Goal: Task Accomplishment & Management: Manage account settings

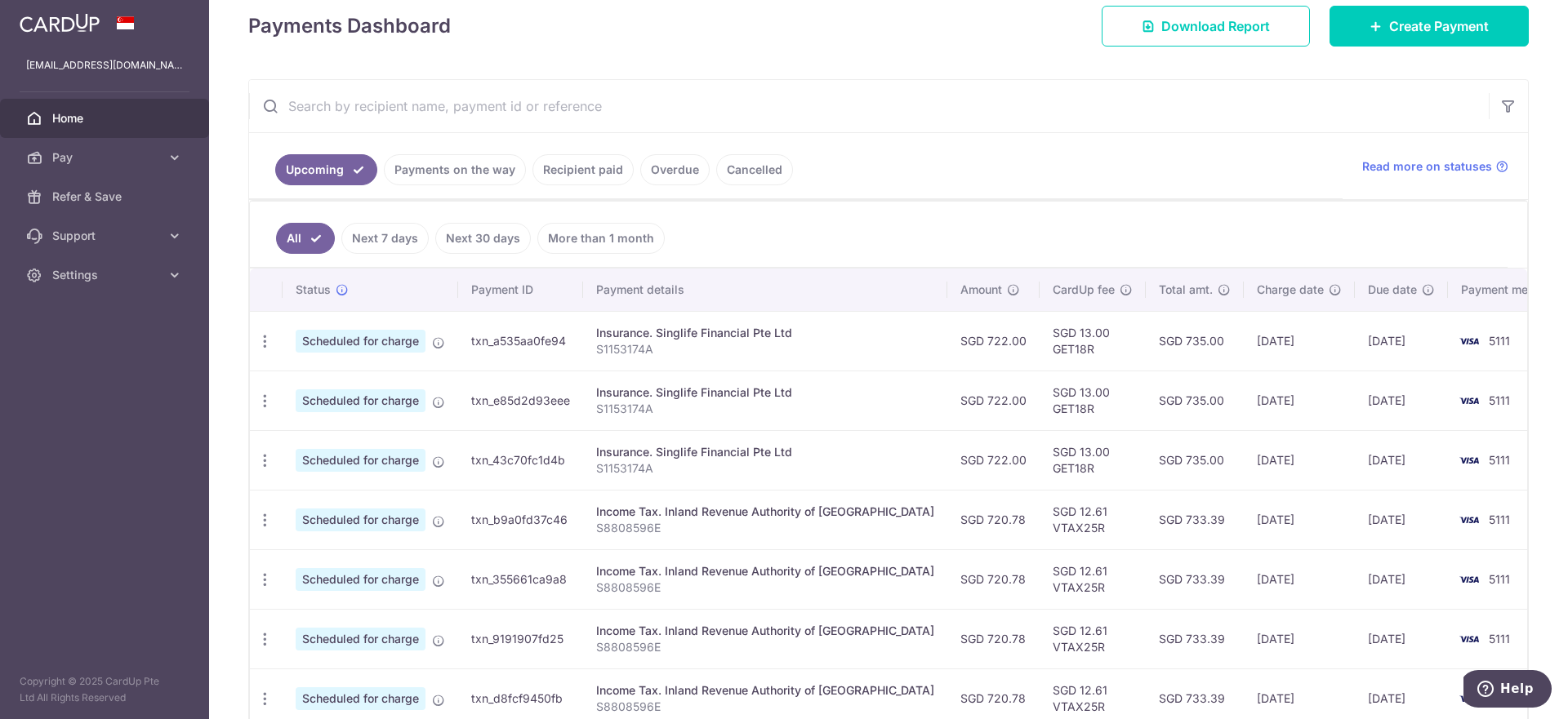
scroll to position [245, 0]
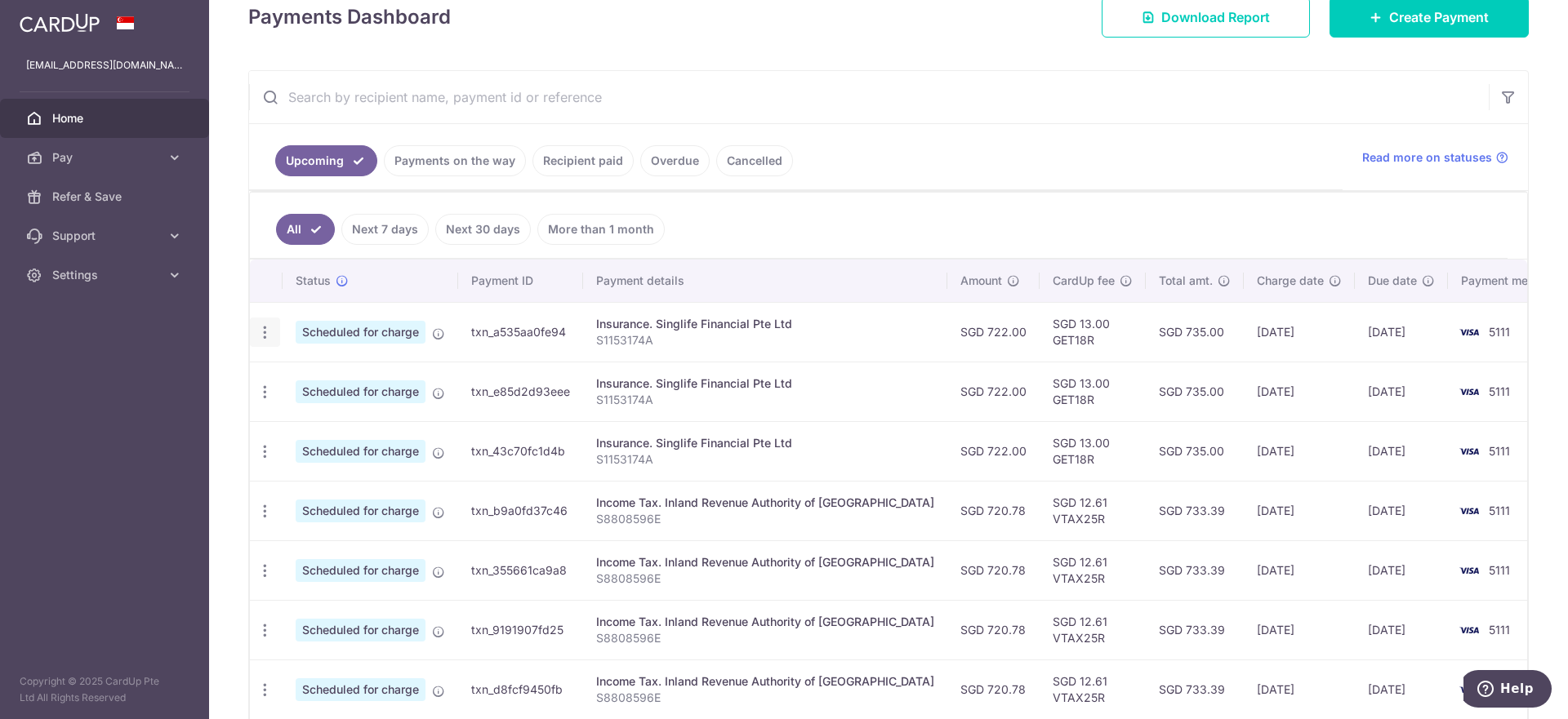
click at [270, 331] on icon "button" at bounding box center [265, 332] width 17 height 17
click at [350, 416] on span "Cancel payment" at bounding box center [352, 417] width 109 height 19
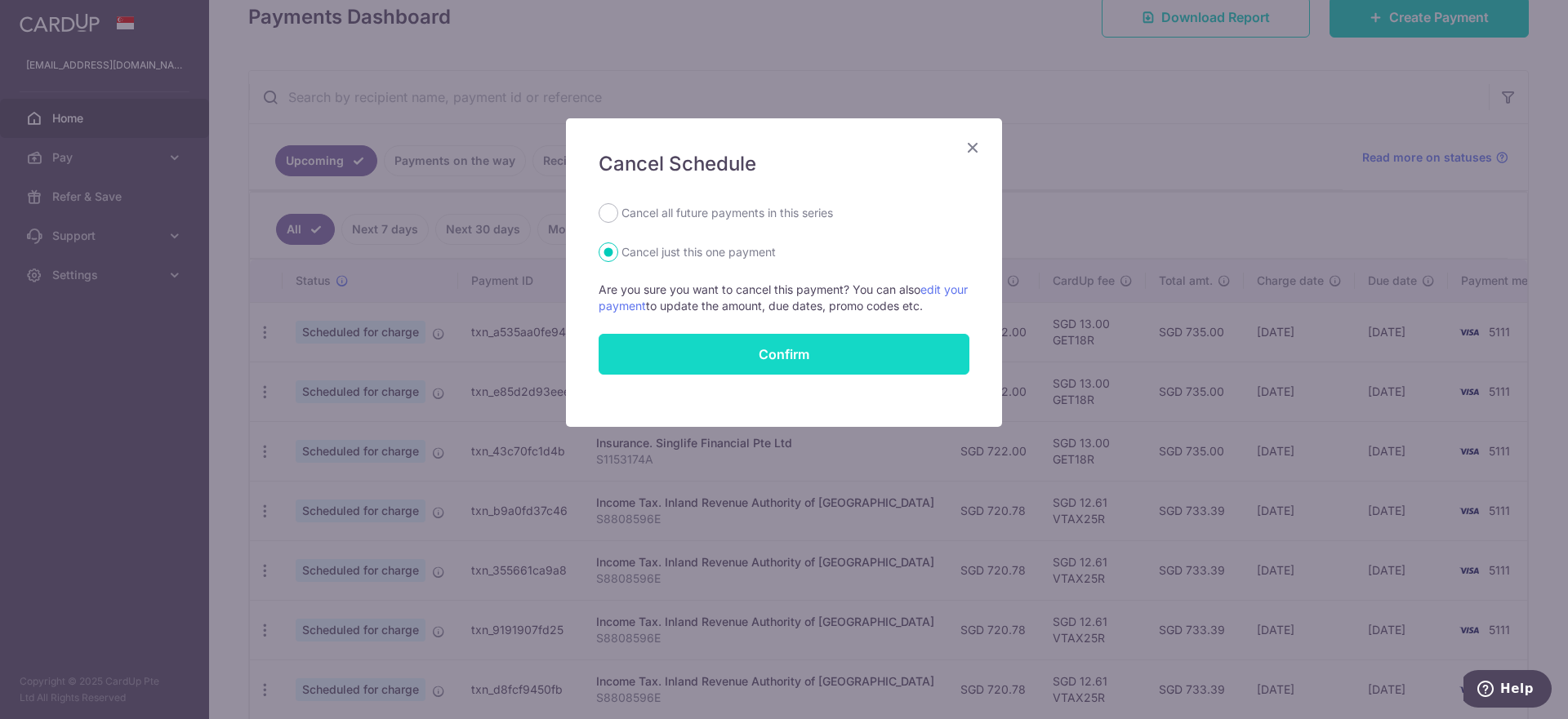
click at [780, 354] on input "Confirm" at bounding box center [784, 354] width 371 height 40
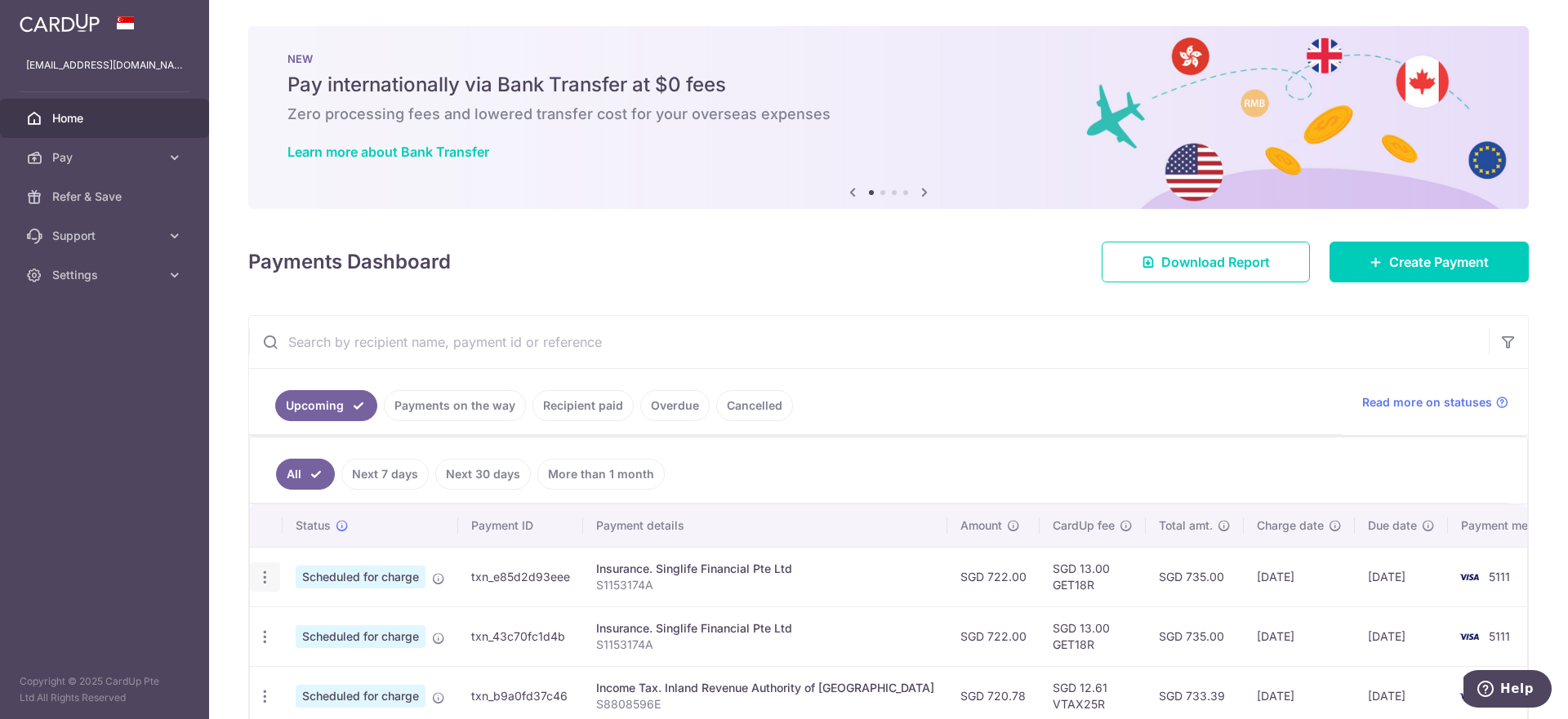
click at [260, 575] on icon "button" at bounding box center [265, 578] width 17 height 17
click at [334, 658] on span "Cancel payment" at bounding box center [352, 661] width 109 height 19
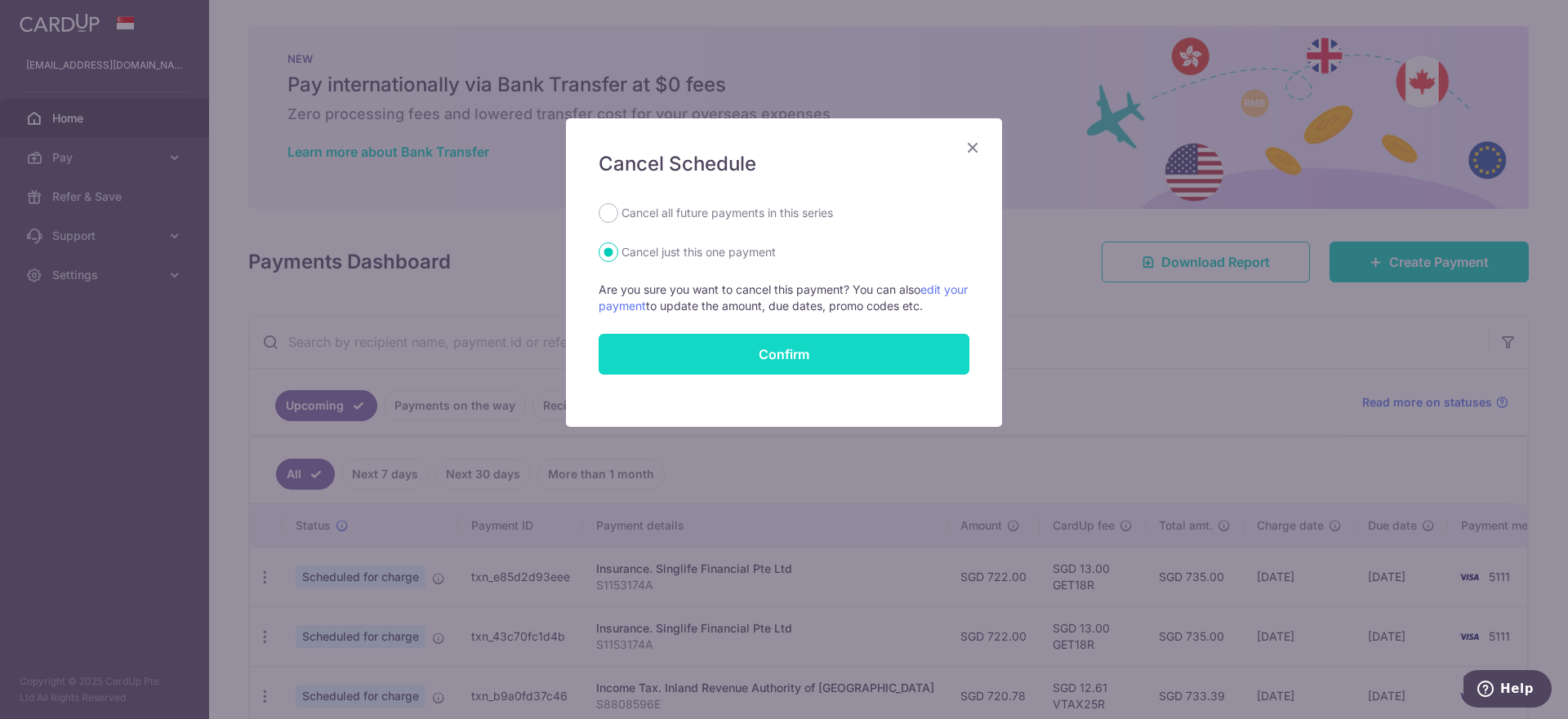
click at [818, 354] on input "Confirm" at bounding box center [784, 354] width 371 height 40
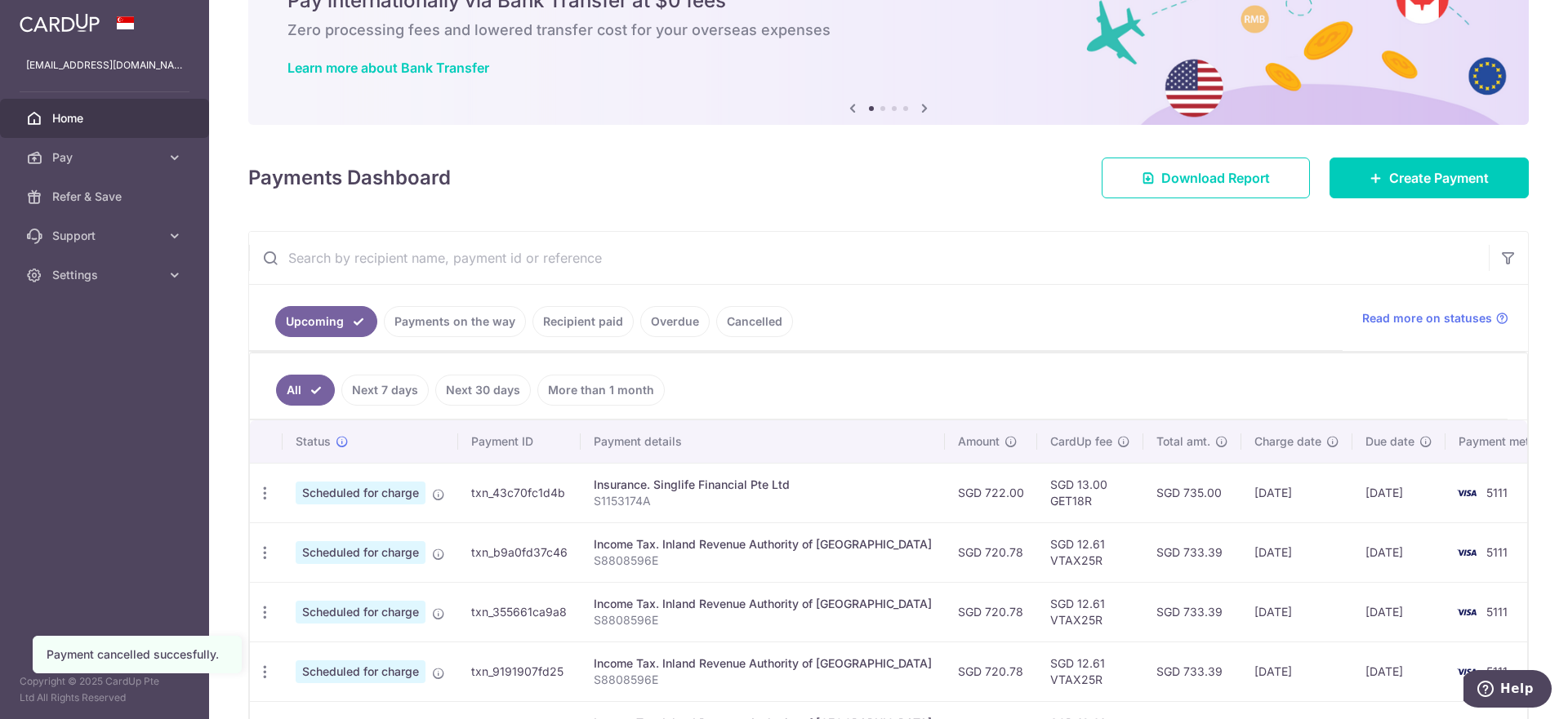
scroll to position [122, 0]
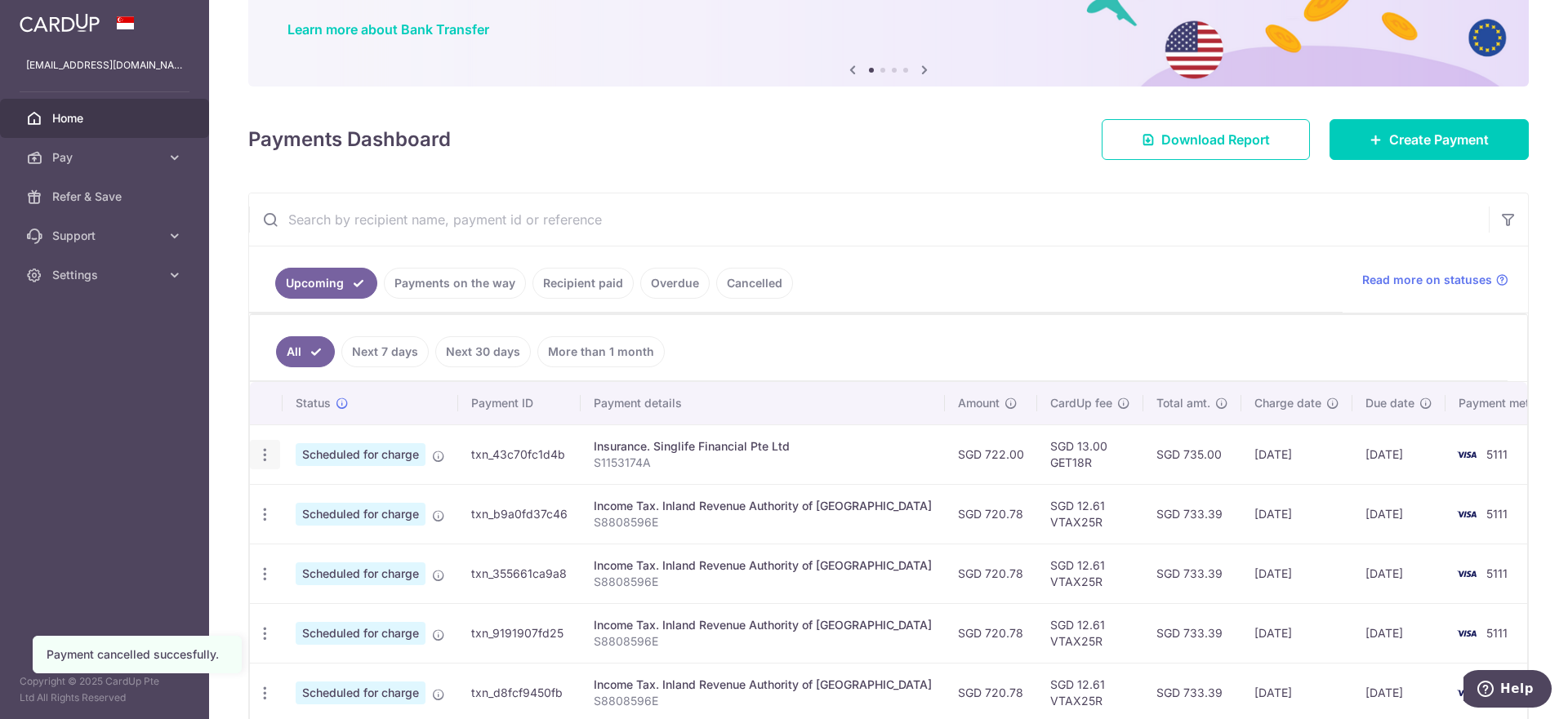
click at [267, 455] on icon "button" at bounding box center [265, 455] width 17 height 17
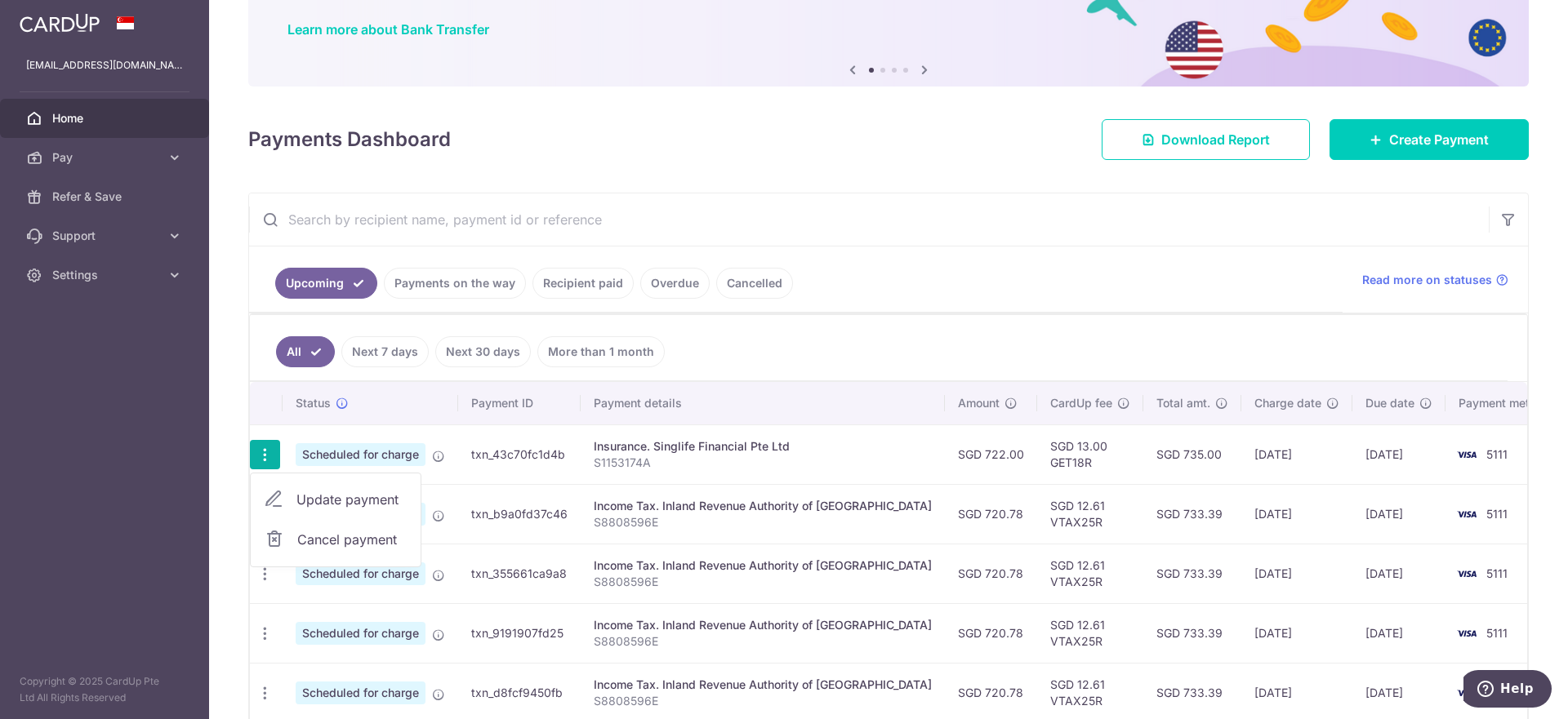
click at [348, 536] on span "Cancel payment" at bounding box center [352, 539] width 109 height 19
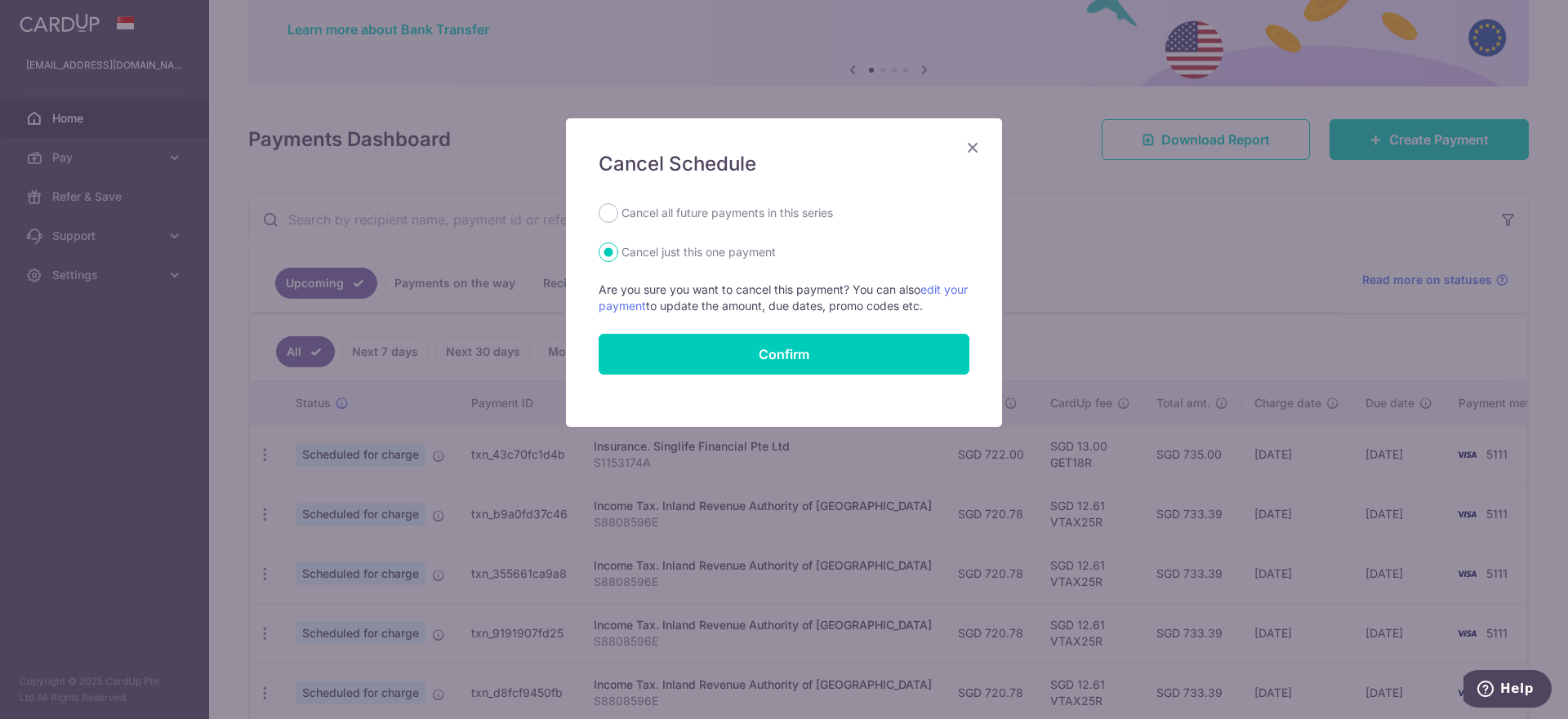
click at [975, 141] on icon "Close" at bounding box center [972, 147] width 19 height 20
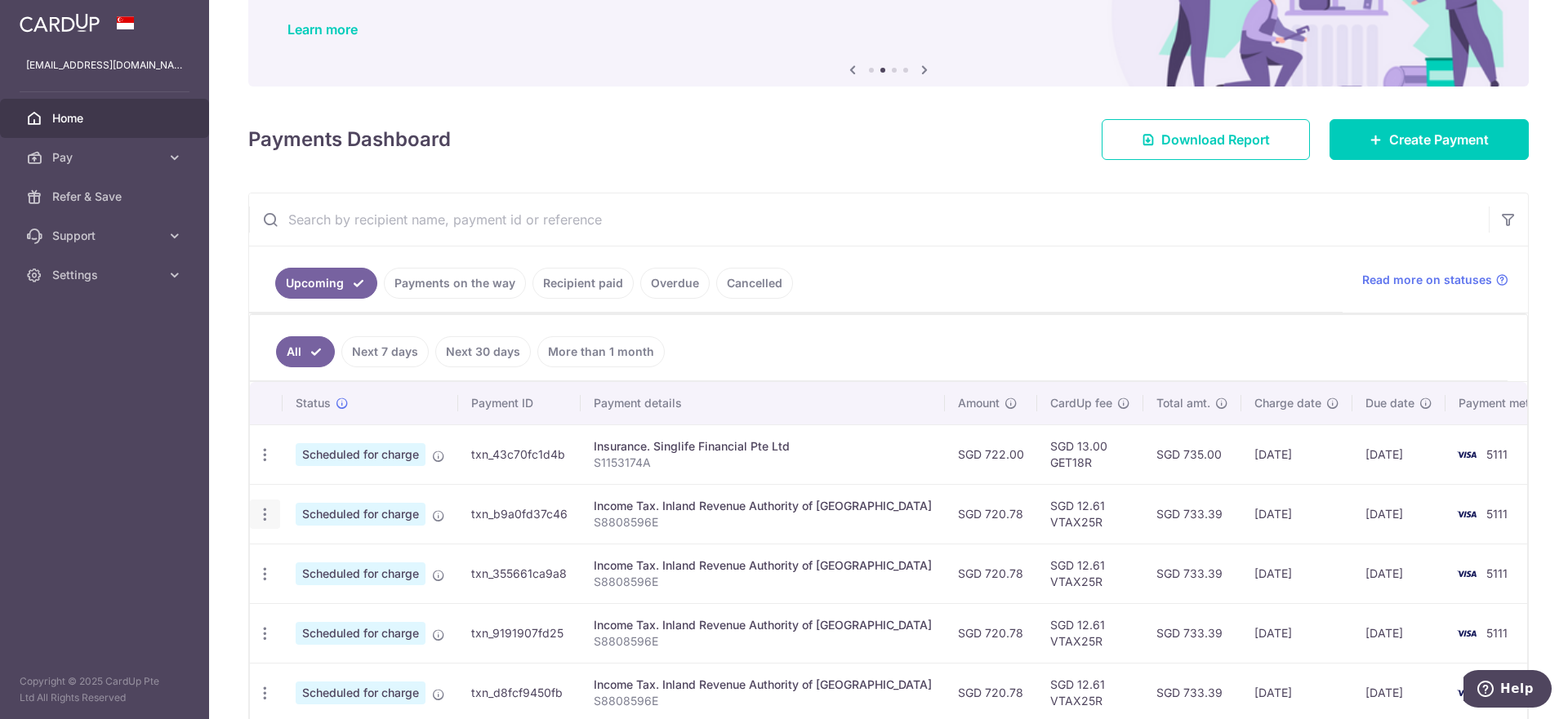
click at [268, 464] on icon "button" at bounding box center [265, 455] width 17 height 17
click at [350, 561] on span "Update payment" at bounding box center [352, 558] width 111 height 19
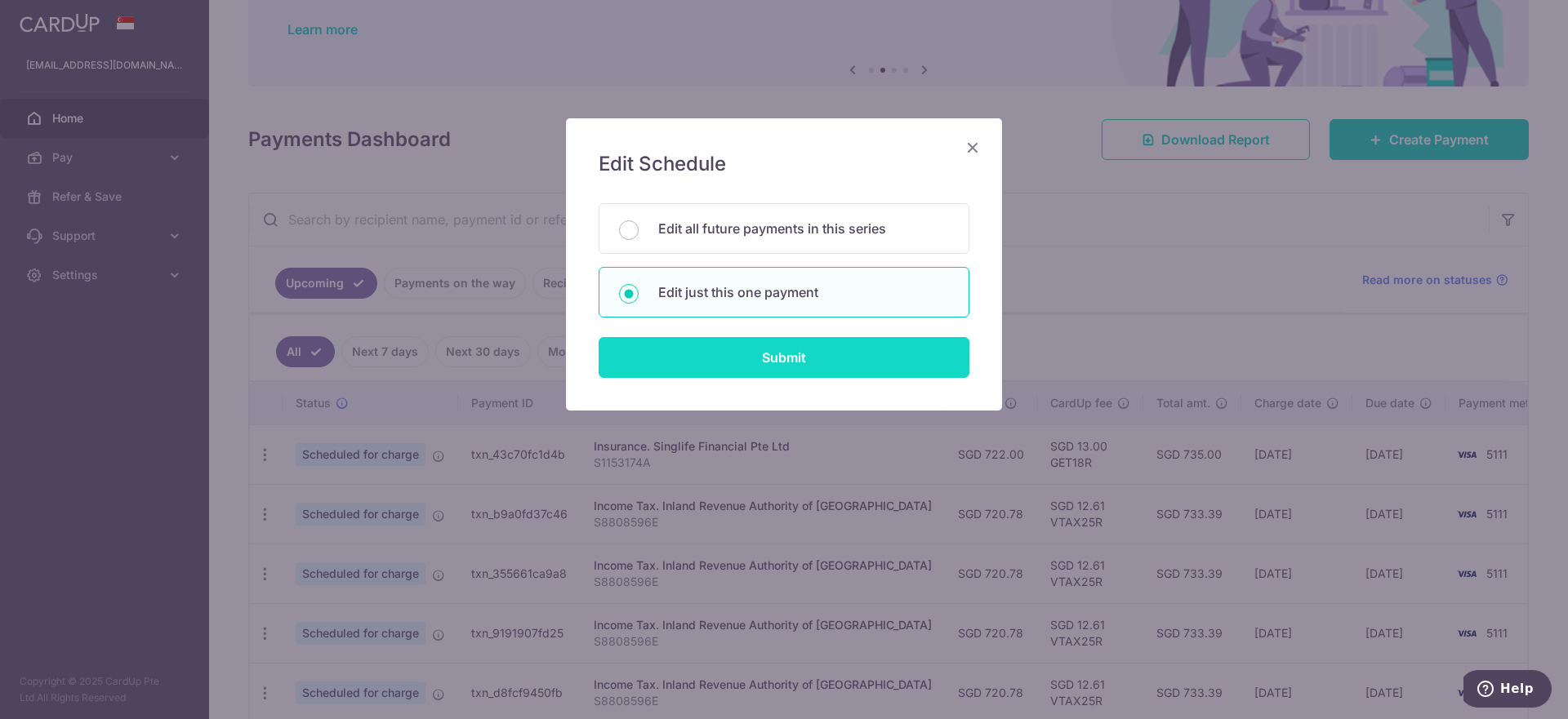
drag, startPoint x: 776, startPoint y: 354, endPoint x: 813, endPoint y: 354, distance: 37.0
click at [780, 356] on input "Submit" at bounding box center [784, 357] width 371 height 40
radio input "true"
type input "720.78"
type input "23/10/2025"
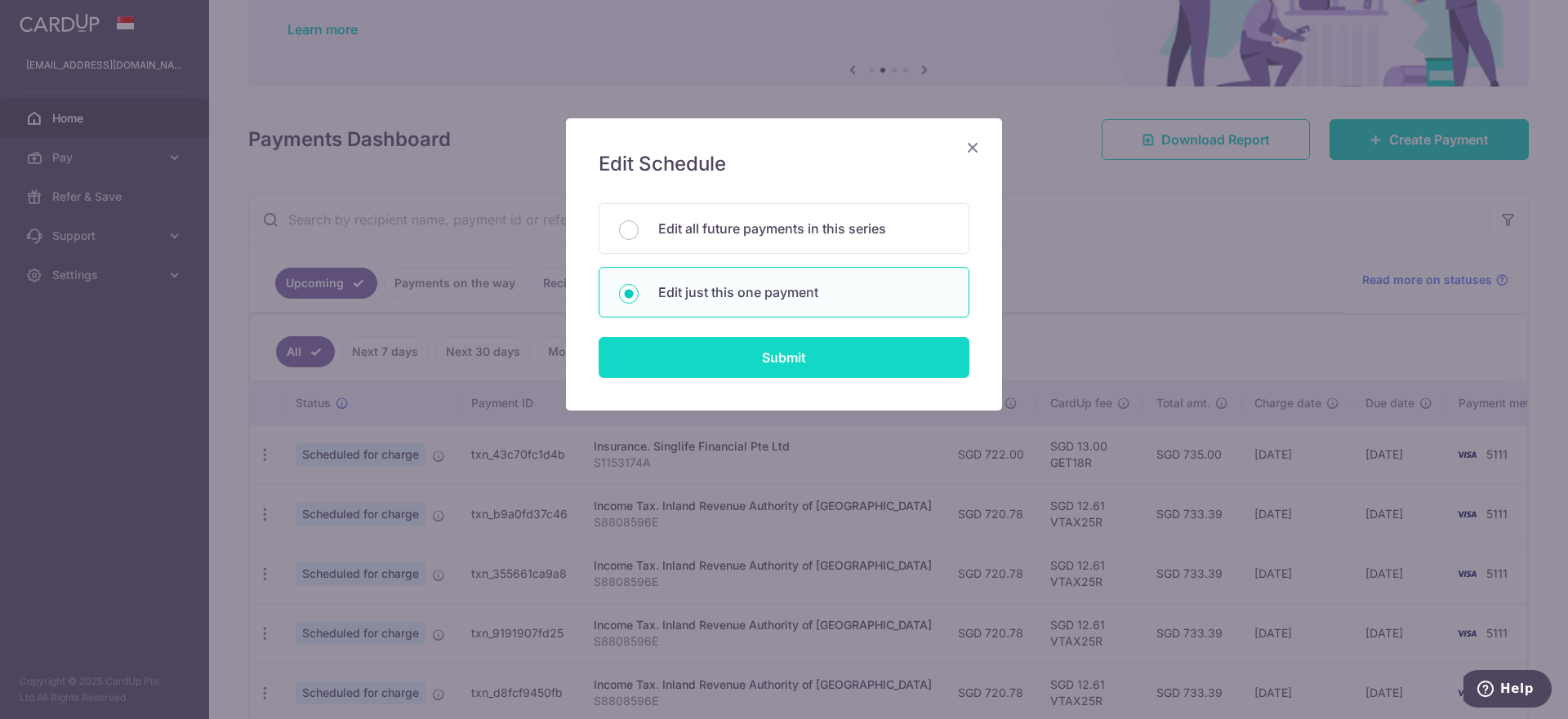
type input "S8808596E"
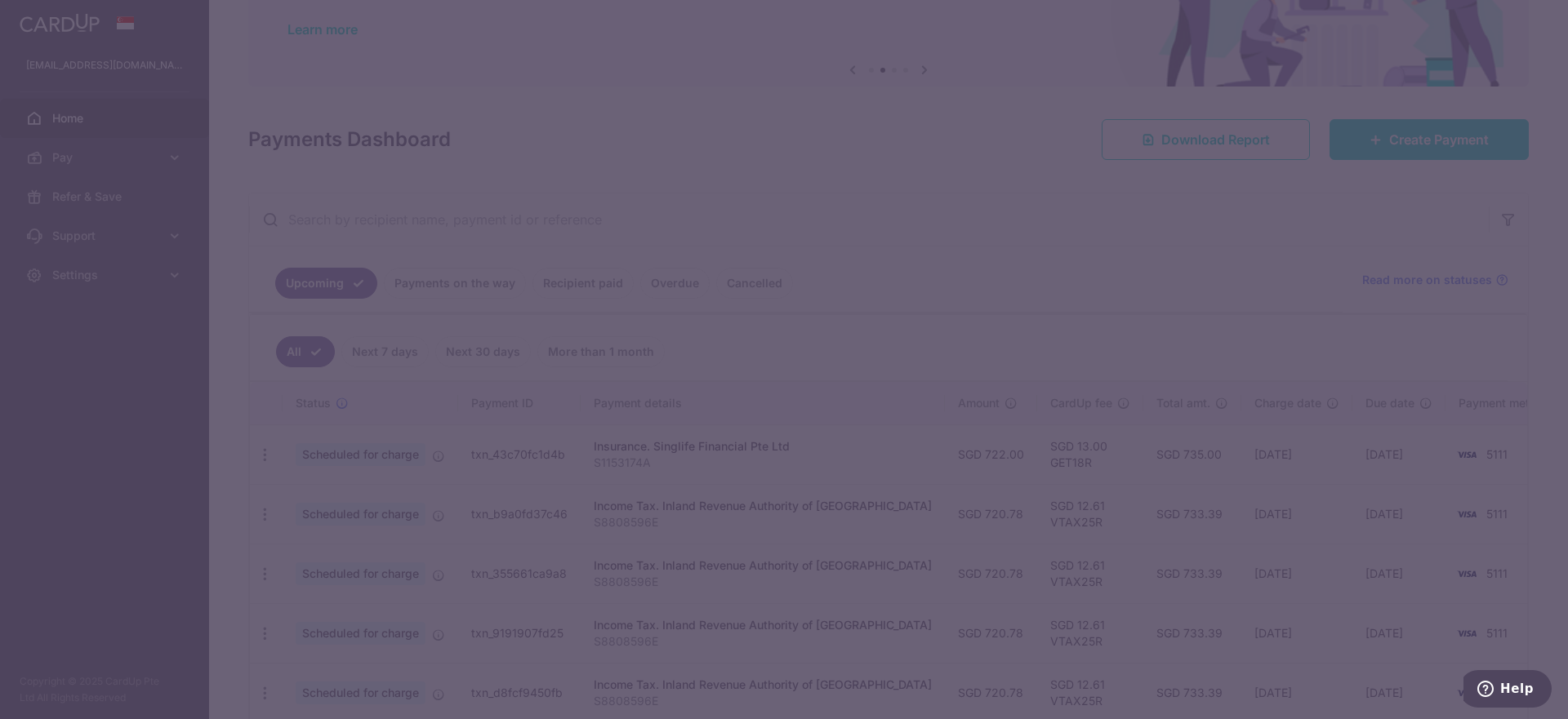
type input "VTAX25R"
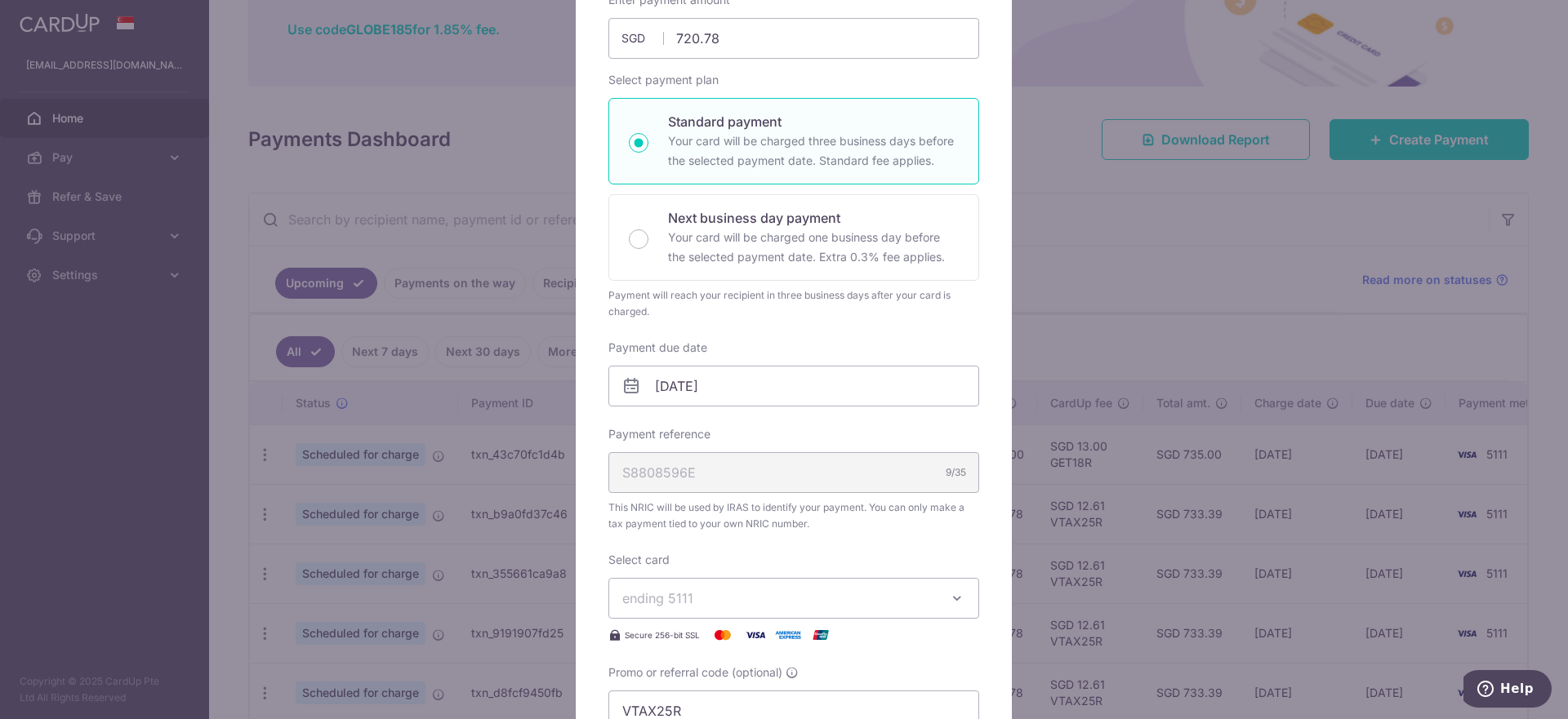
scroll to position [245, 0]
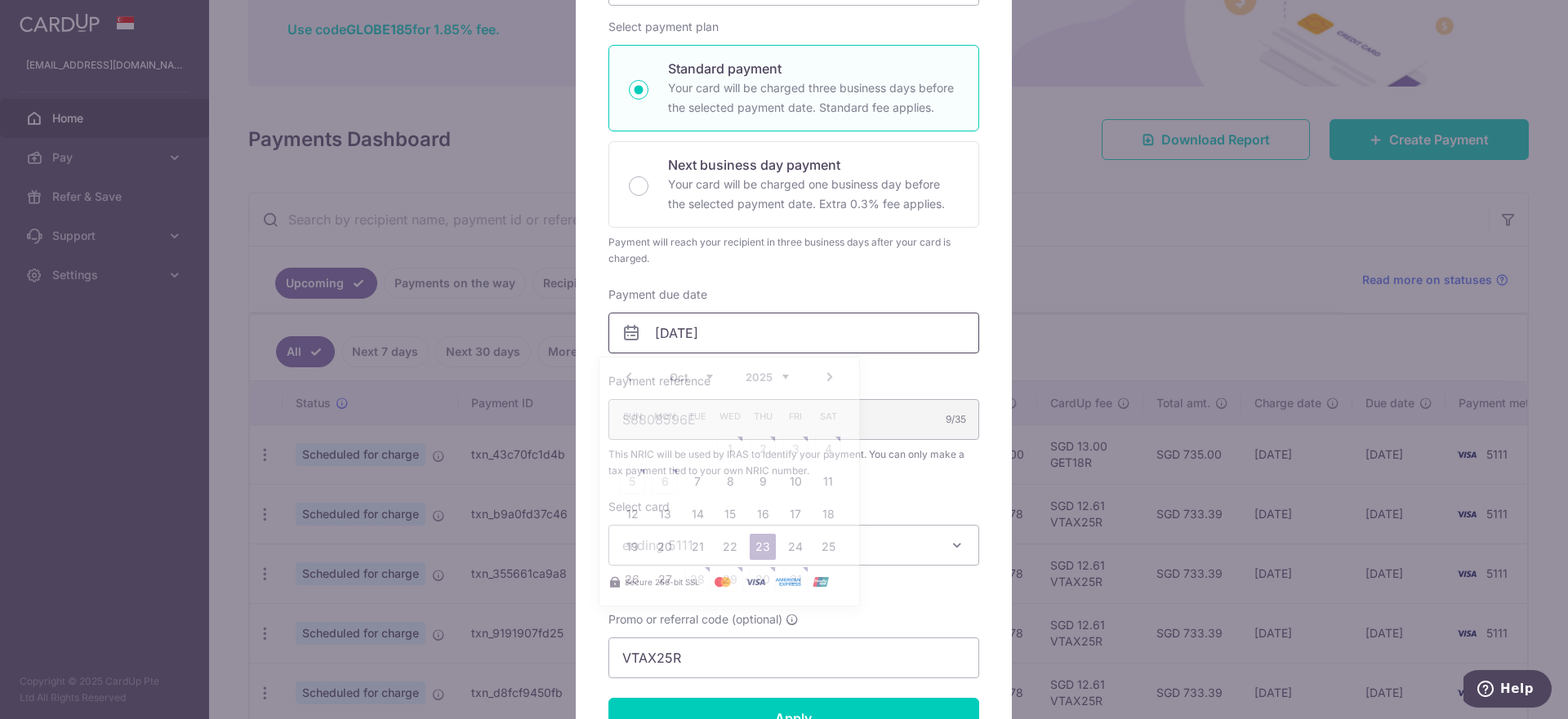
click at [789, 334] on input "23/10/2025" at bounding box center [794, 332] width 371 height 40
click at [626, 377] on link "Prev" at bounding box center [628, 376] width 19 height 19
click at [629, 377] on link "Prev" at bounding box center [628, 376] width 19 height 19
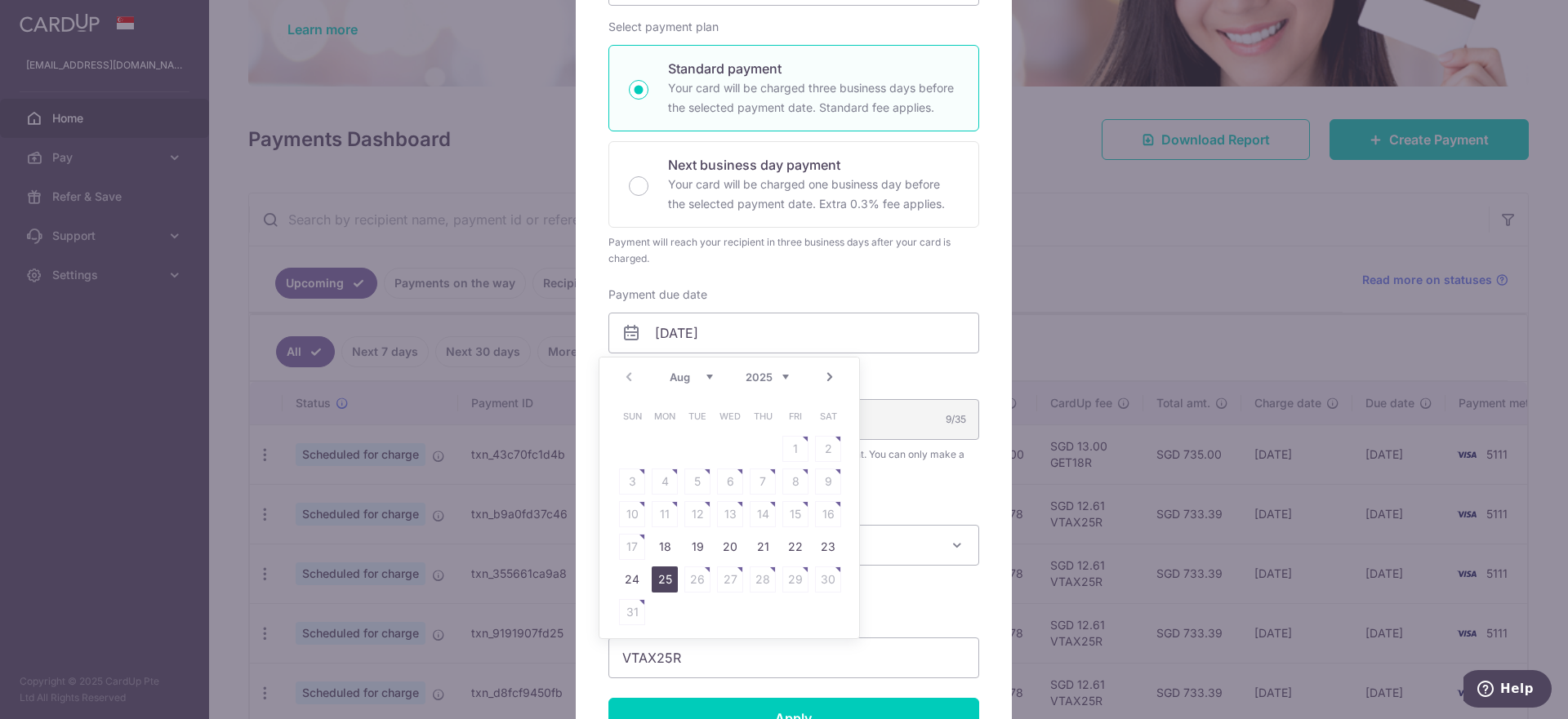
click at [669, 579] on link "25" at bounding box center [664, 579] width 26 height 26
type input "[DATE]"
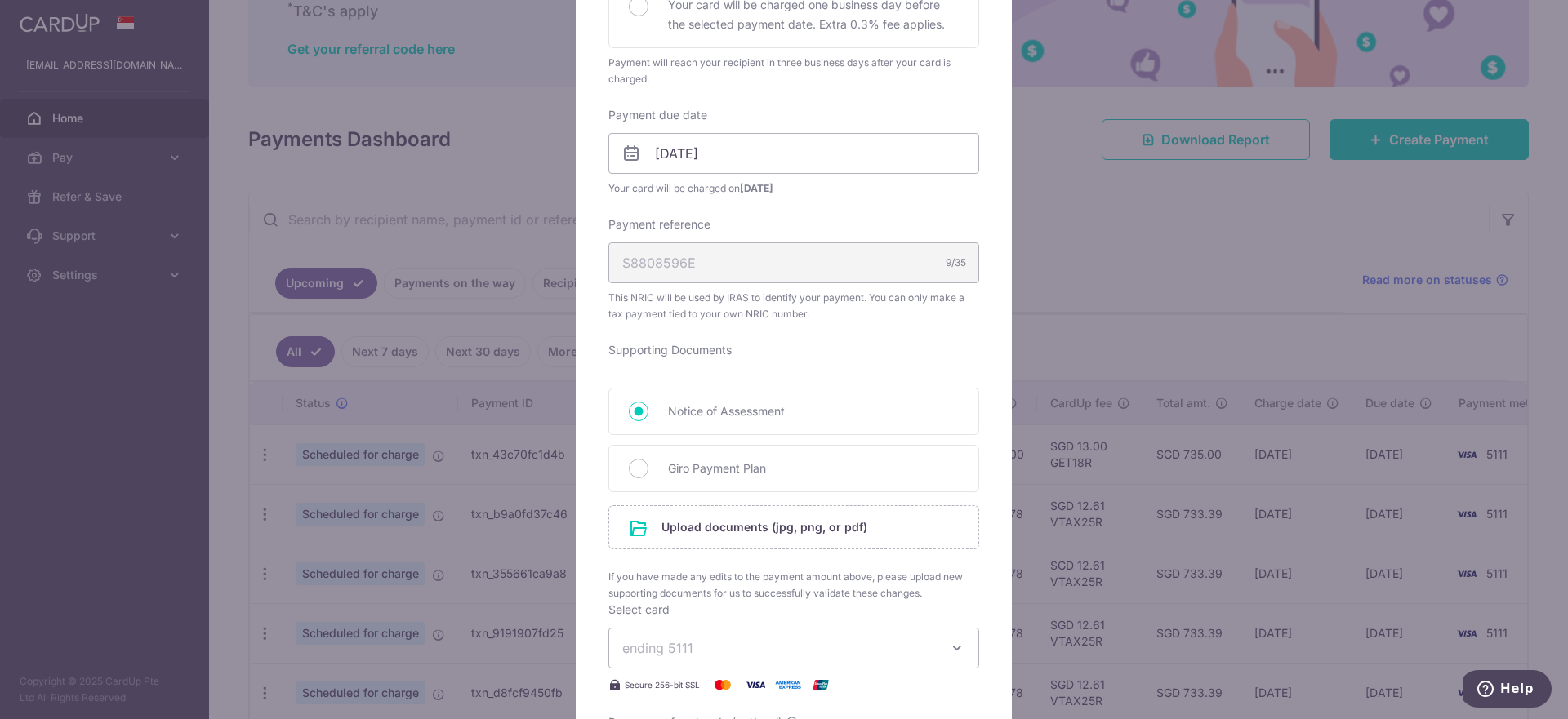
scroll to position [367, 0]
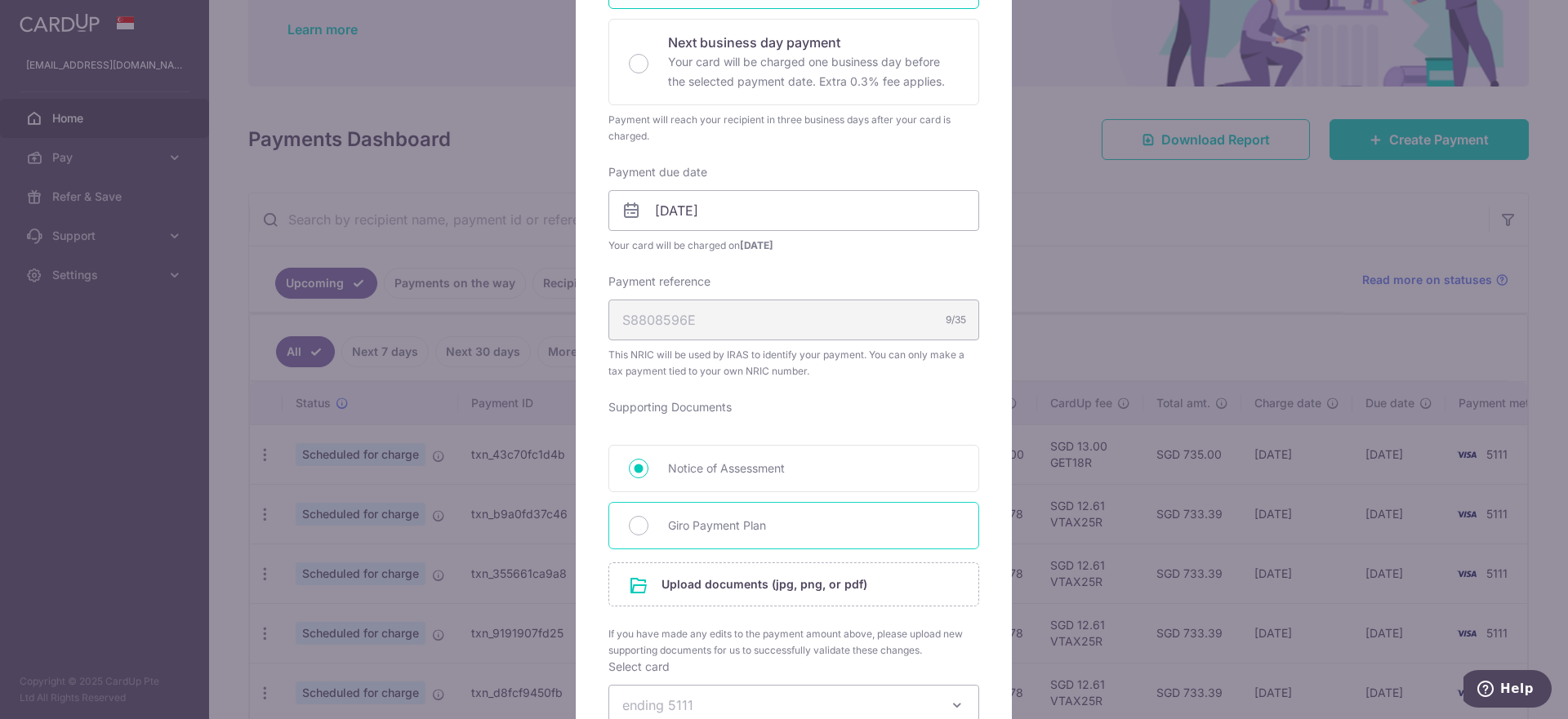
click at [791, 526] on span "Giro Payment Plan" at bounding box center [813, 525] width 290 height 19
click at [649, 526] on input "Giro Payment Plan" at bounding box center [638, 525] width 19 height 19
radio input "true"
click at [784, 588] on input "file" at bounding box center [794, 584] width 369 height 42
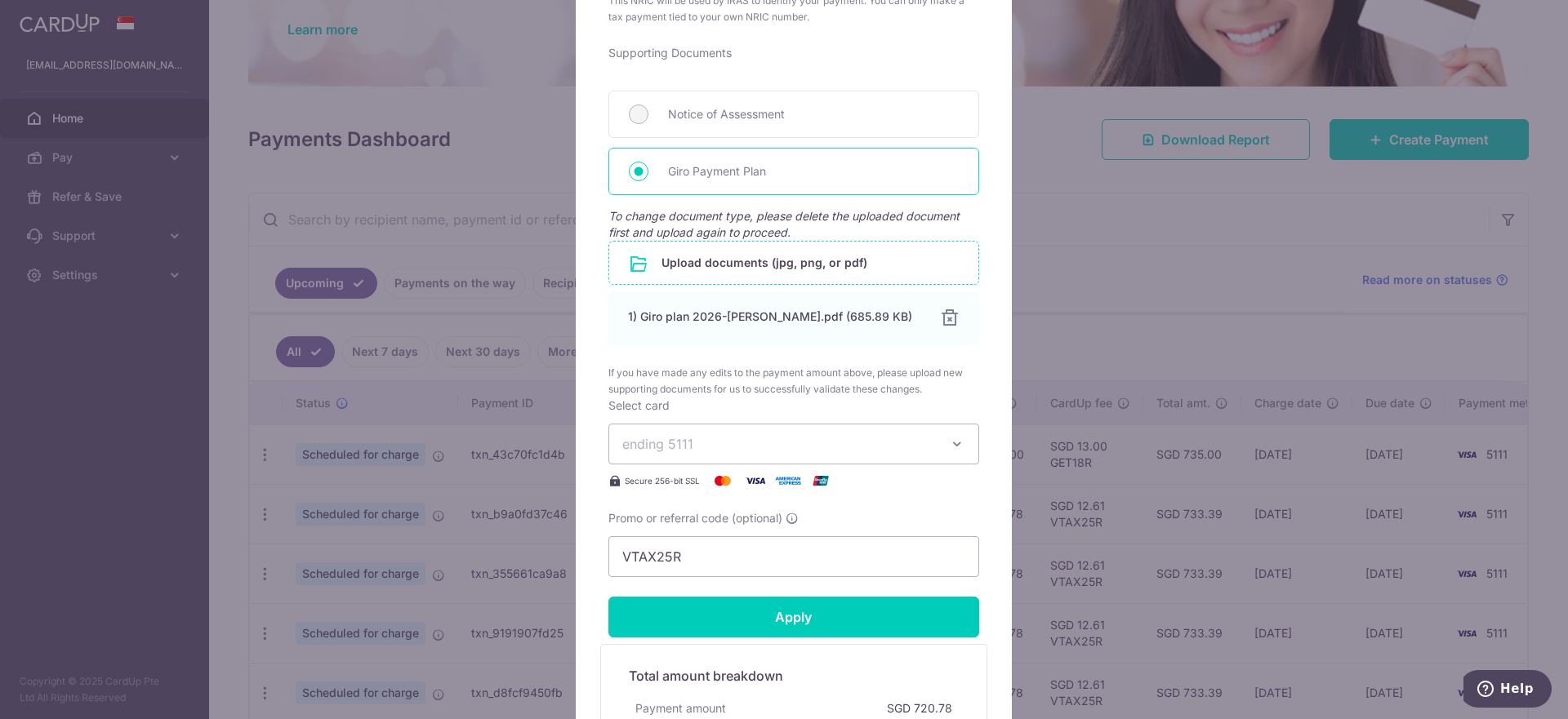
scroll to position [735, 0]
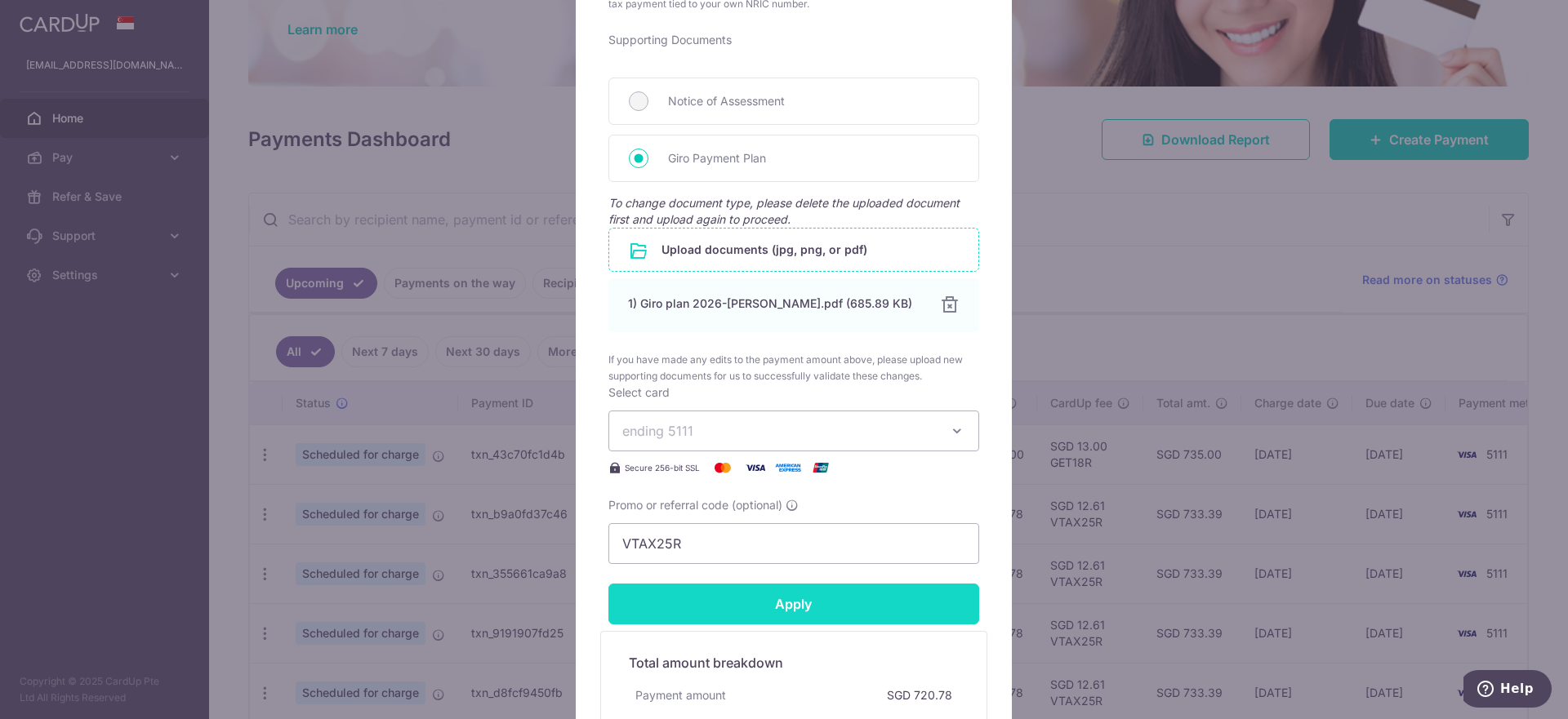
click at [831, 599] on input "Apply" at bounding box center [794, 604] width 371 height 40
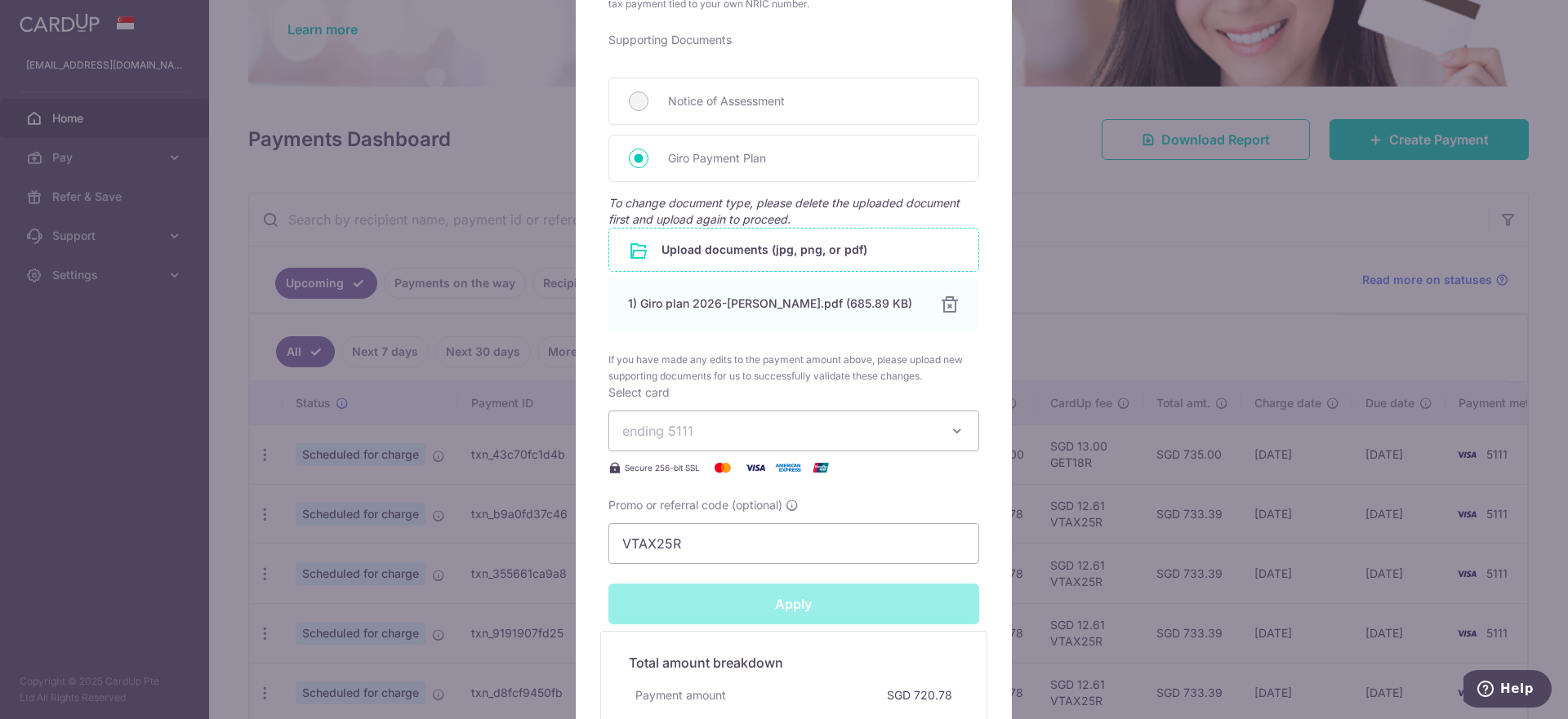
type input "Successfully Applied"
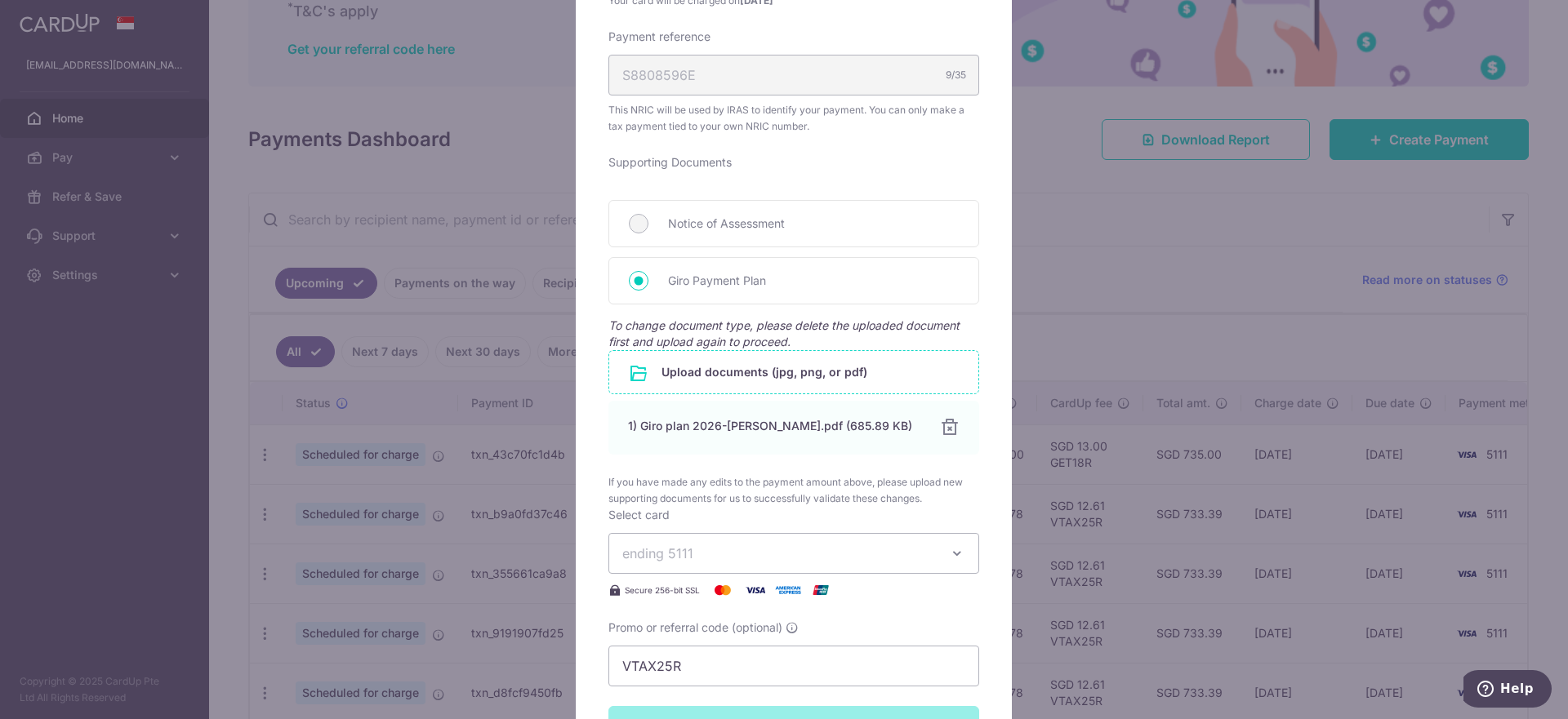
scroll to position [1037, 0]
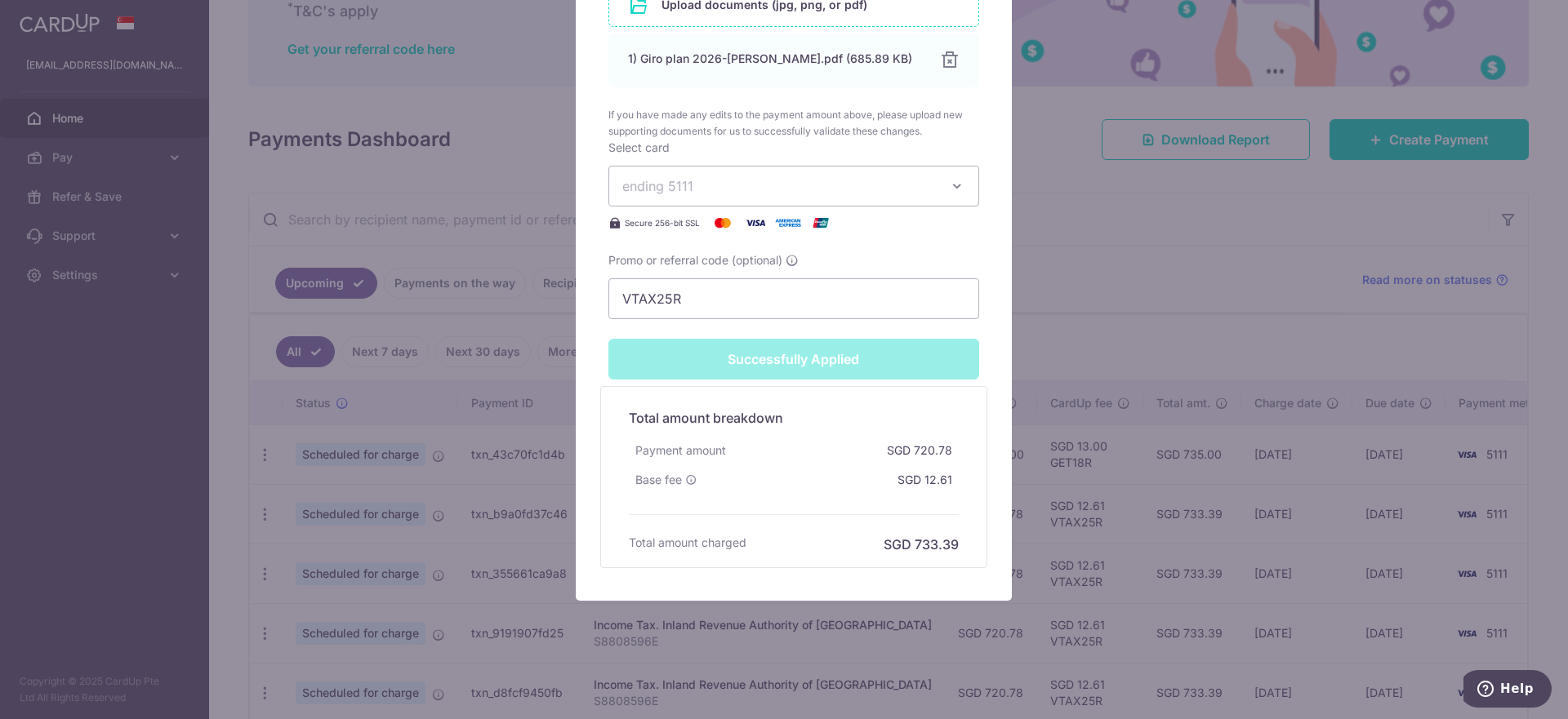
click at [840, 363] on div "Successfully Applied" at bounding box center [794, 359] width 390 height 40
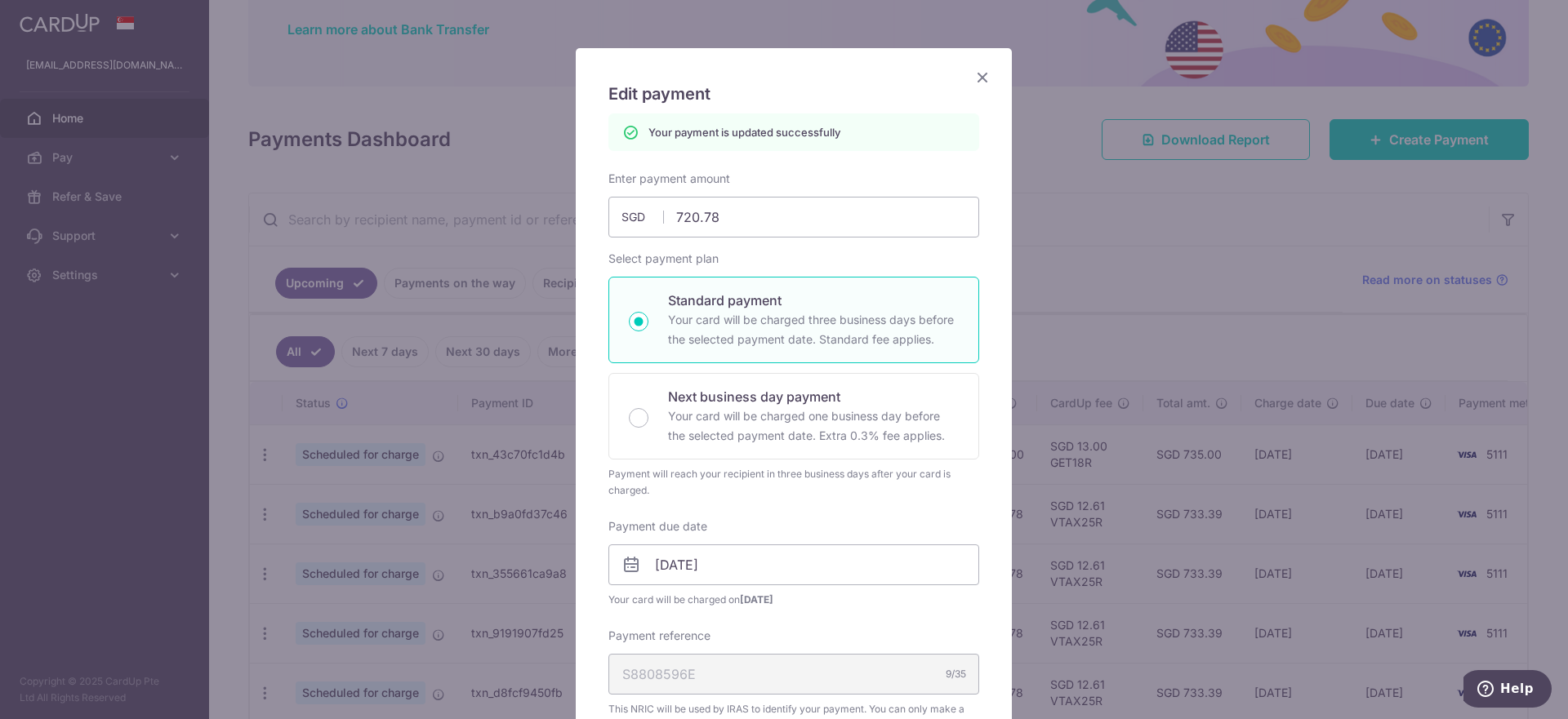
scroll to position [0, 0]
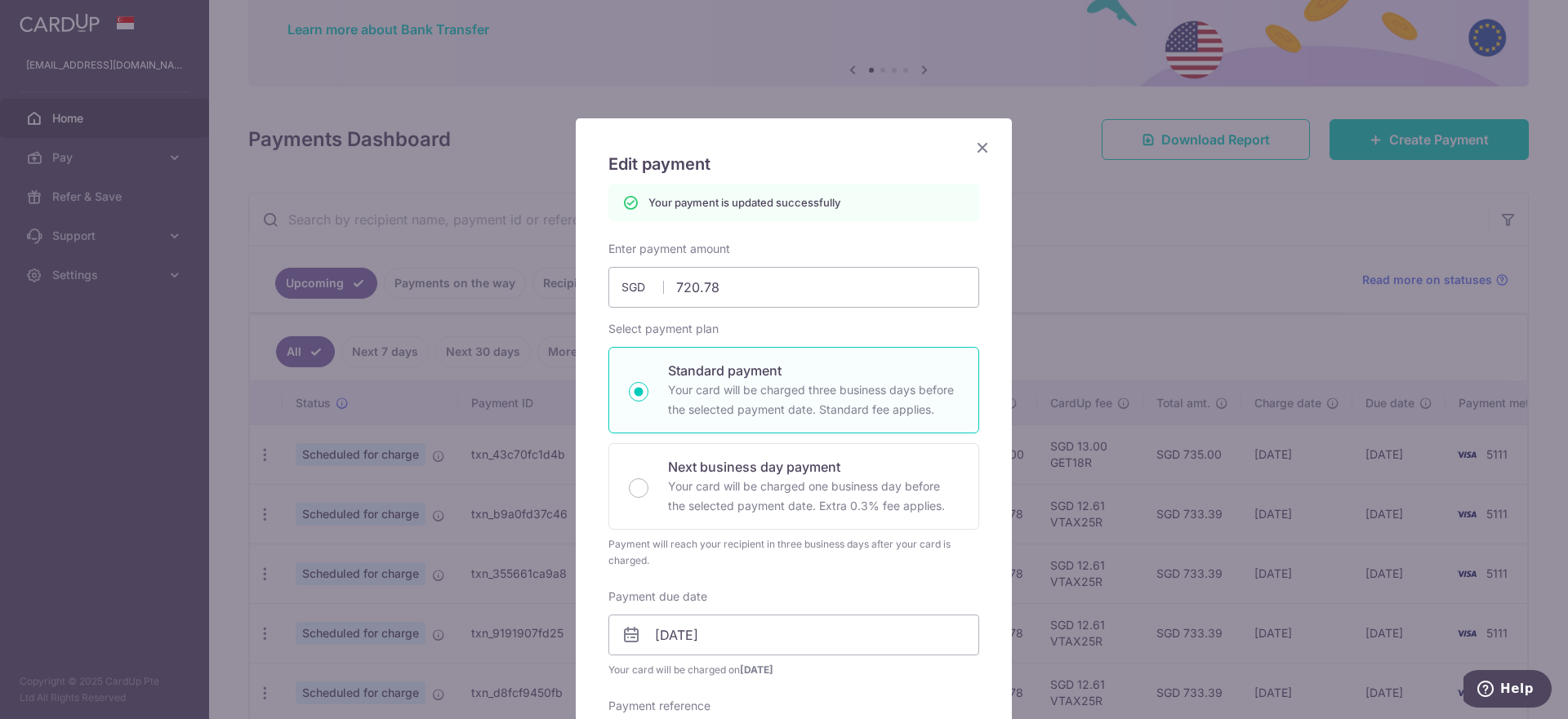
click at [976, 147] on icon "Close" at bounding box center [982, 147] width 19 height 20
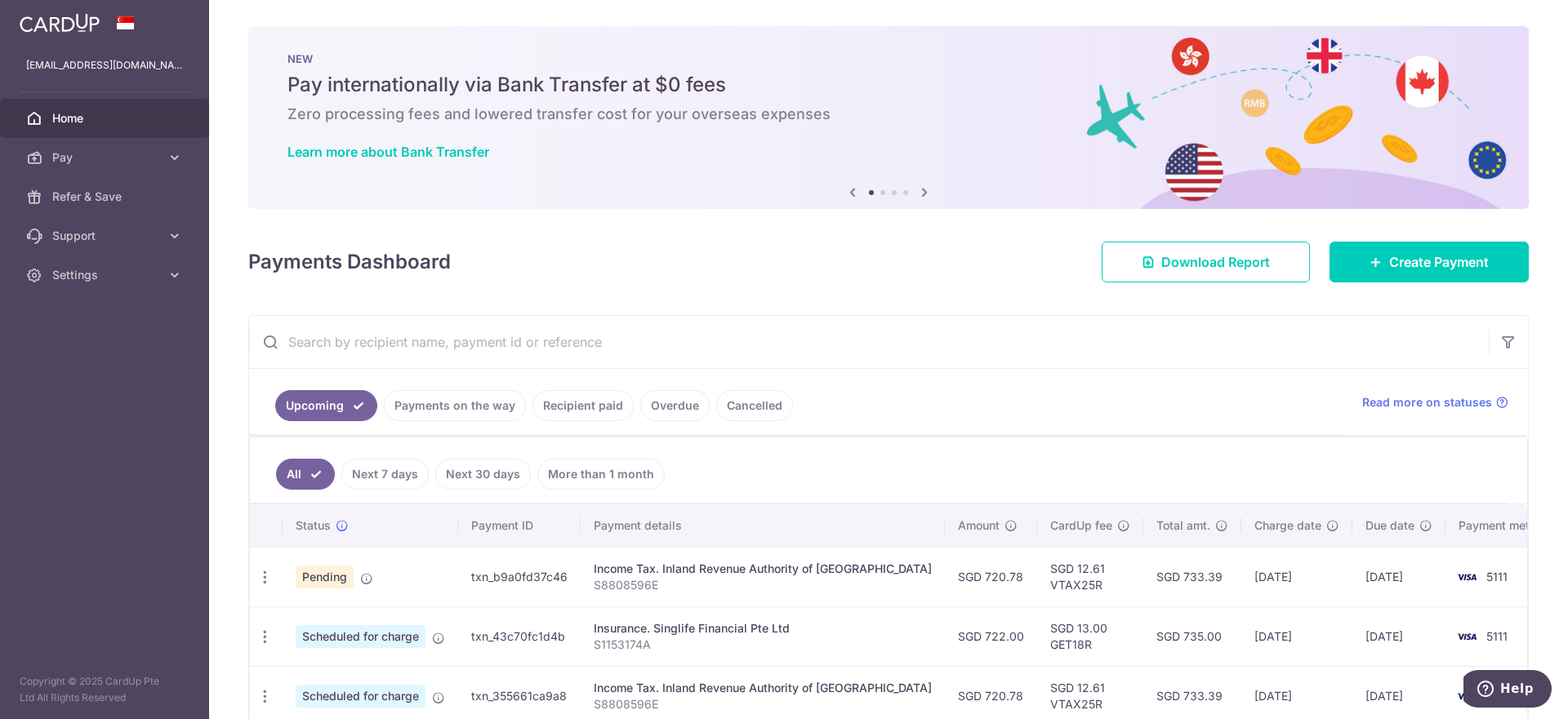
scroll to position [245, 0]
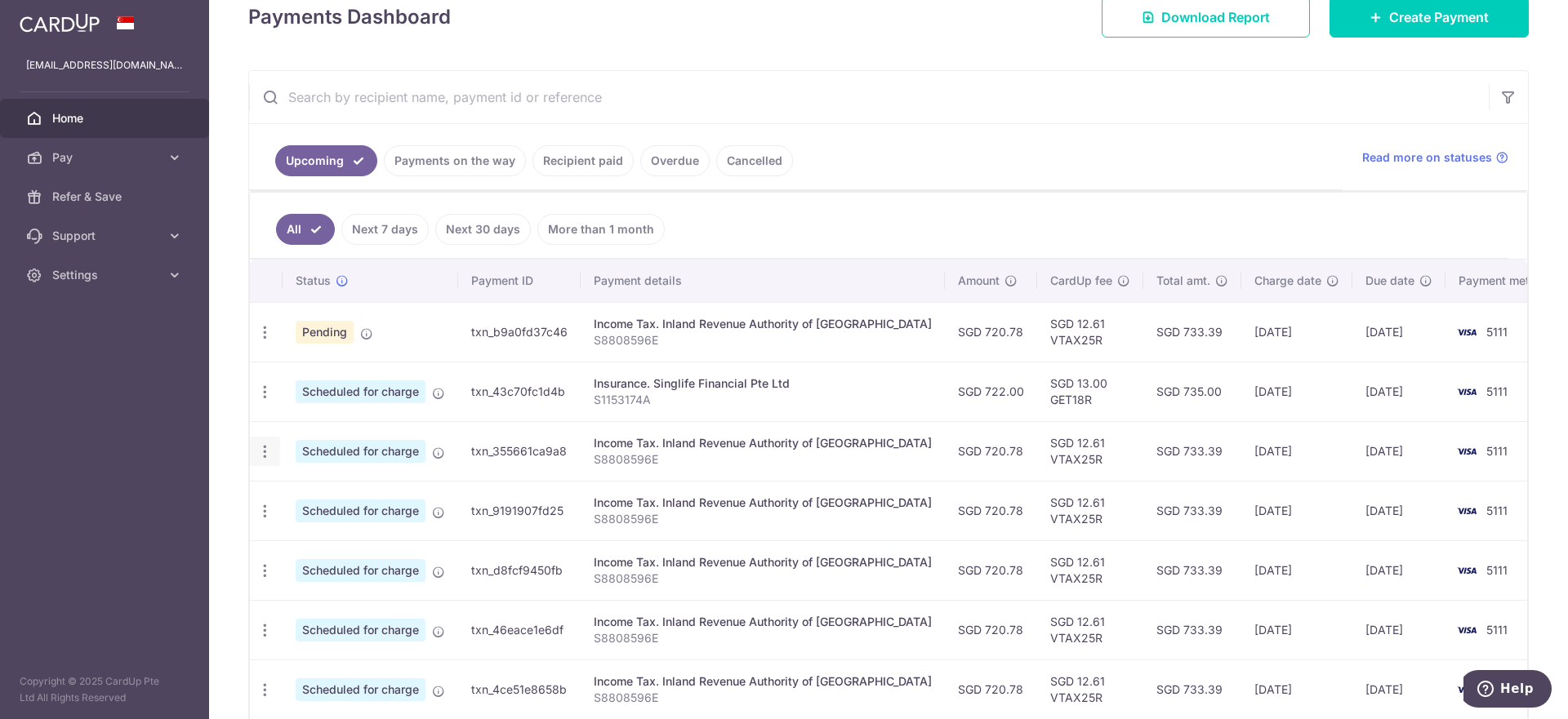
click at [268, 342] on icon "button" at bounding box center [265, 332] width 17 height 17
click at [278, 489] on icon at bounding box center [273, 496] width 19 height 19
radio input "true"
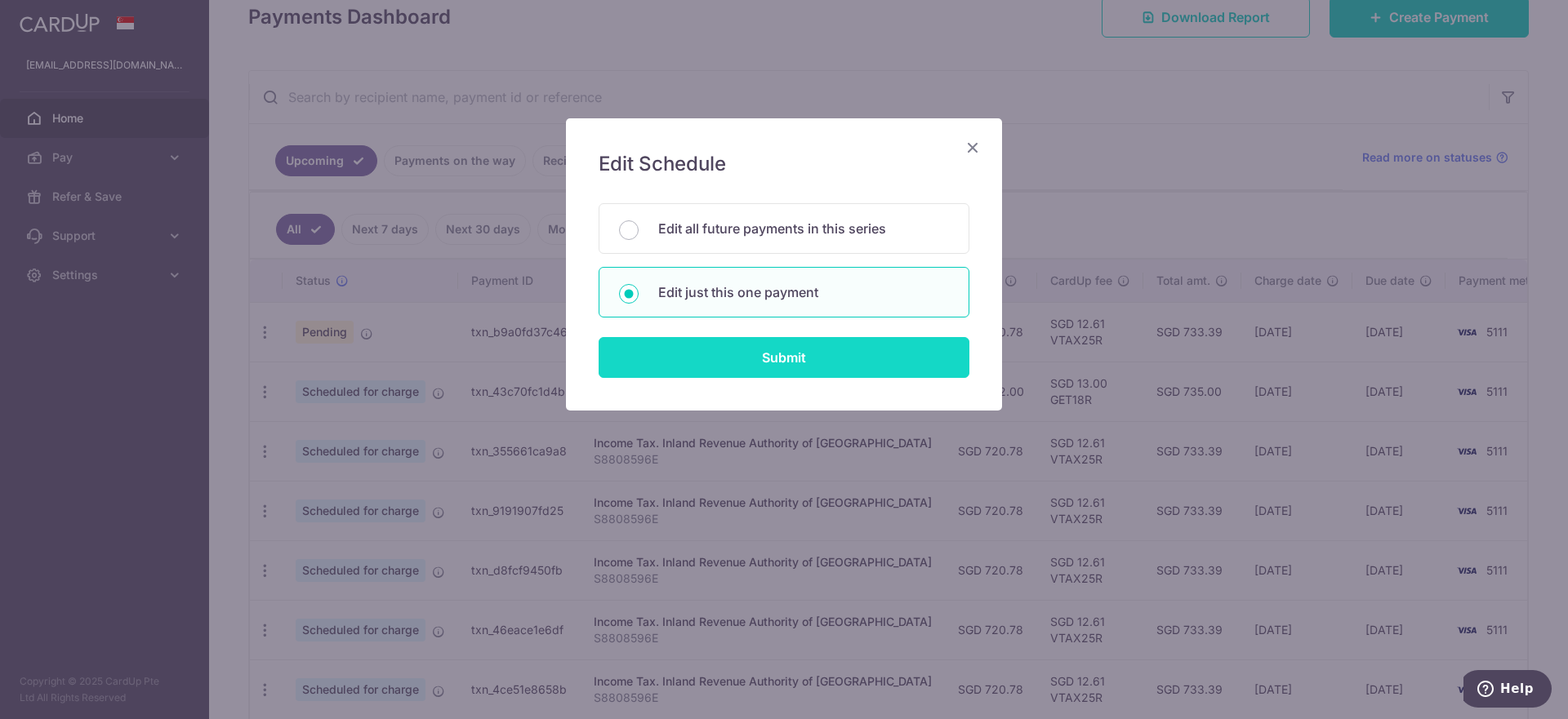
click at [830, 349] on input "Submit" at bounding box center [784, 357] width 371 height 40
radio input "true"
type input "720.78"
type input "[DATE]"
type input "S8808596E"
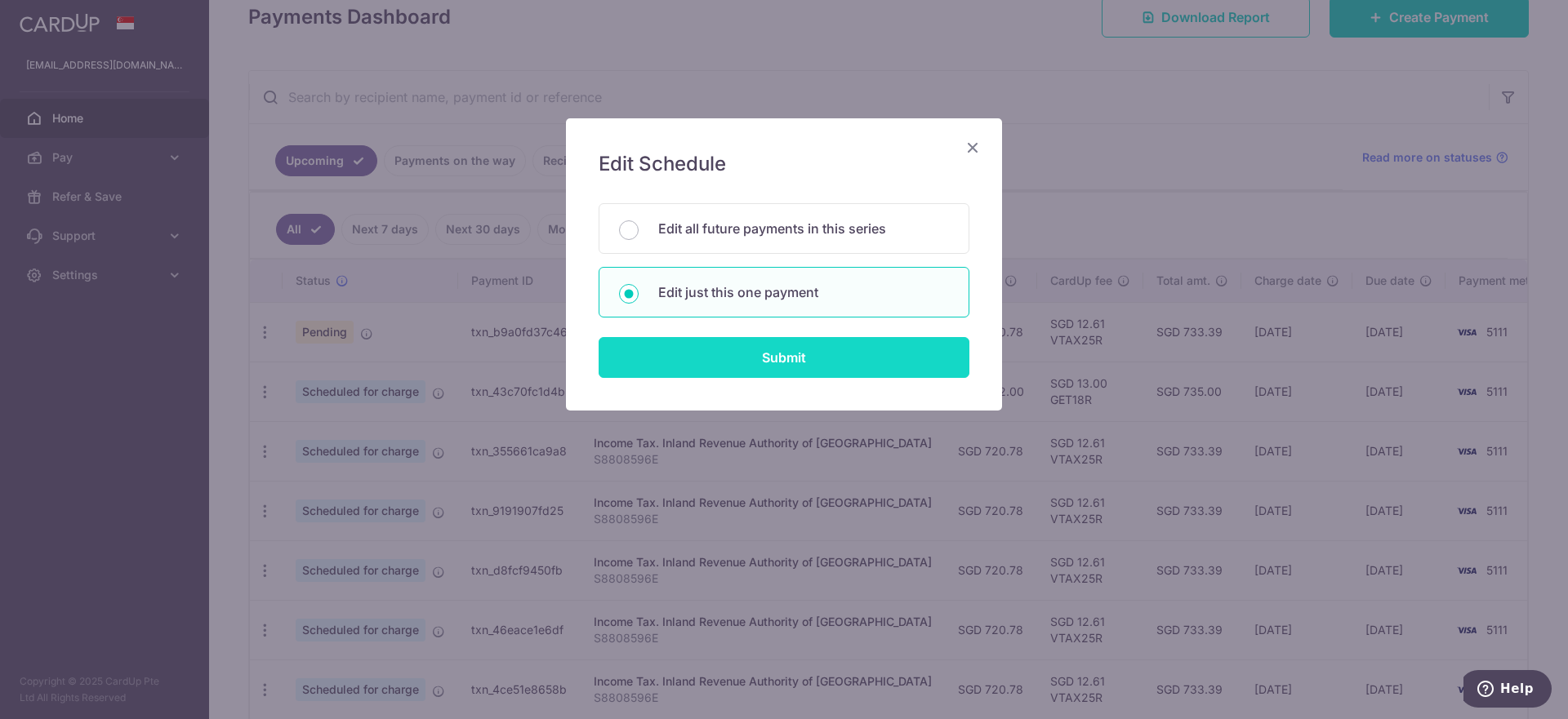
type input "VTAX25R"
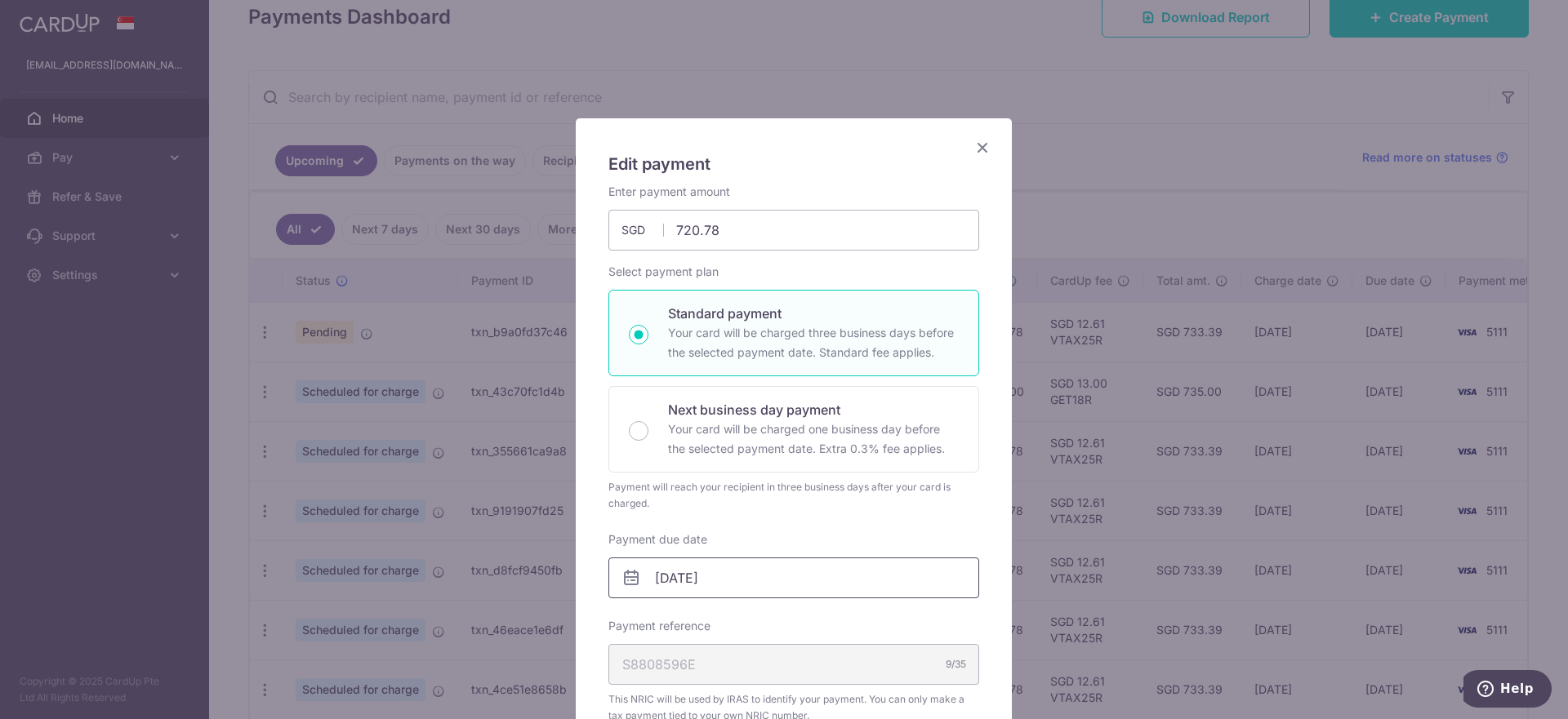
click at [826, 578] on input "[DATE]" at bounding box center [794, 578] width 371 height 40
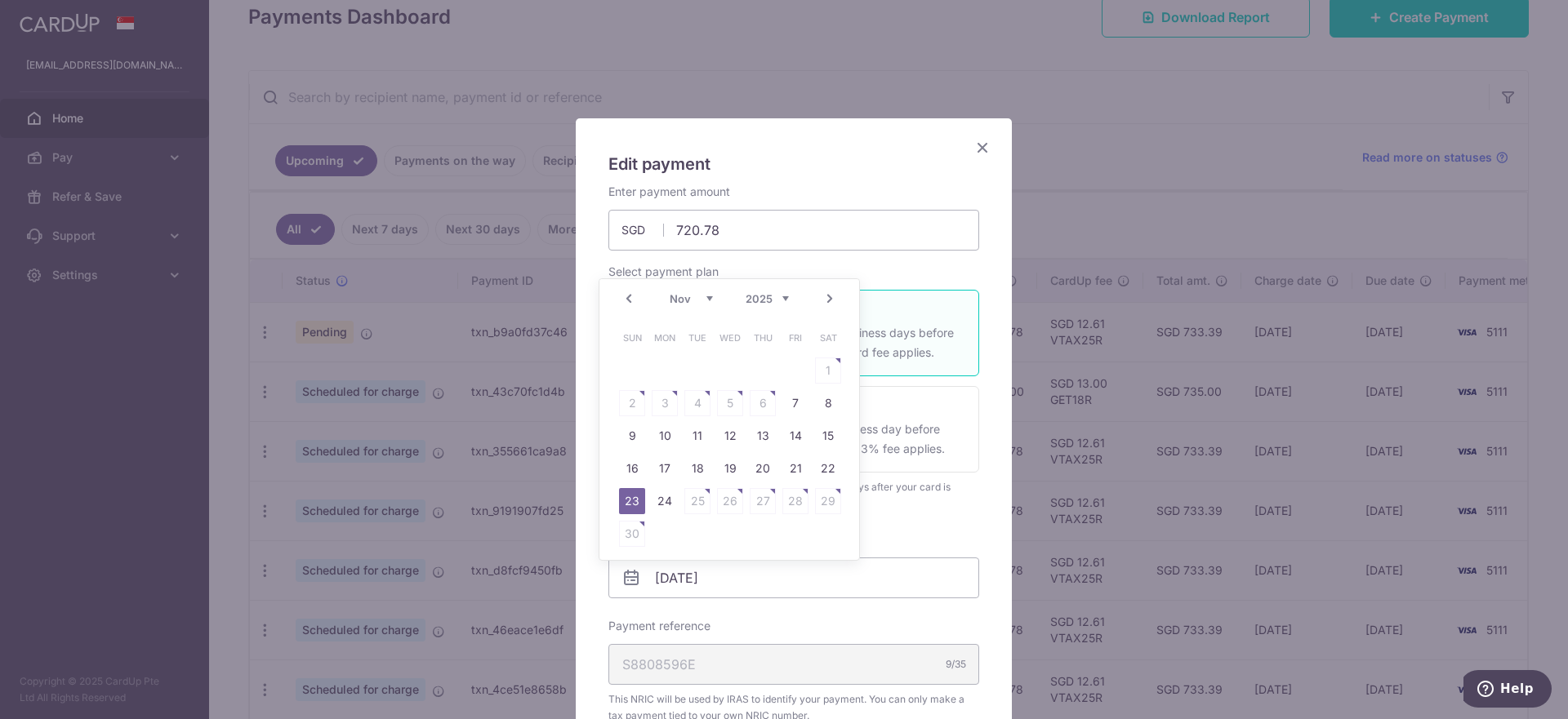
click at [834, 298] on link "Next" at bounding box center [829, 298] width 19 height 19
click at [624, 297] on link "Prev" at bounding box center [628, 298] width 19 height 19
click at [976, 149] on icon "Close" at bounding box center [982, 147] width 19 height 20
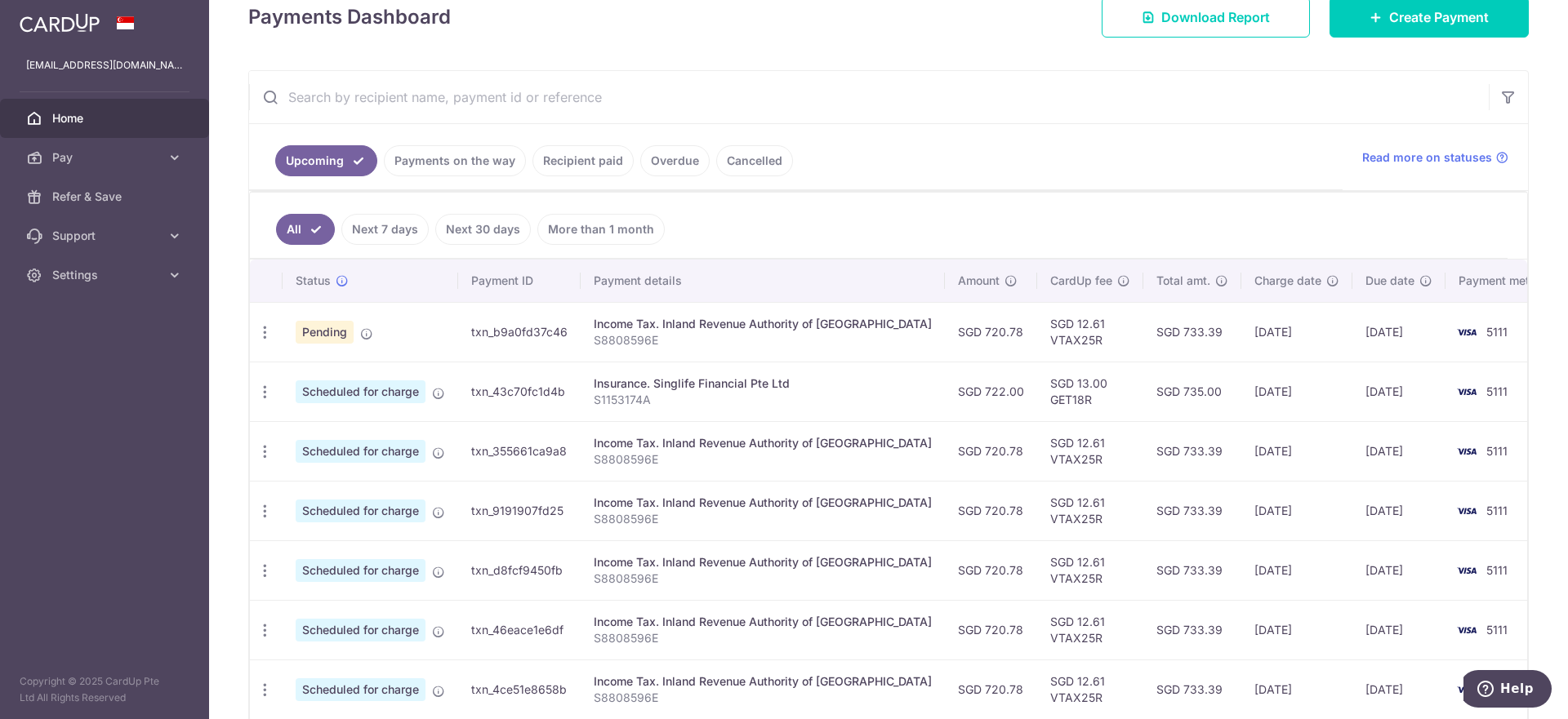
scroll to position [325, 0]
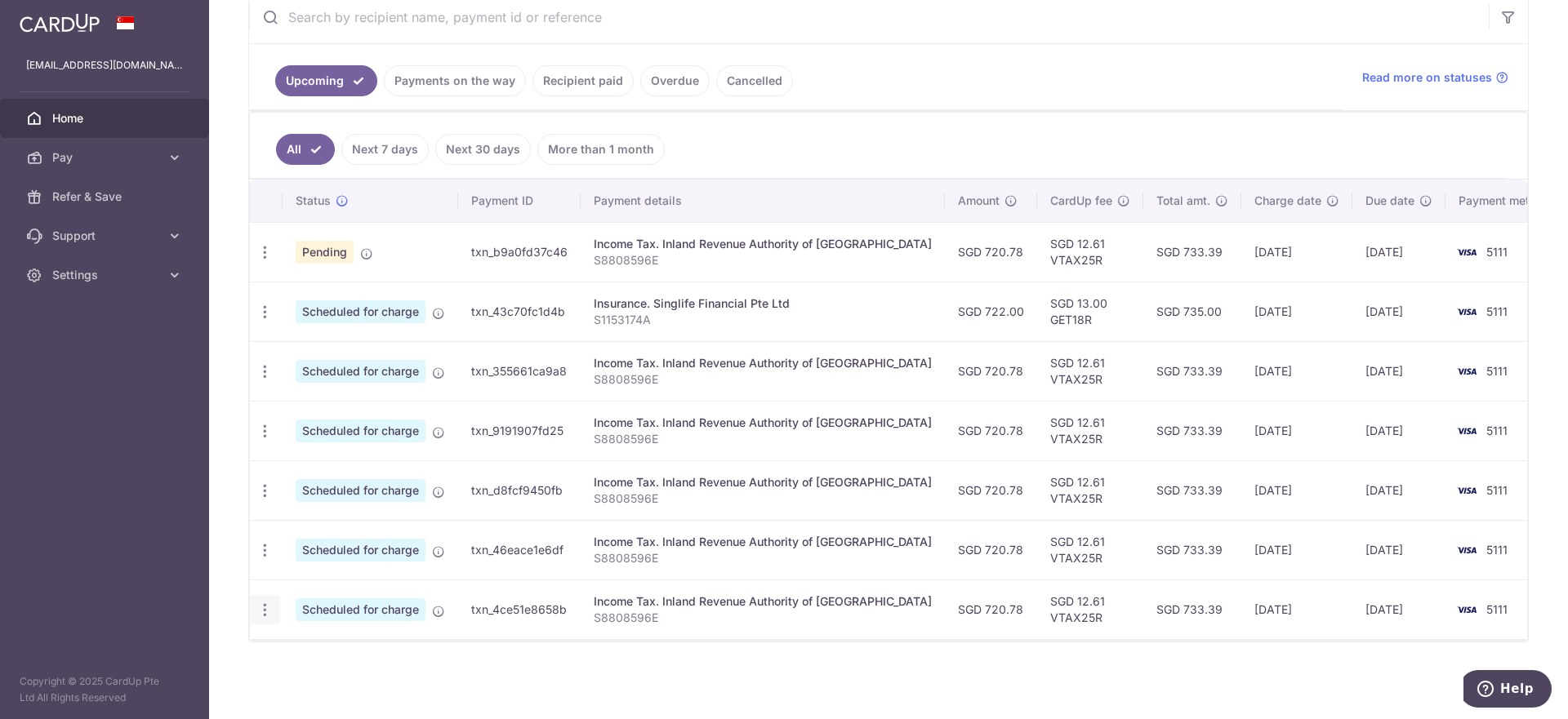
click at [260, 261] on icon "button" at bounding box center [265, 253] width 17 height 17
click at [344, 653] on span "Update payment" at bounding box center [352, 654] width 111 height 19
radio input "true"
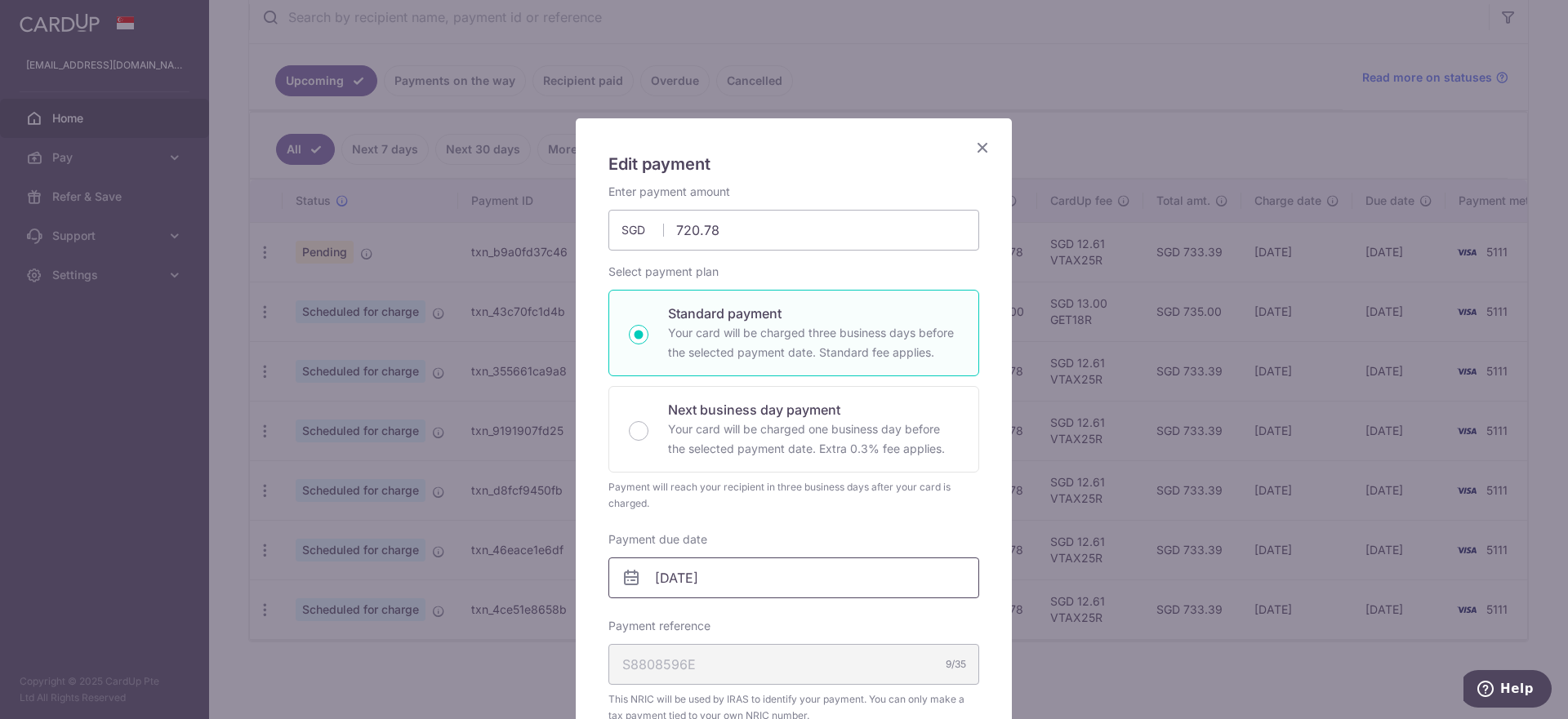
click at [740, 585] on input "23/03/2026" at bounding box center [794, 578] width 371 height 40
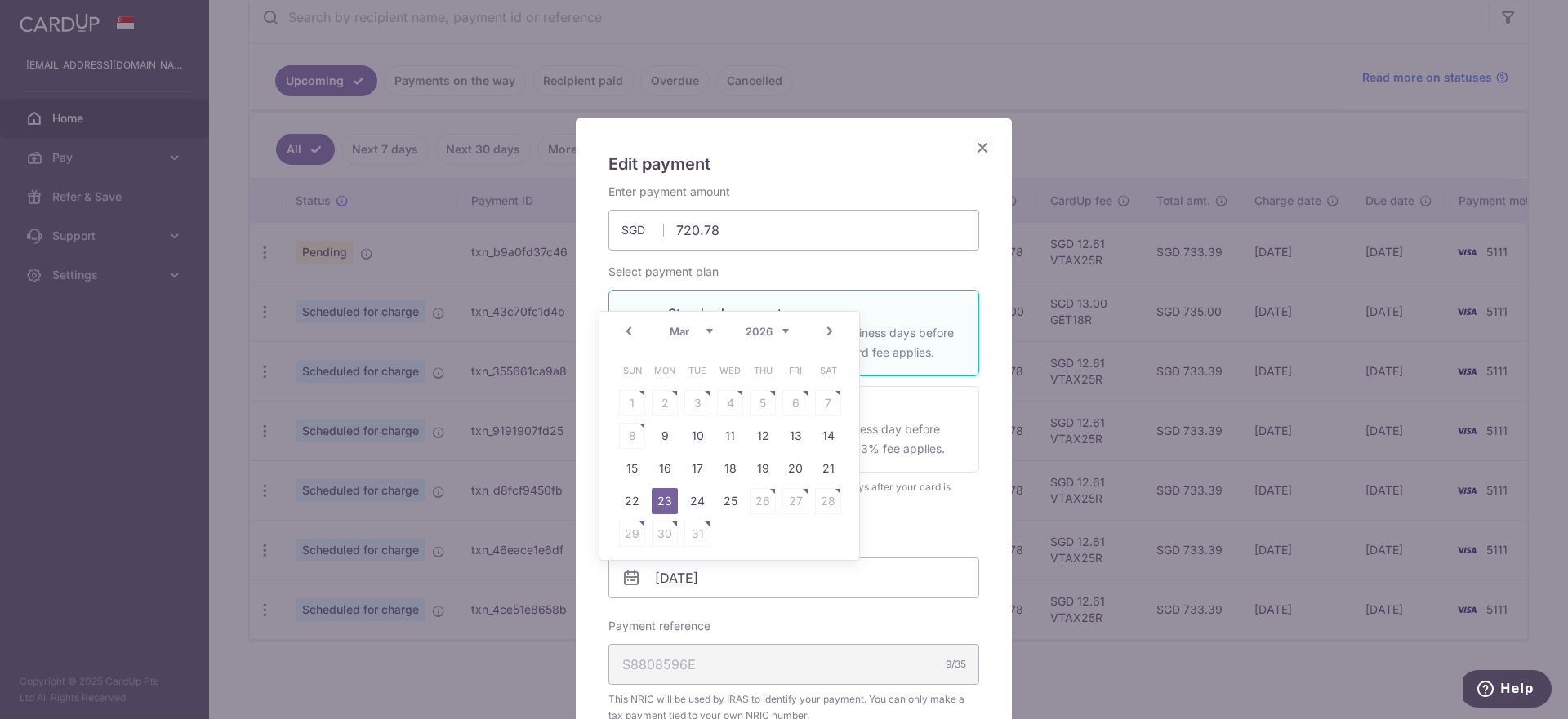
click at [634, 334] on link "Prev" at bounding box center [628, 331] width 19 height 19
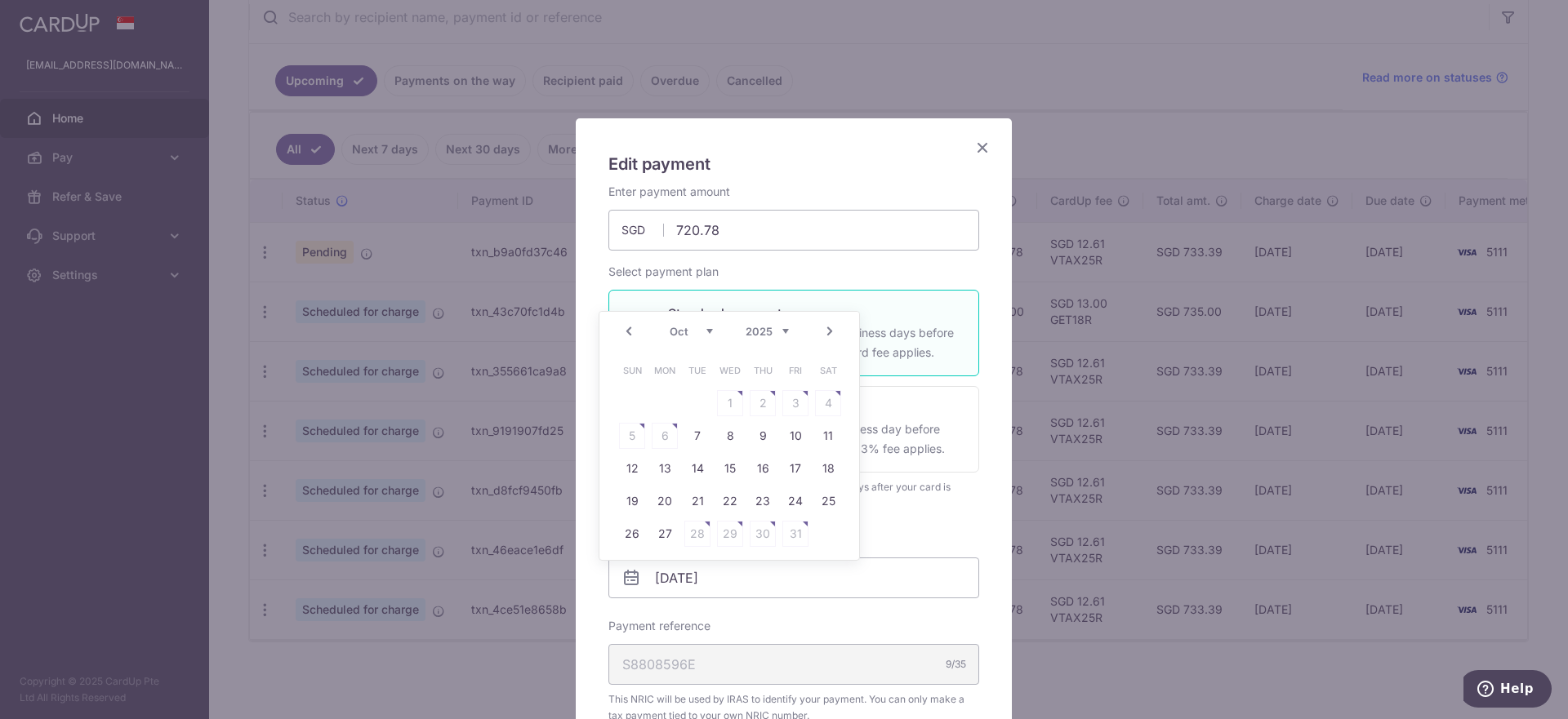
click at [629, 333] on link "Prev" at bounding box center [628, 331] width 19 height 19
click at [732, 505] on link "24" at bounding box center [730, 501] width 26 height 26
type input "[DATE]"
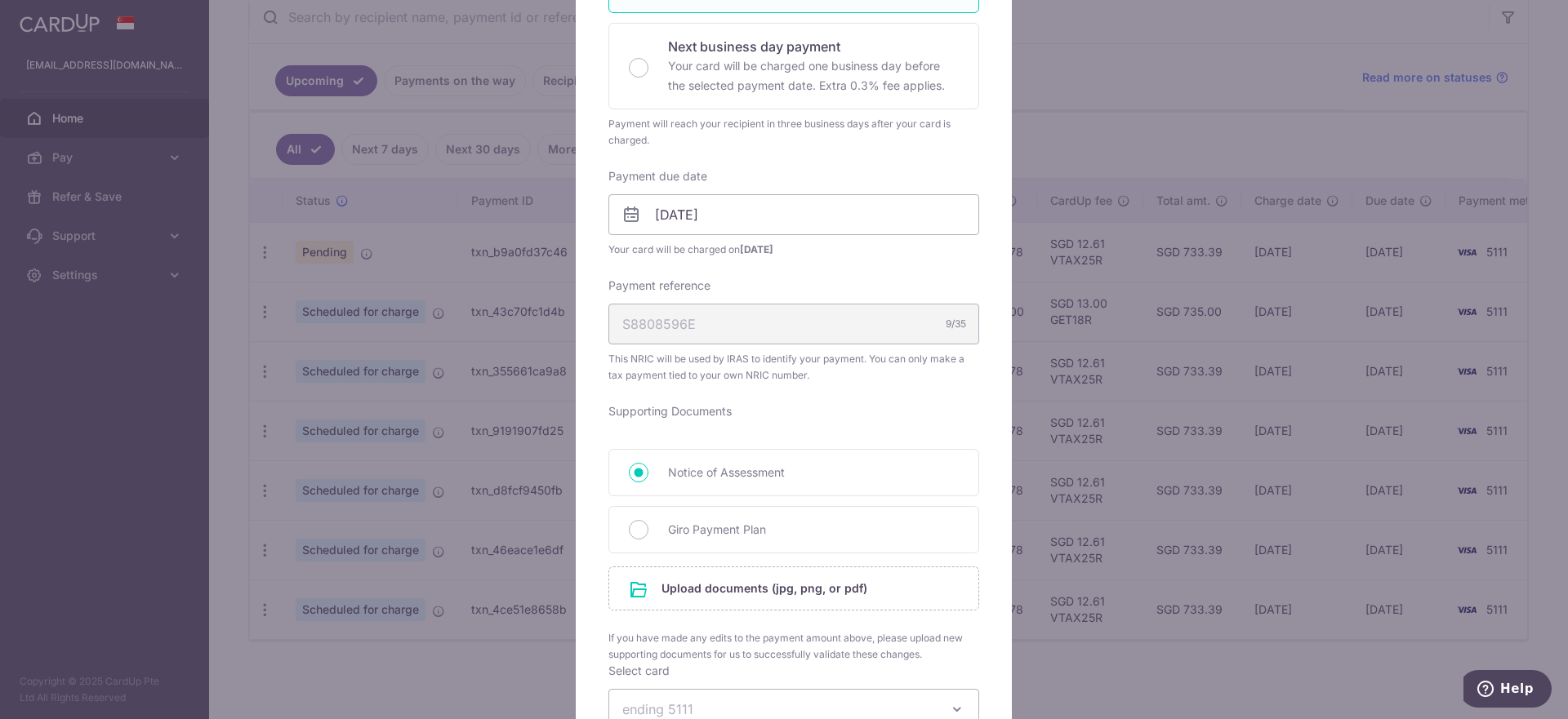
scroll to position [612, 0]
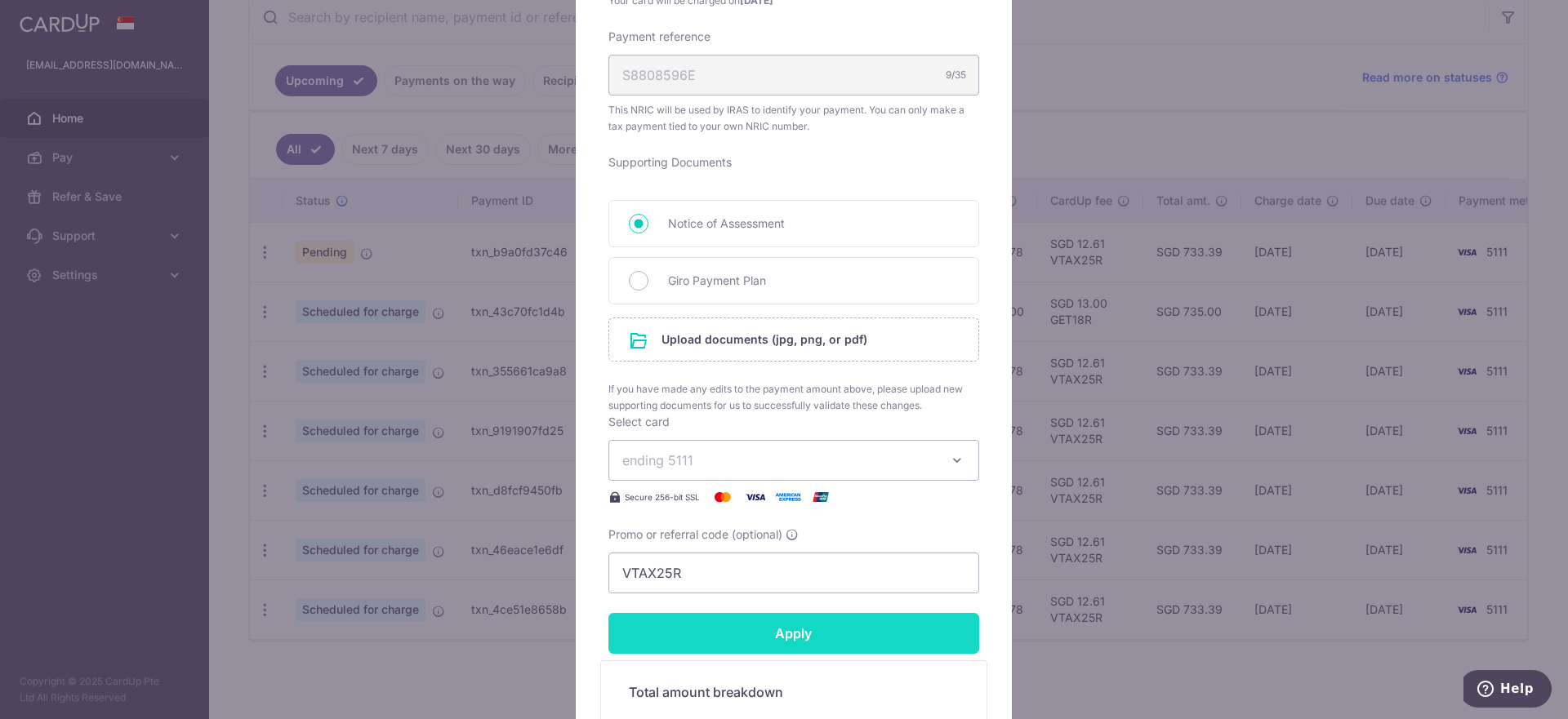
click at [833, 635] on input "Apply" at bounding box center [794, 634] width 371 height 40
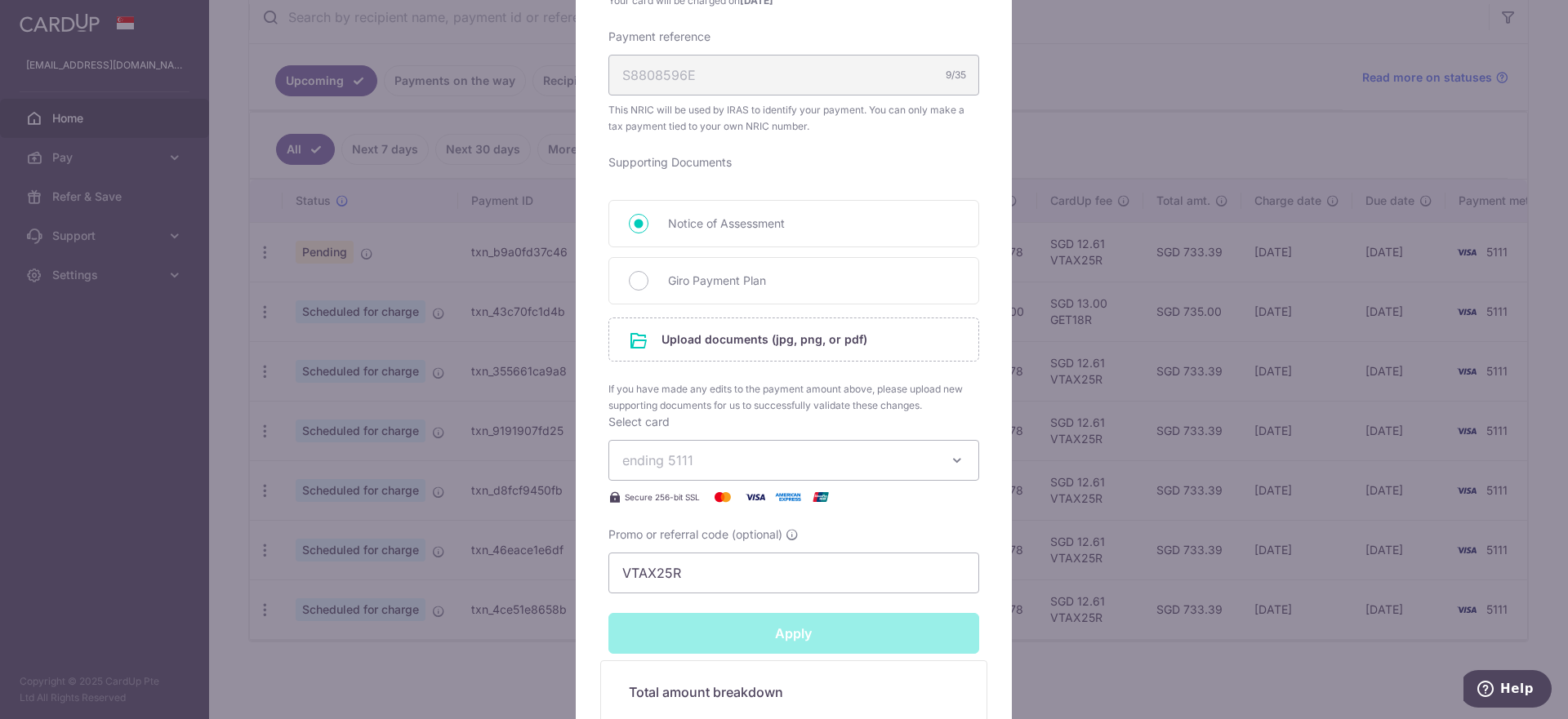
type input "Successfully Applied"
click at [399, 305] on div "Edit payment By clicking apply, you will make changes to all payments to Inland…" at bounding box center [784, 359] width 1568 height 719
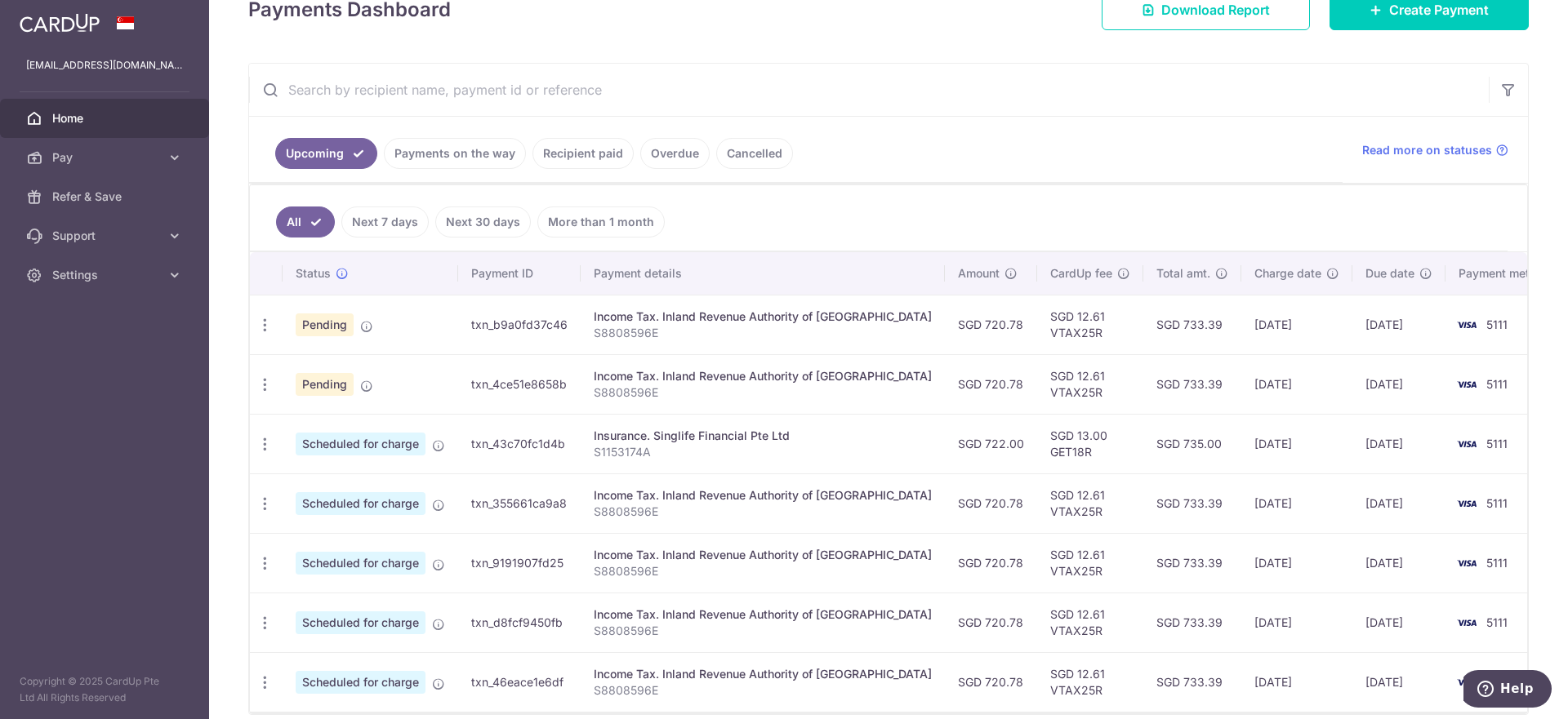
scroll to position [325, 0]
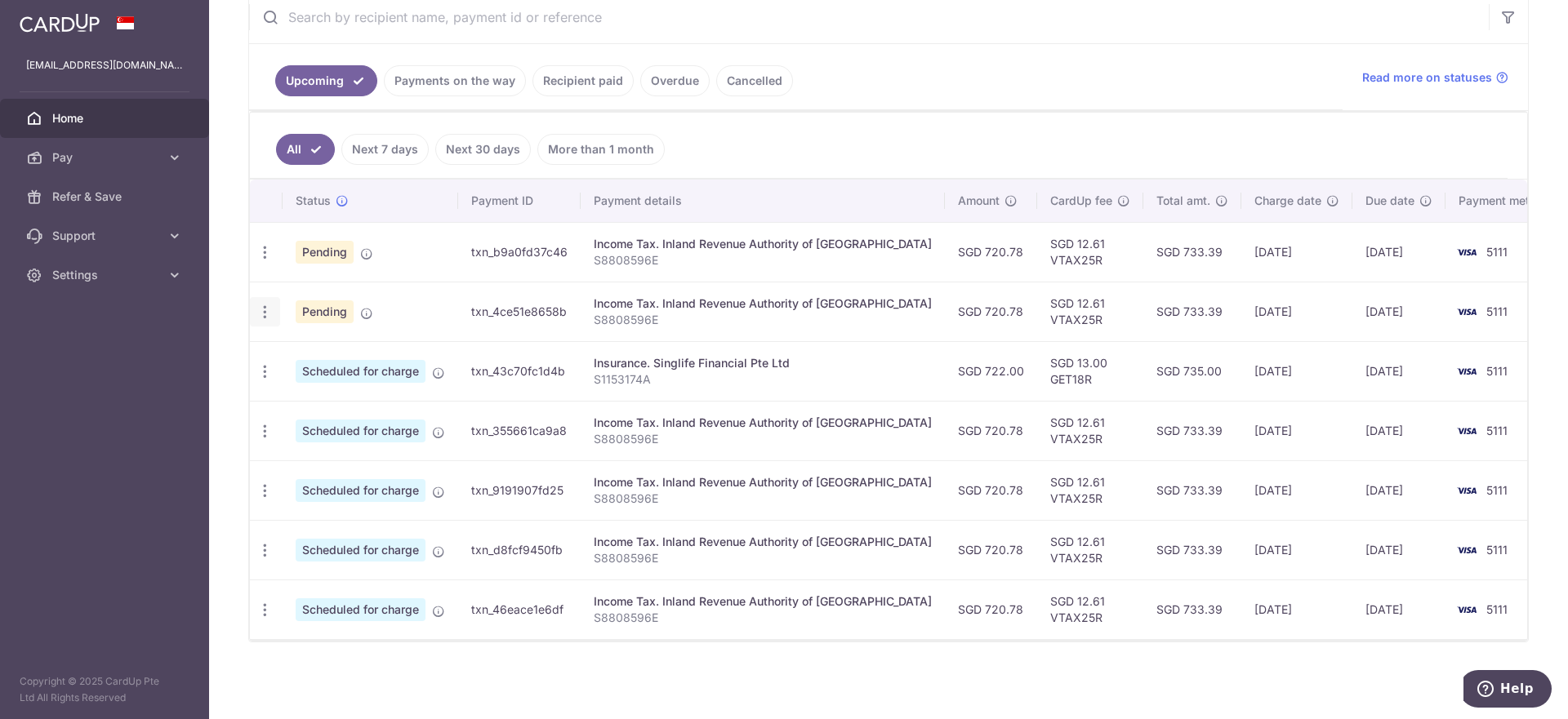
click at [271, 261] on icon "button" at bounding box center [265, 253] width 17 height 17
click at [1054, 323] on td "SGD 12.61 VTAX25R" at bounding box center [1090, 311] width 107 height 60
click at [265, 261] on icon "button" at bounding box center [265, 253] width 17 height 17
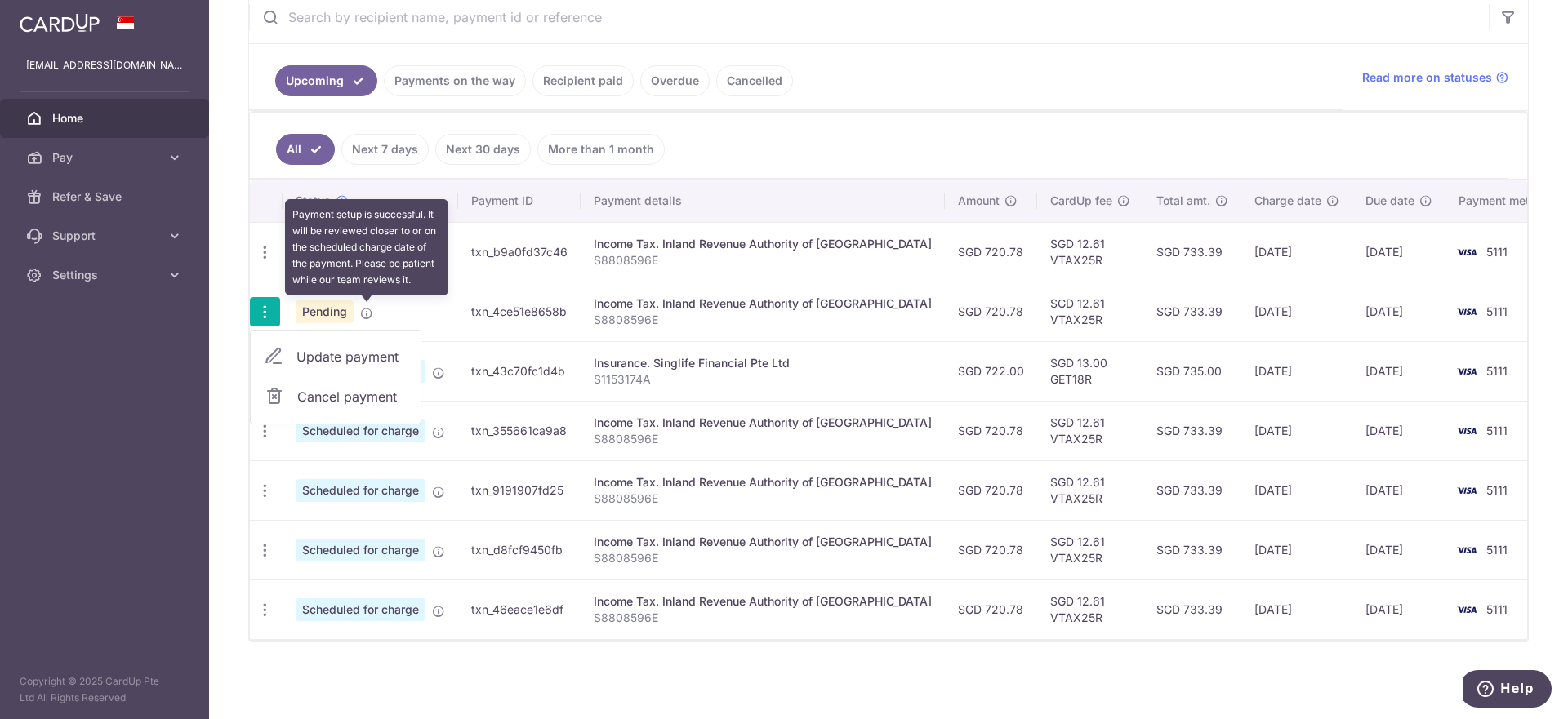
click at [364, 316] on icon at bounding box center [367, 313] width 13 height 13
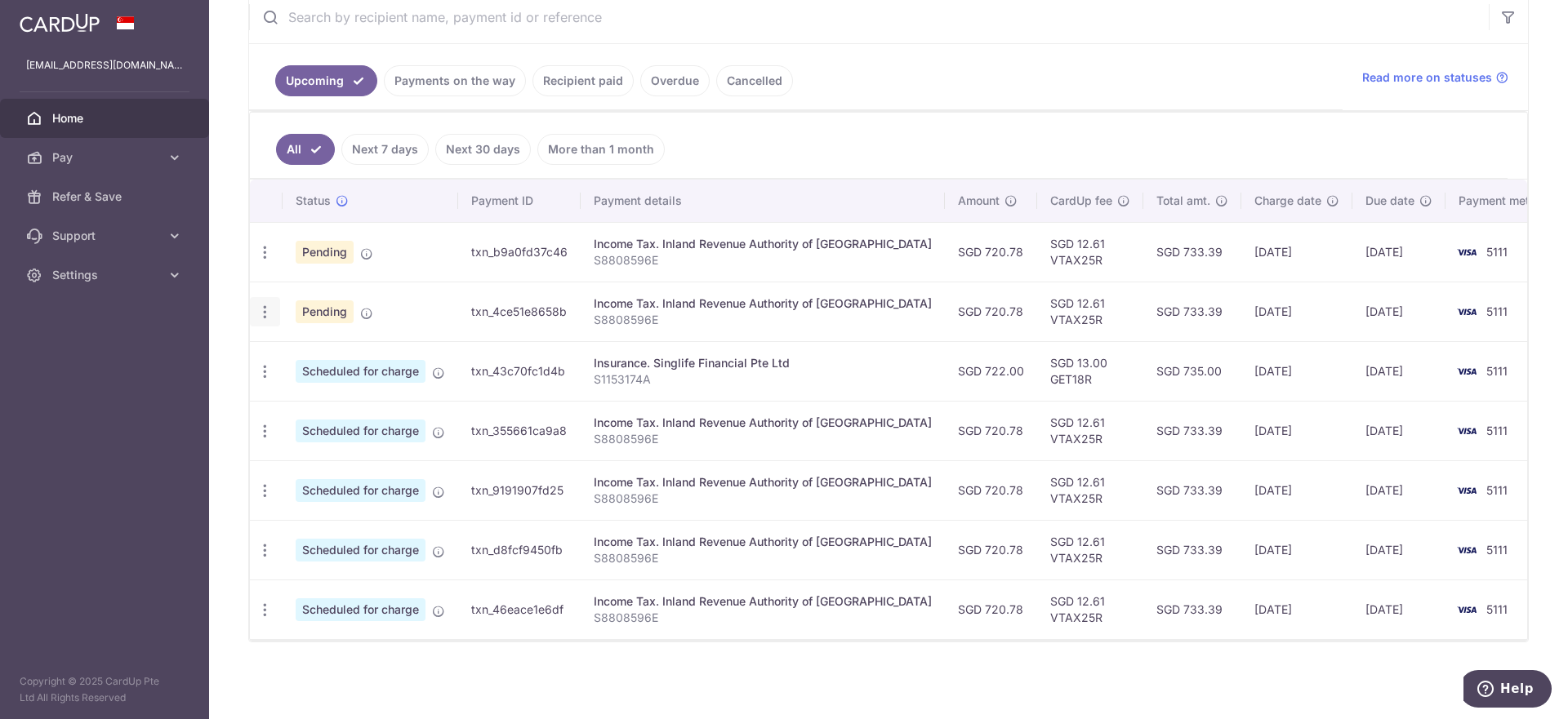
click at [265, 261] on icon "button" at bounding box center [265, 253] width 17 height 17
click at [358, 360] on span "Update payment" at bounding box center [352, 356] width 111 height 19
radio input "true"
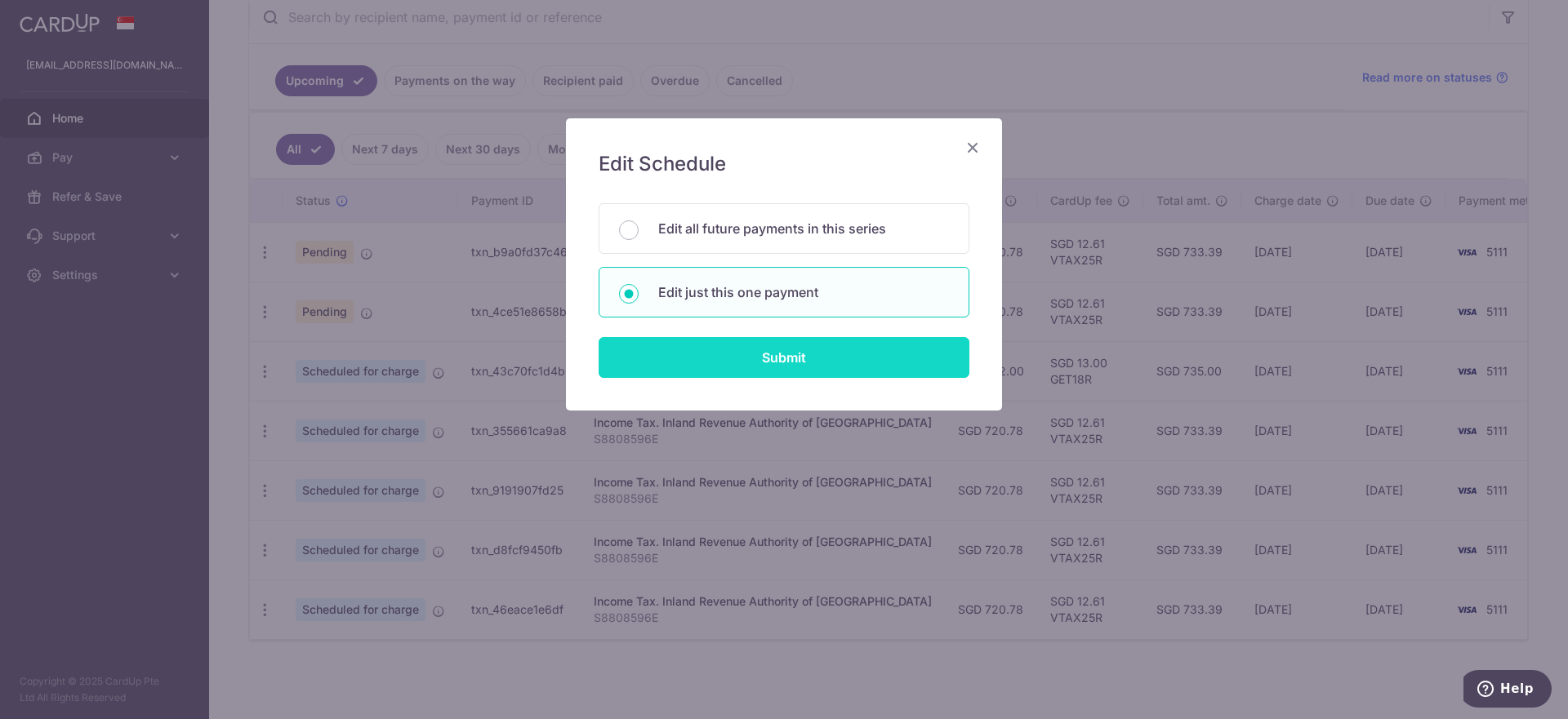
click at [855, 352] on input "Submit" at bounding box center [784, 357] width 371 height 40
radio input "true"
type input "720.78"
type input "24/09/2025"
type input "S8808596E"
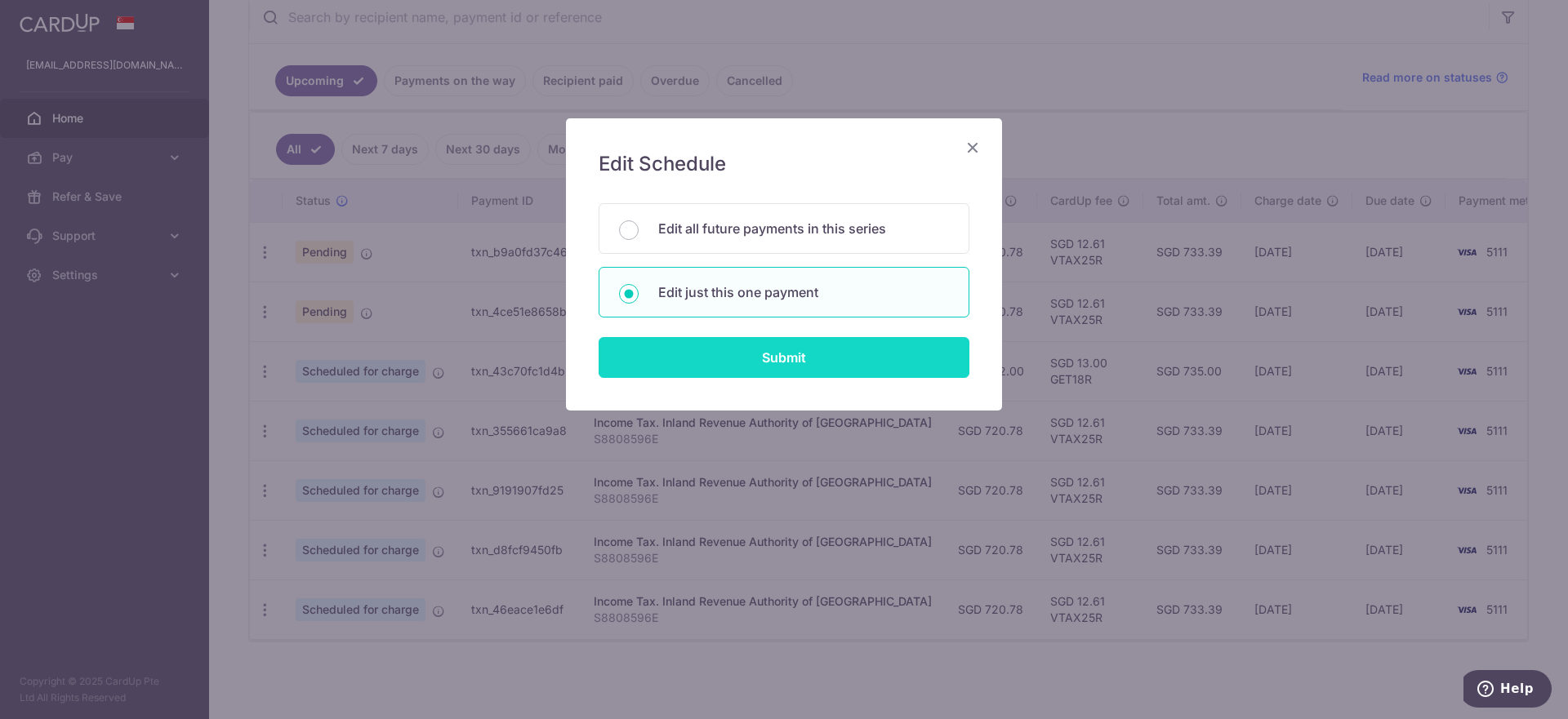
type input "VTAX25R"
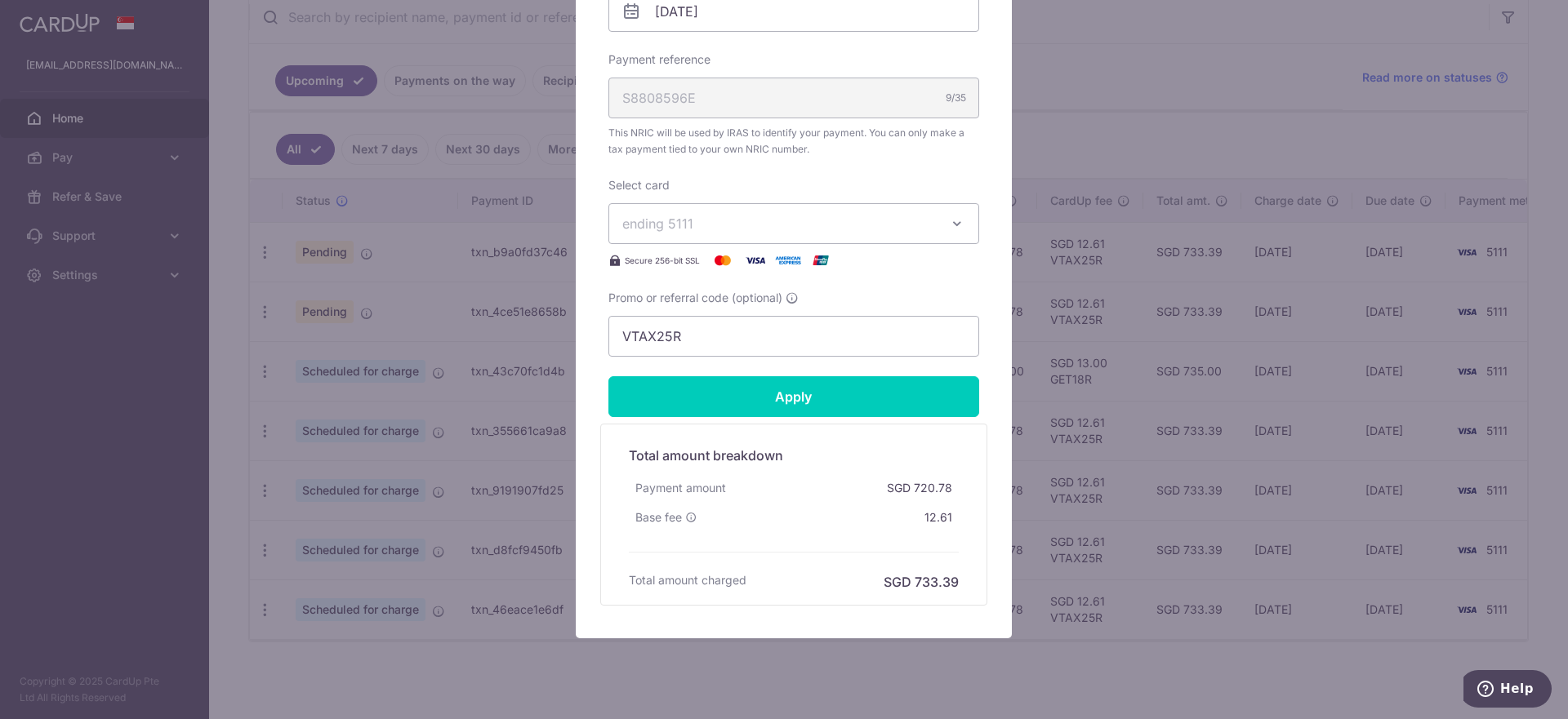
scroll to position [604, 0]
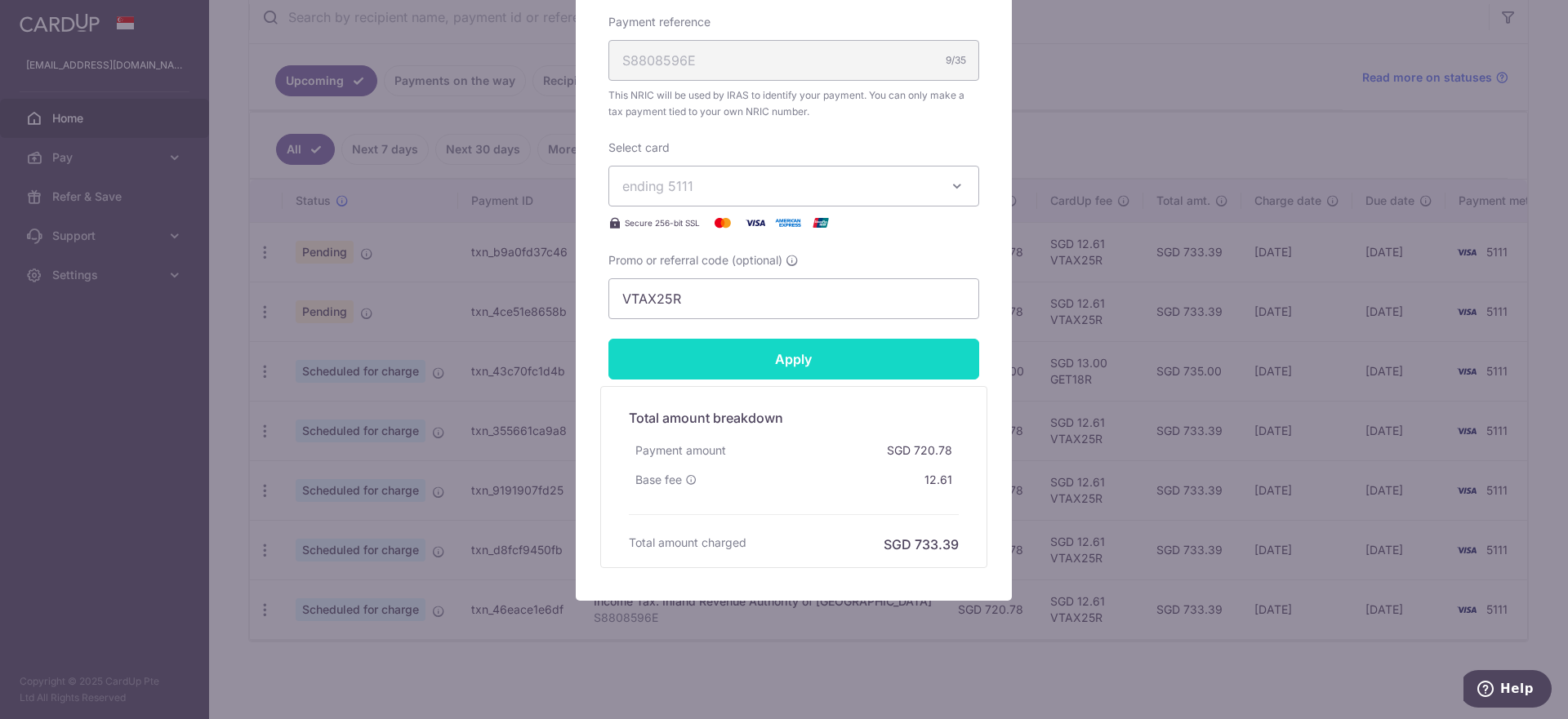
click at [812, 363] on input "Apply" at bounding box center [794, 359] width 371 height 40
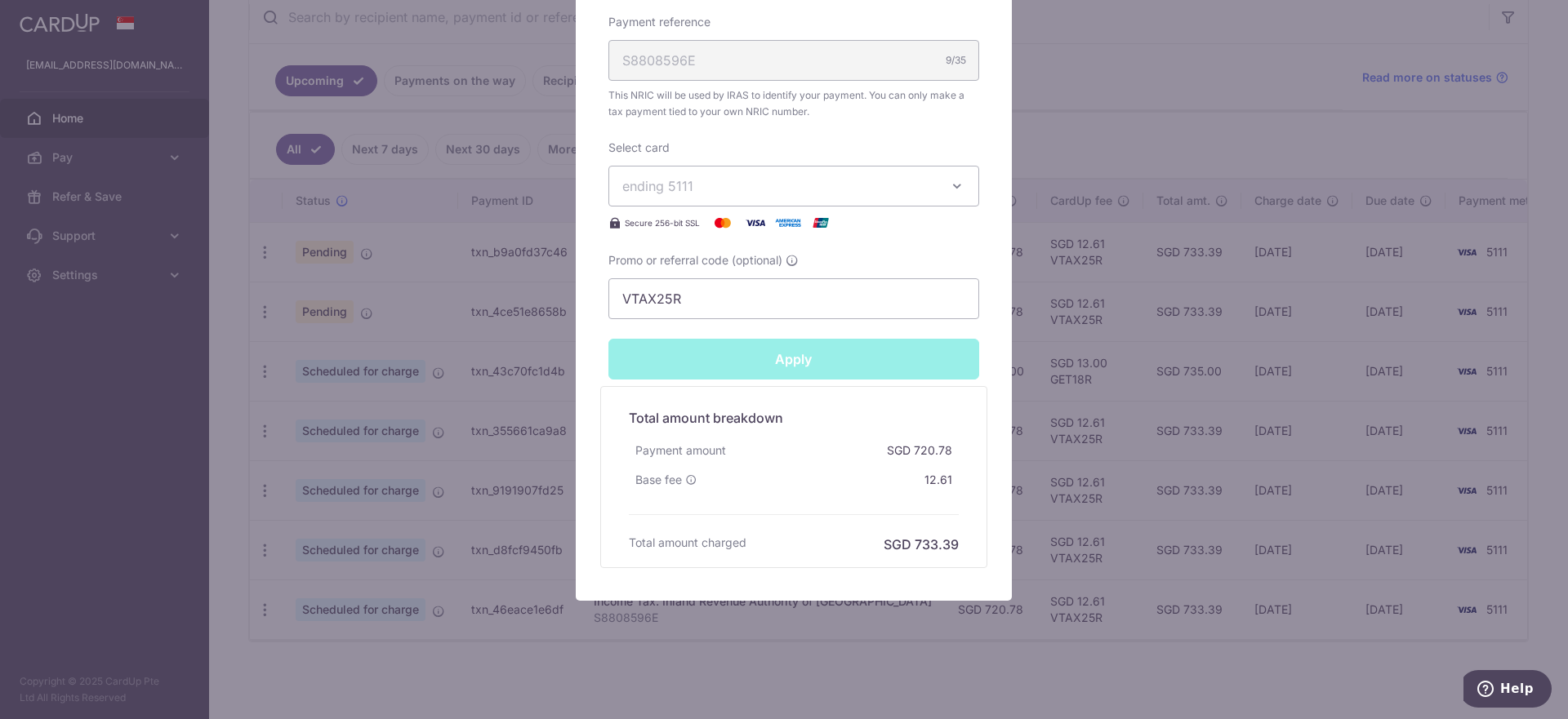
type input "Successfully Applied"
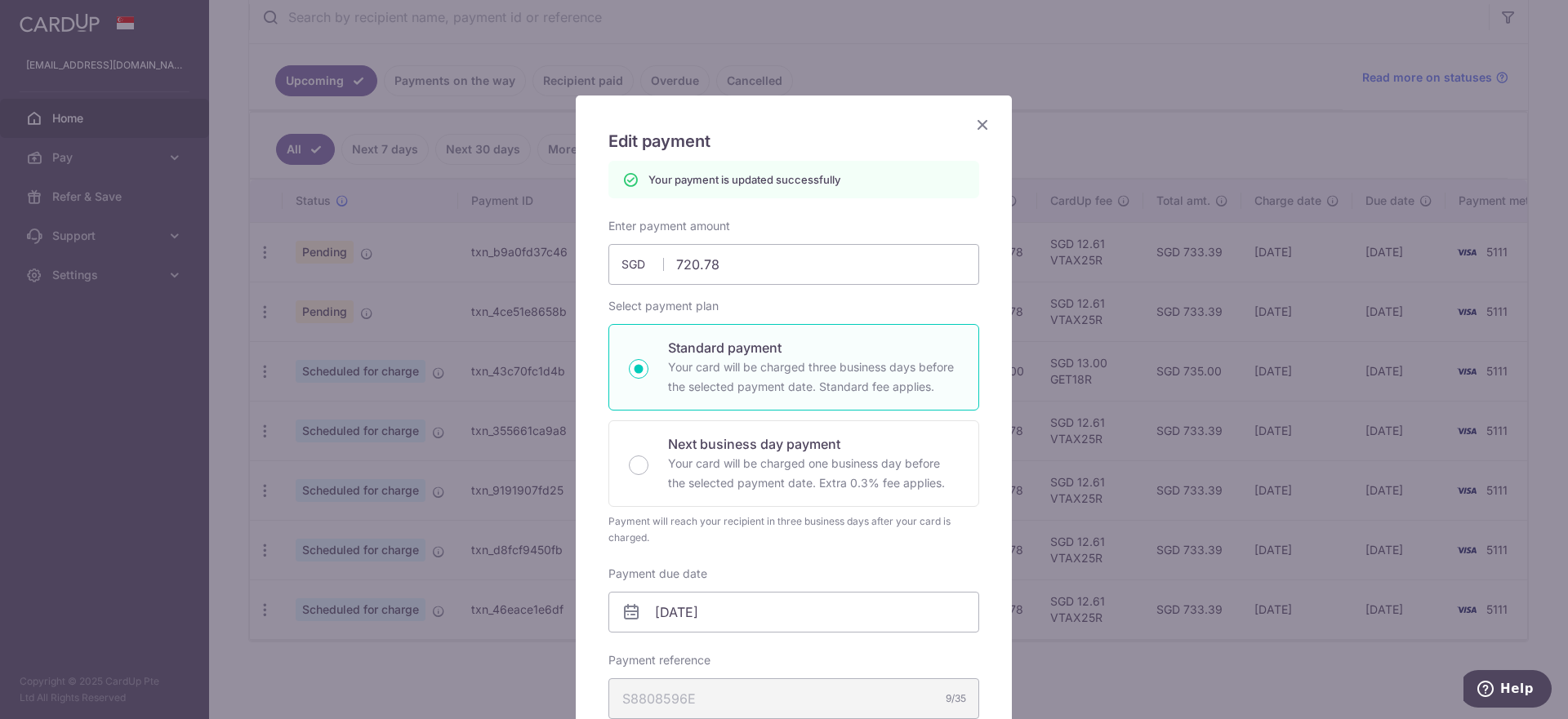
scroll to position [0, 0]
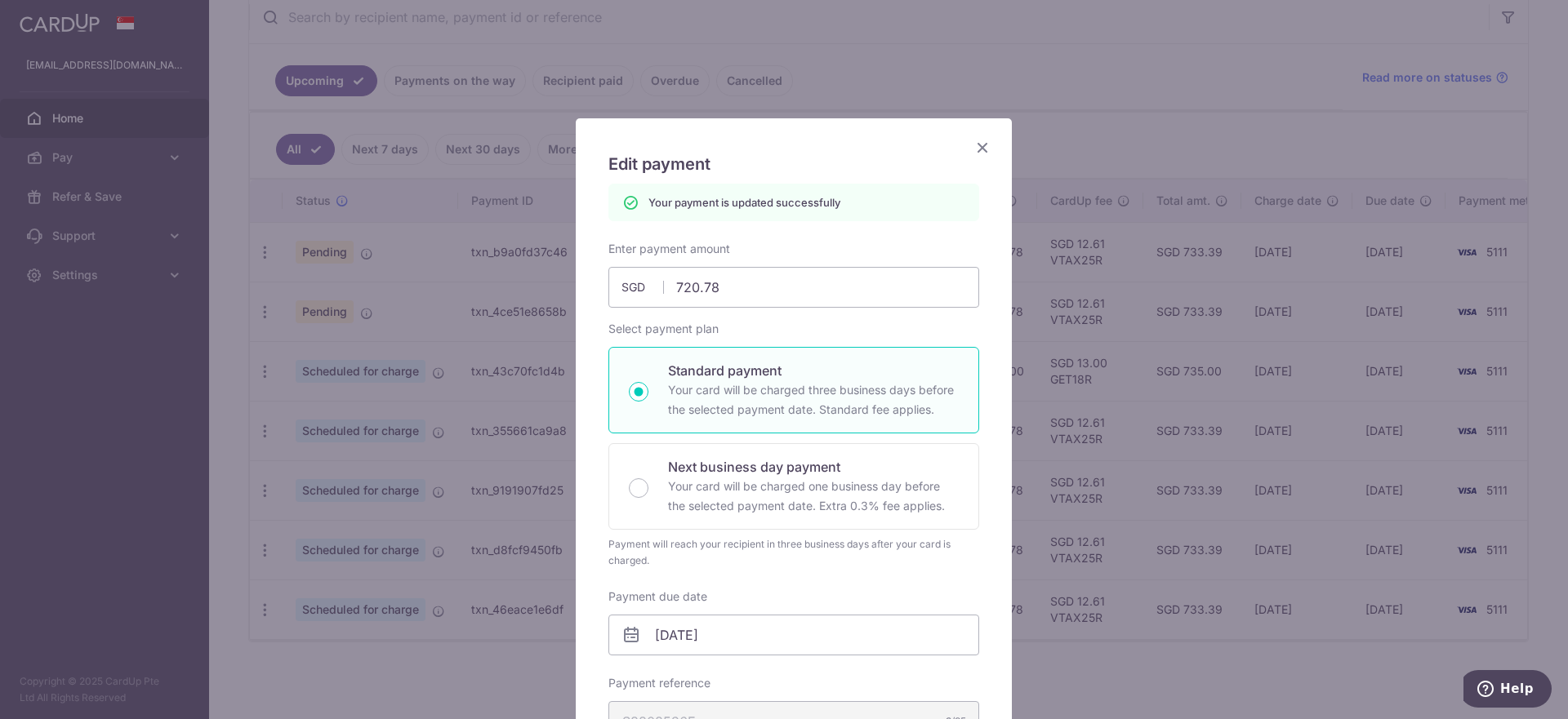
click at [973, 148] on icon "Close" at bounding box center [982, 147] width 19 height 20
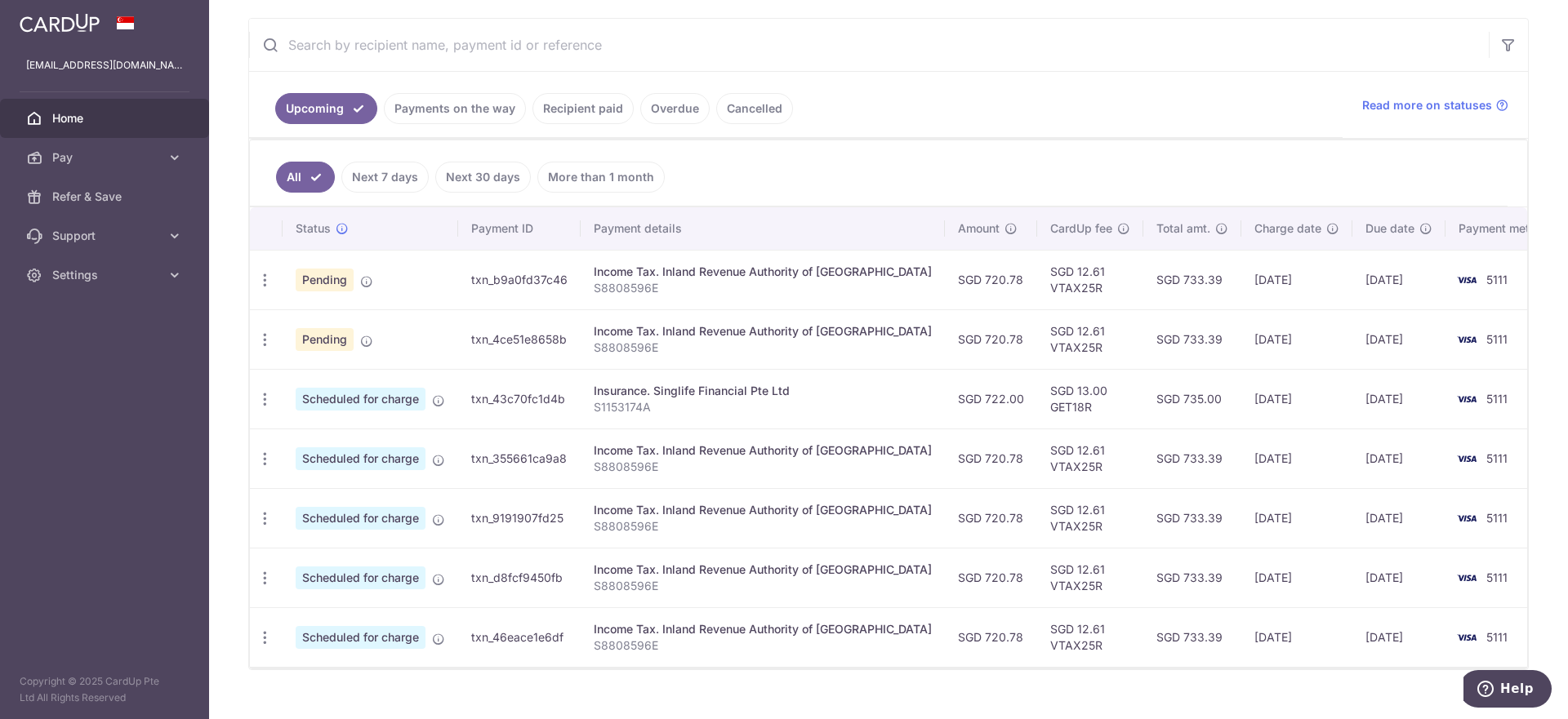
scroll to position [325, 0]
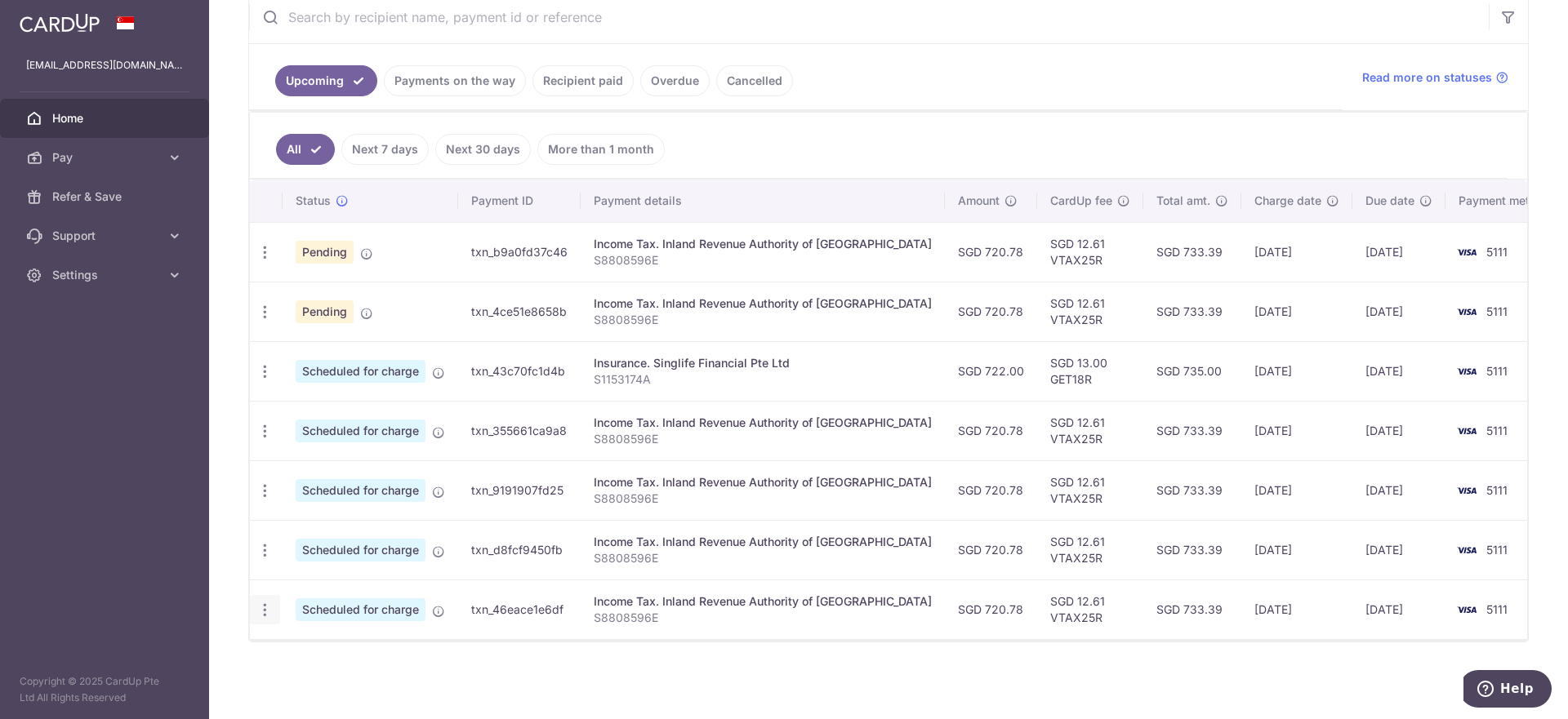
click at [268, 261] on icon "button" at bounding box center [265, 253] width 17 height 17
click at [332, 654] on span "Update payment" at bounding box center [352, 654] width 111 height 19
radio input "true"
type input "720.78"
type input "[DATE]"
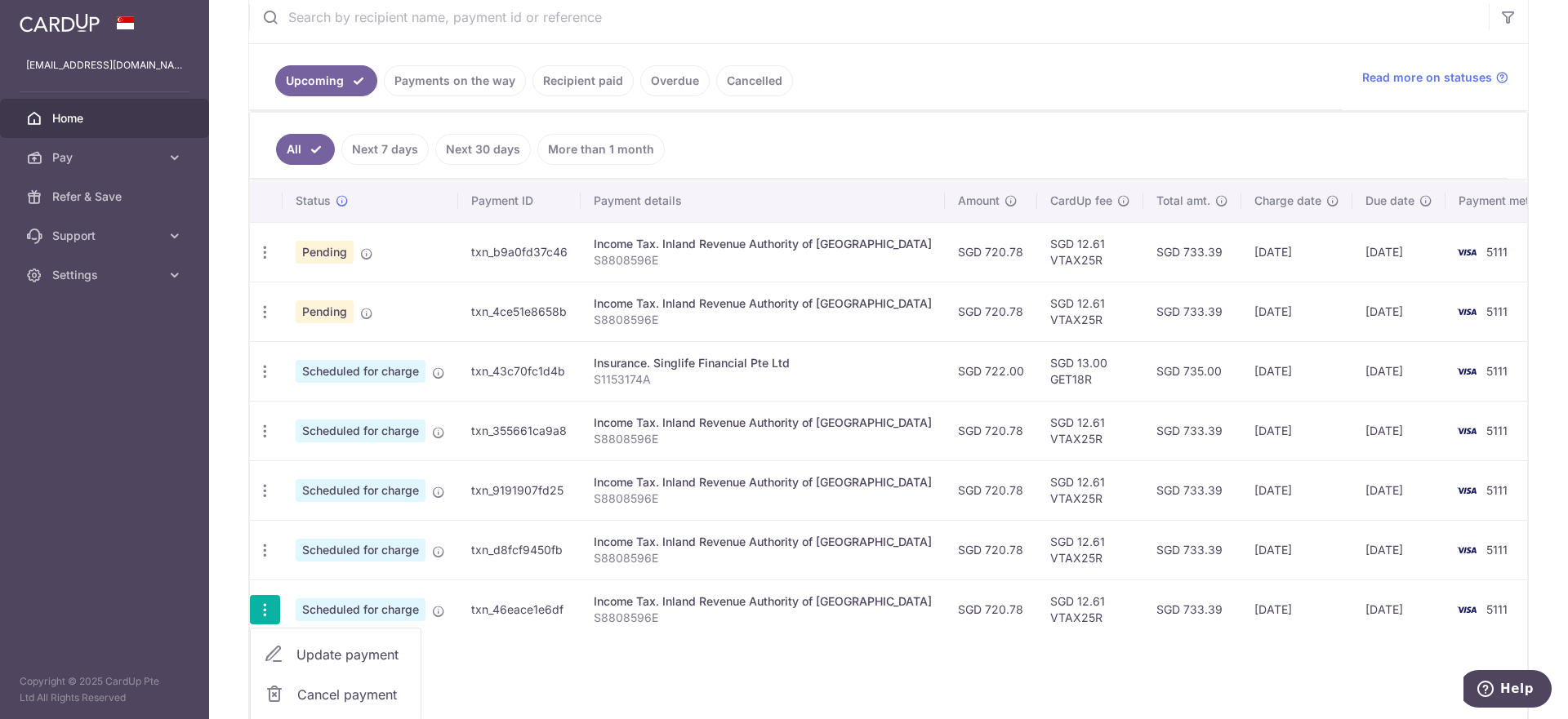
type input "S8808596E"
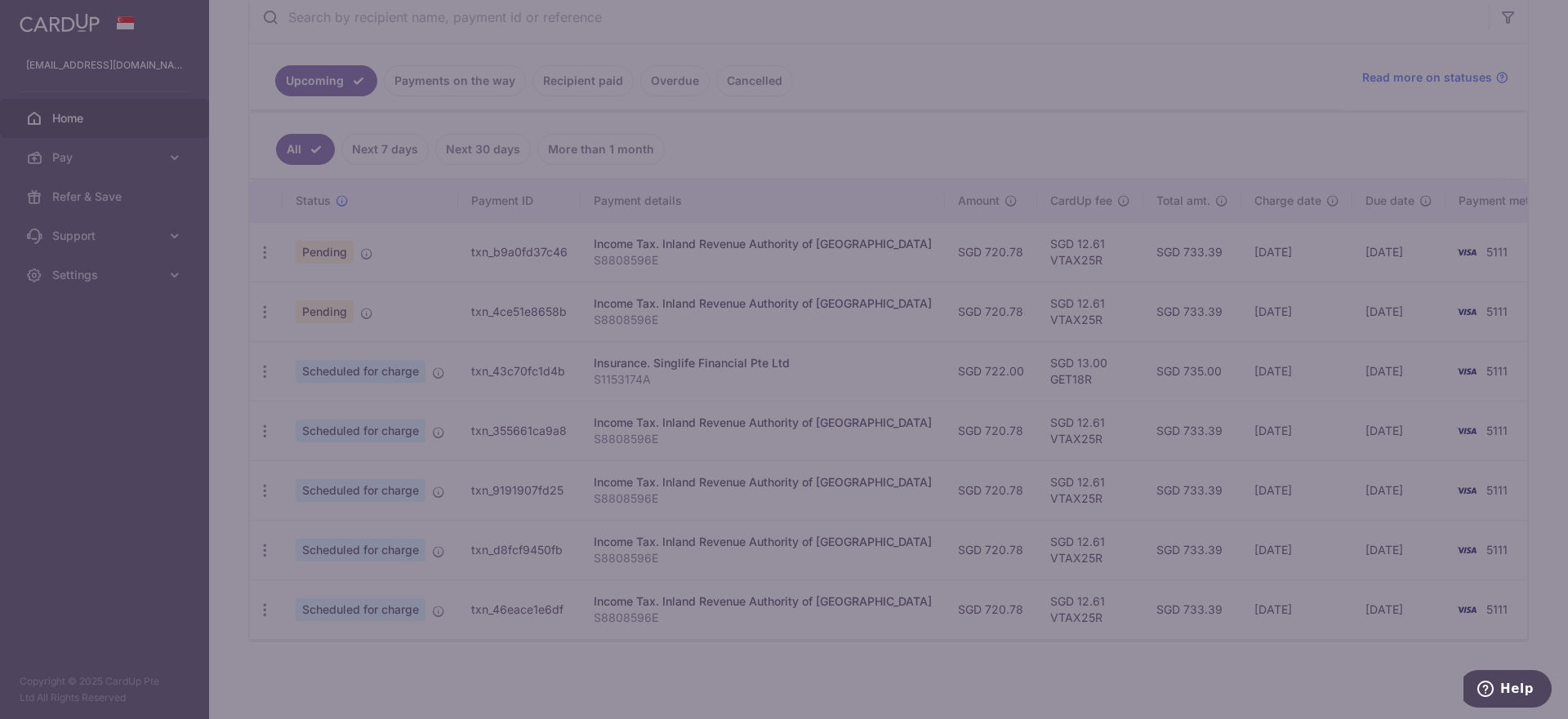
type input "VTAX25R"
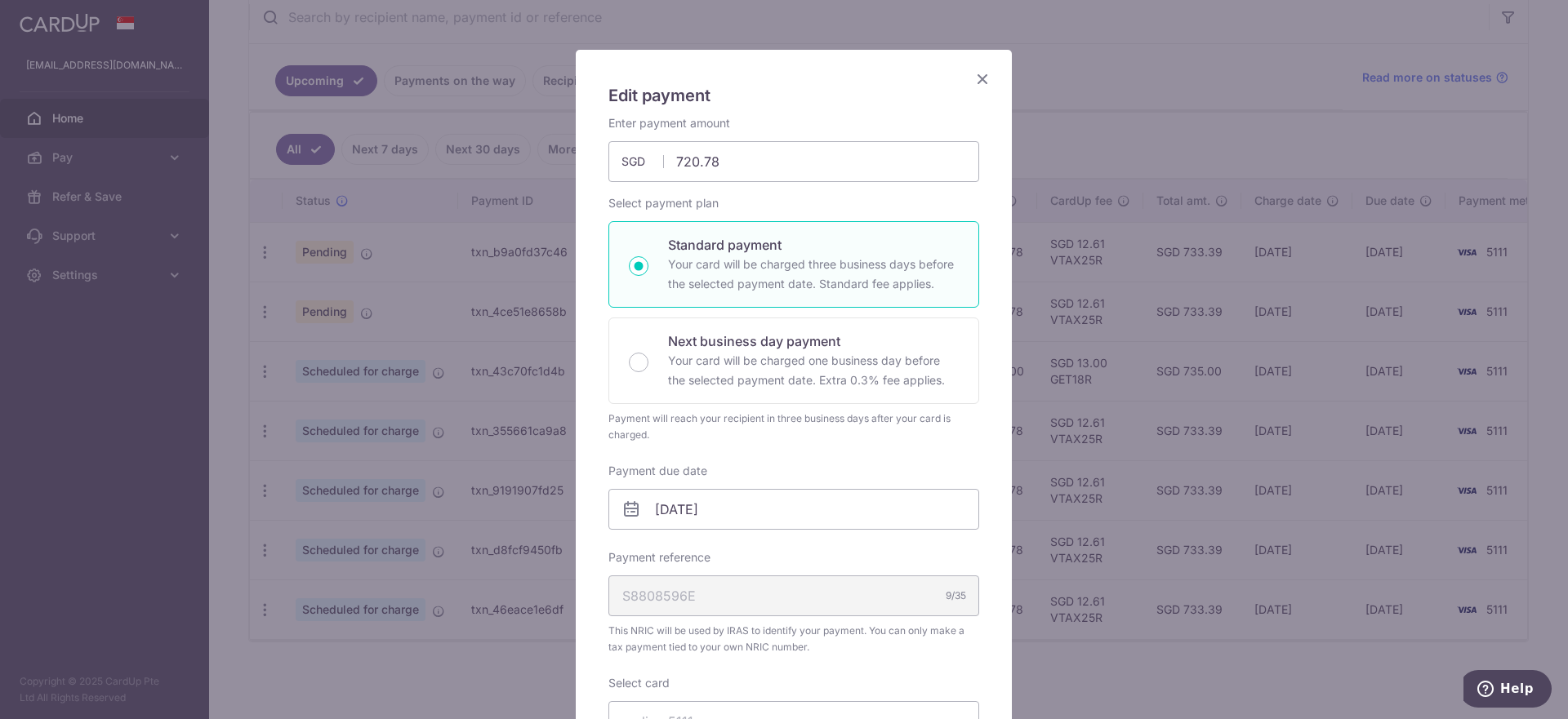
scroll to position [122, 0]
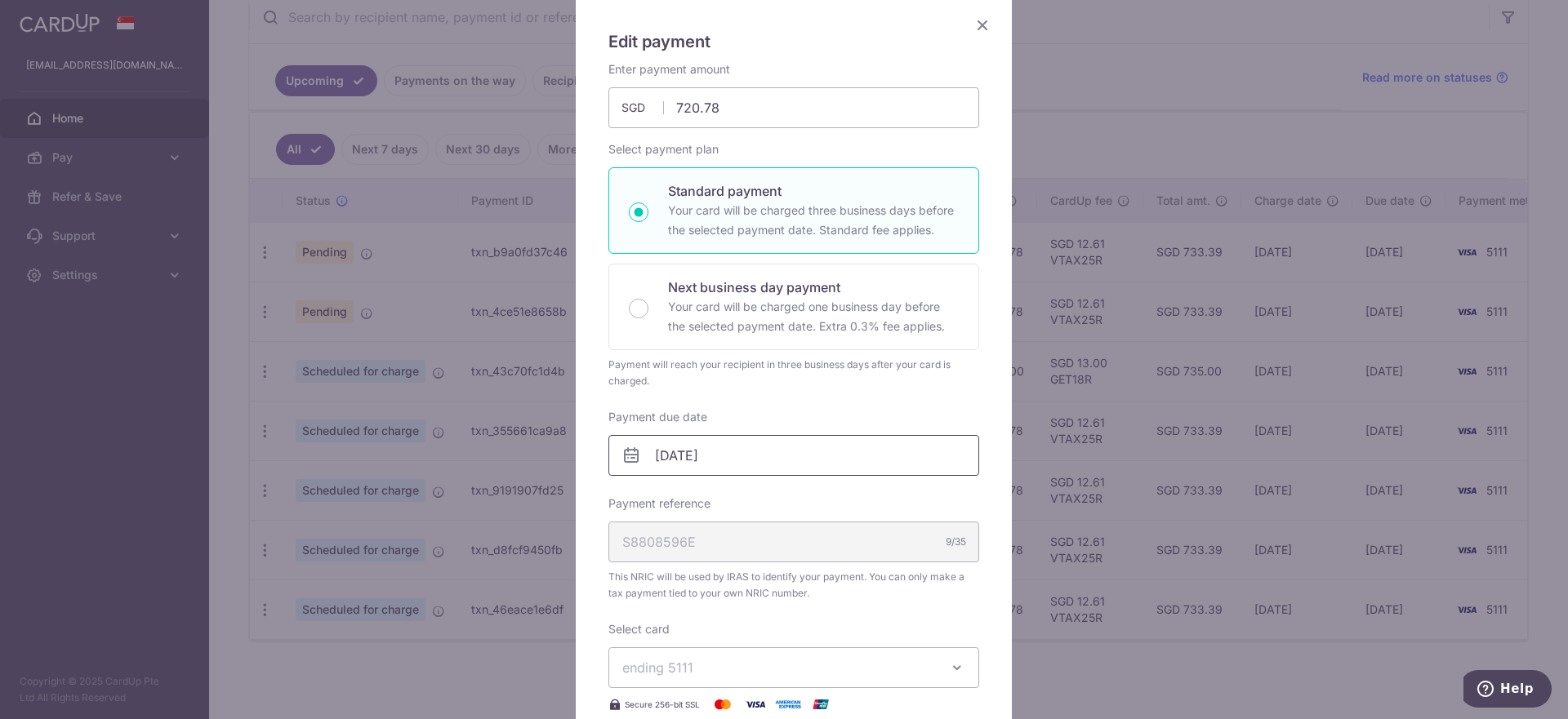
click at [802, 449] on input "[DATE]" at bounding box center [794, 455] width 371 height 40
click at [626, 499] on link "Prev" at bounding box center [628, 499] width 19 height 19
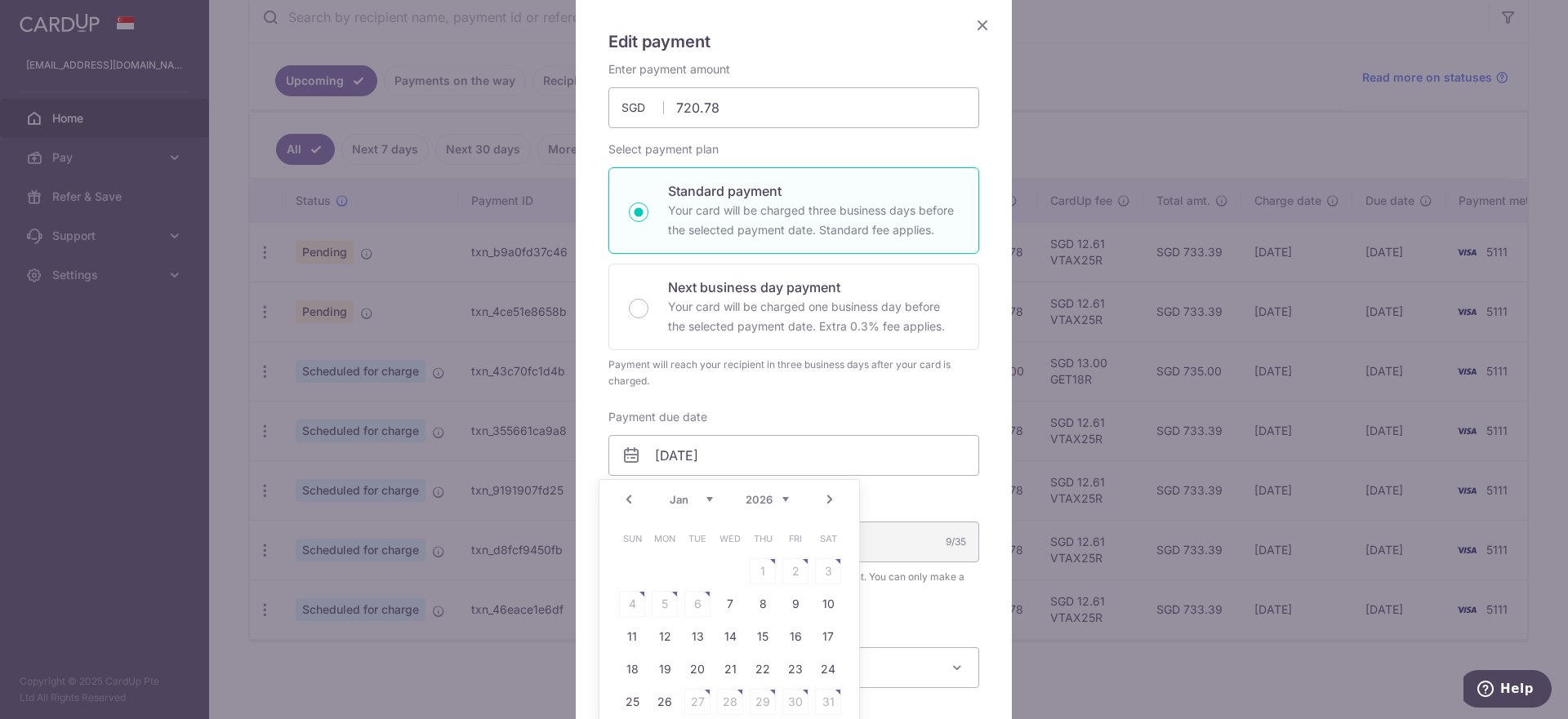
click at [629, 498] on link "Prev" at bounding box center [628, 499] width 19 height 19
click at [765, 670] on link "25" at bounding box center [762, 669] width 26 height 26
type input "[DATE]"
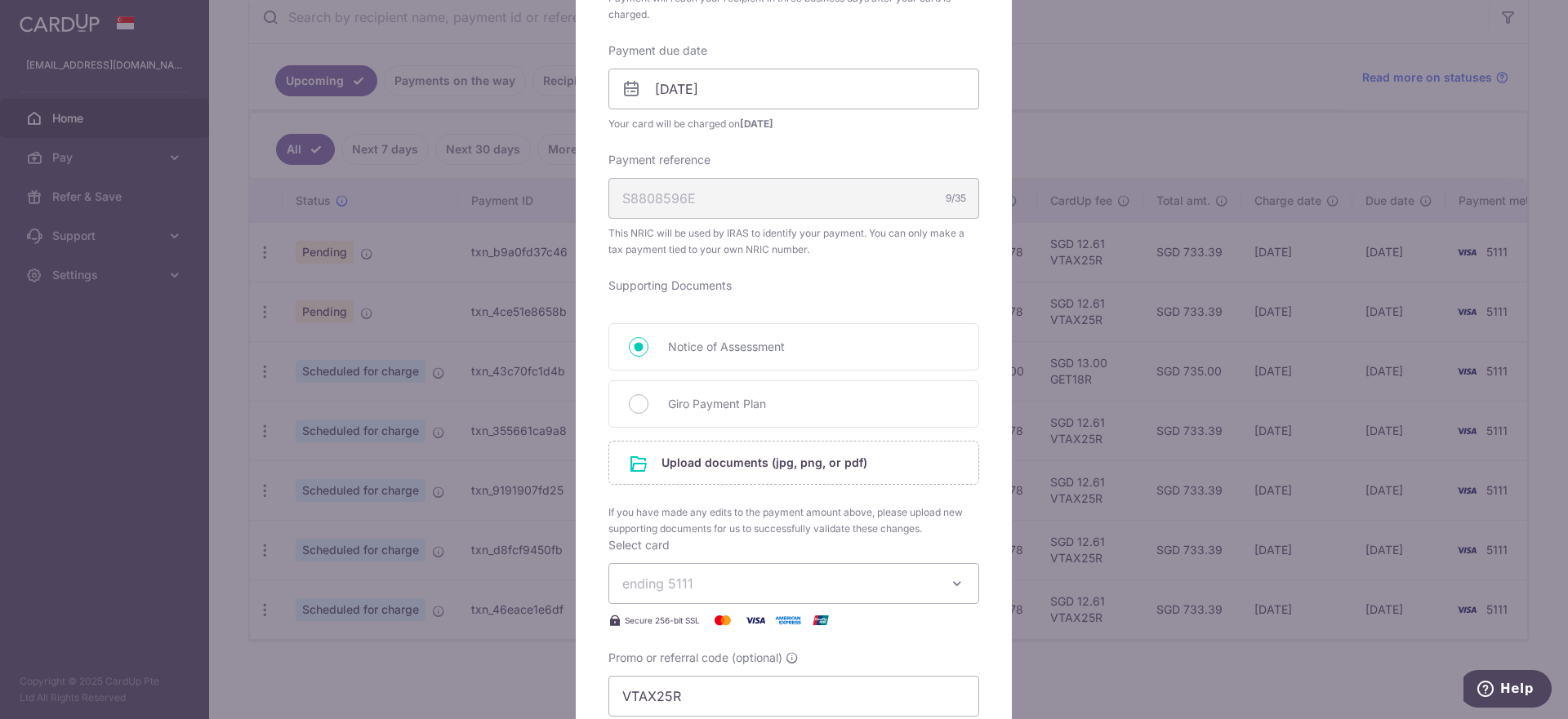
scroll to position [489, 0]
click at [831, 460] on input "file" at bounding box center [794, 462] width 369 height 42
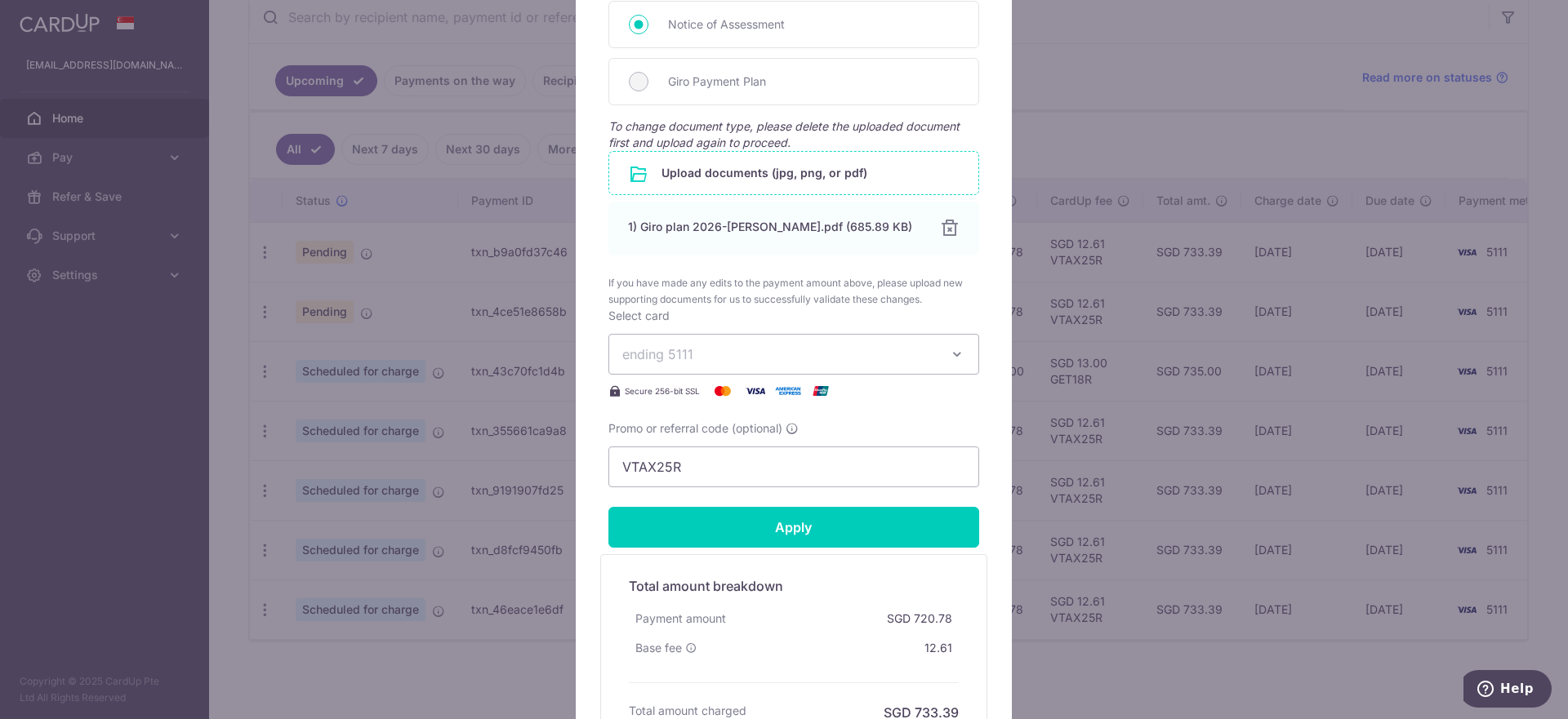
scroll to position [857, 0]
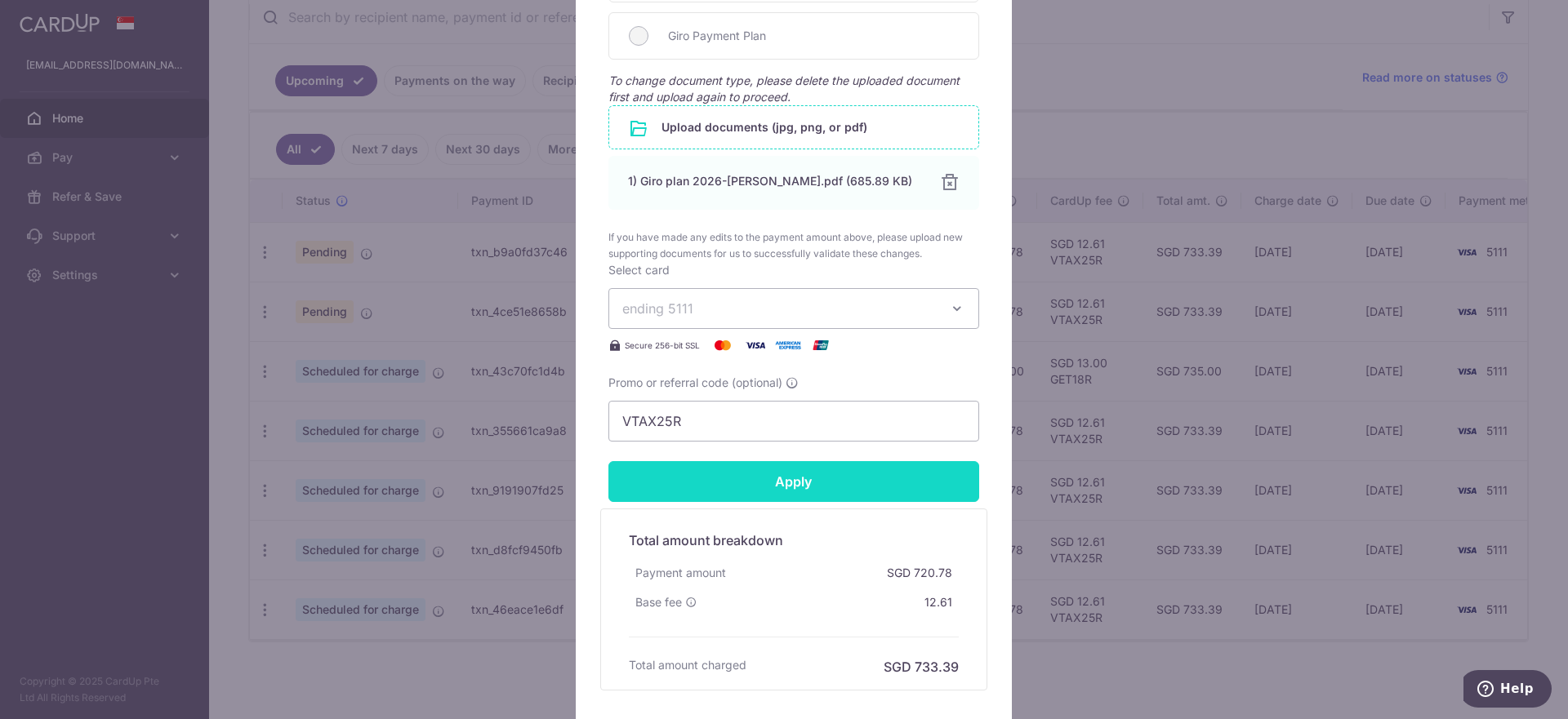
click at [775, 478] on input "Apply" at bounding box center [794, 481] width 371 height 40
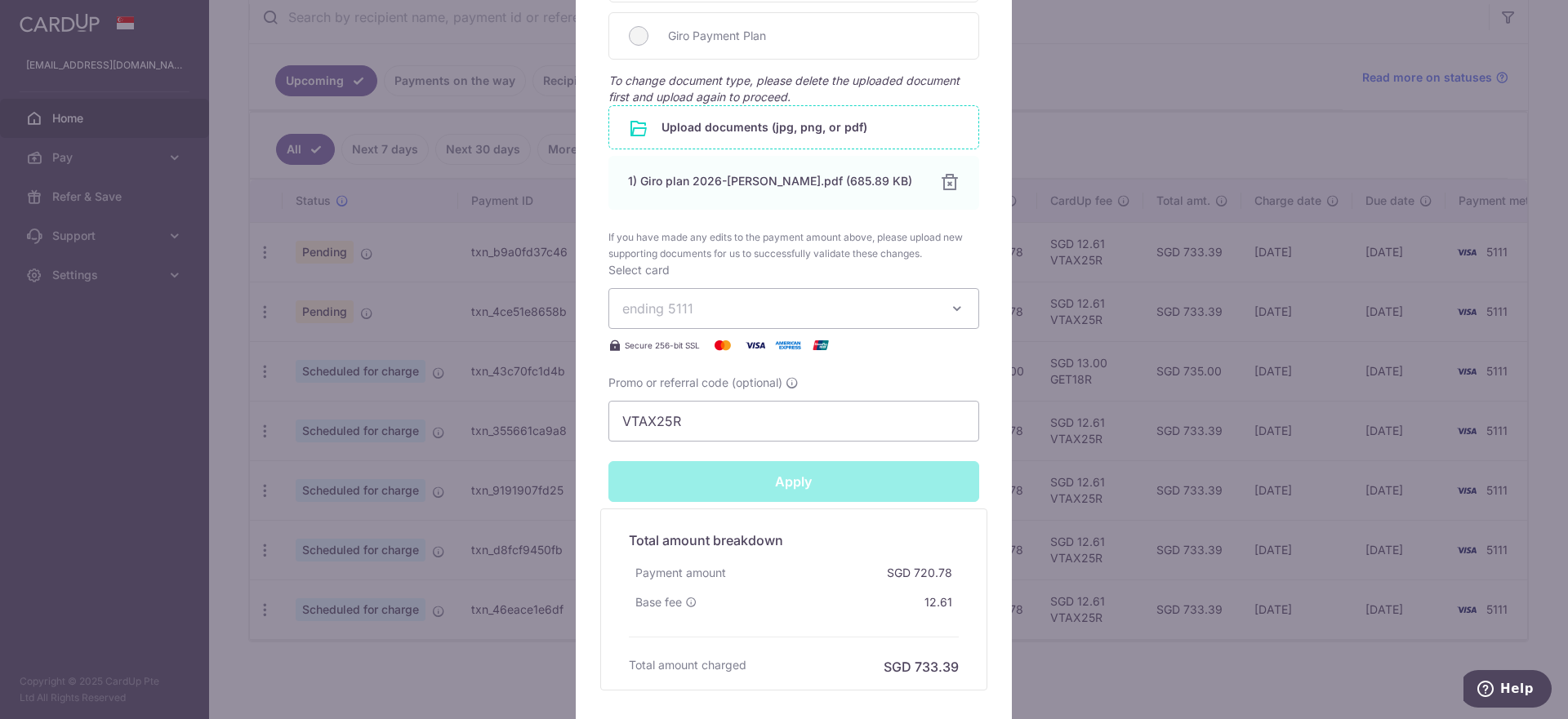
type input "Successfully Applied"
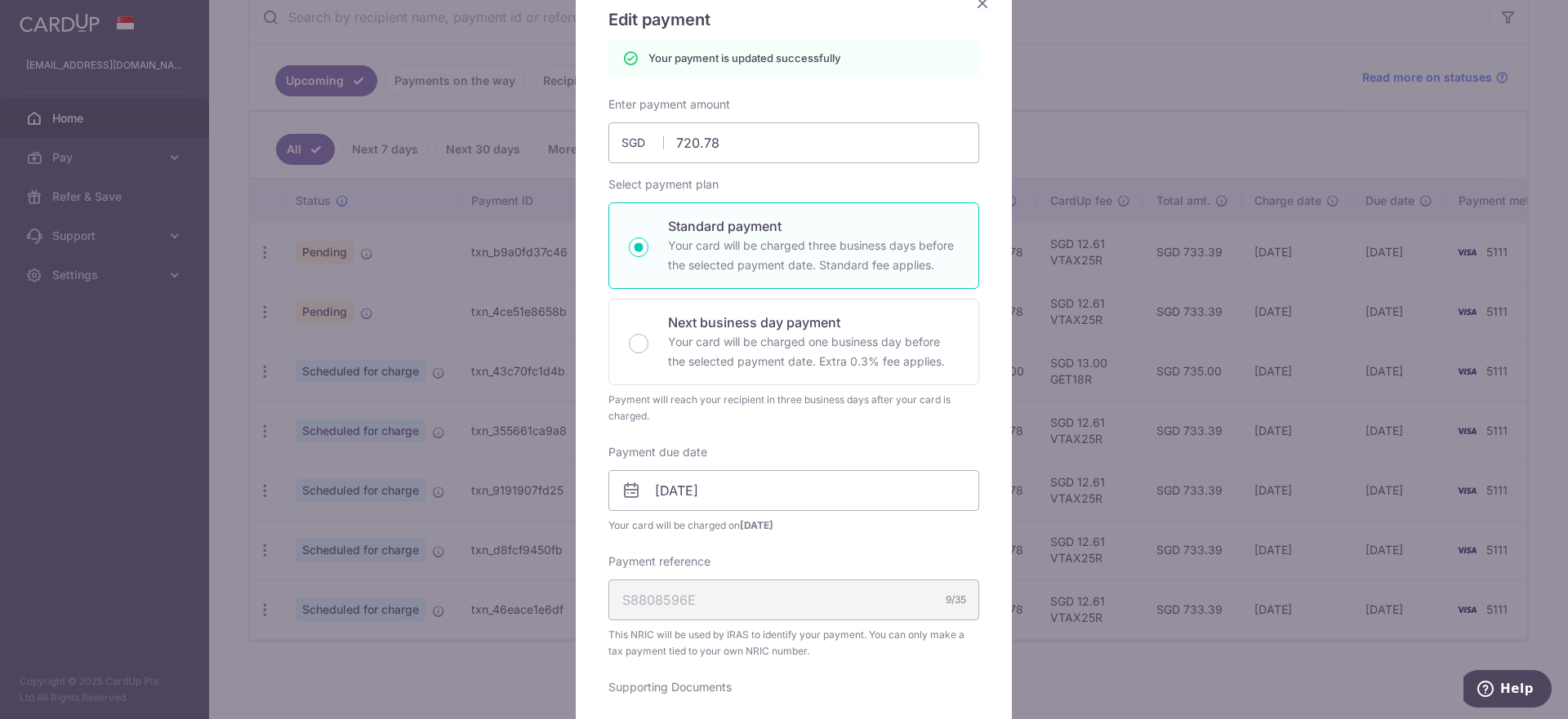
scroll to position [0, 0]
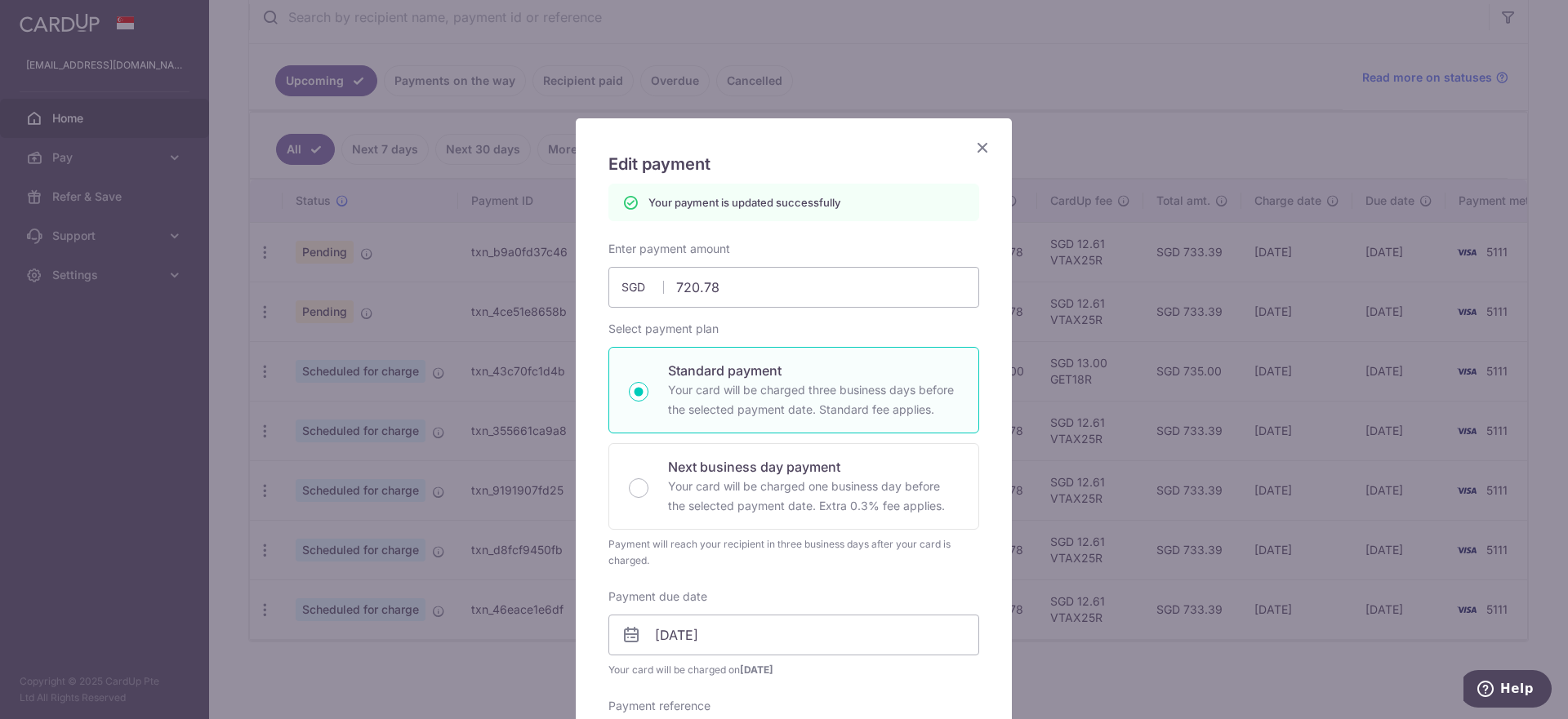
click at [975, 143] on icon "Close" at bounding box center [982, 147] width 19 height 20
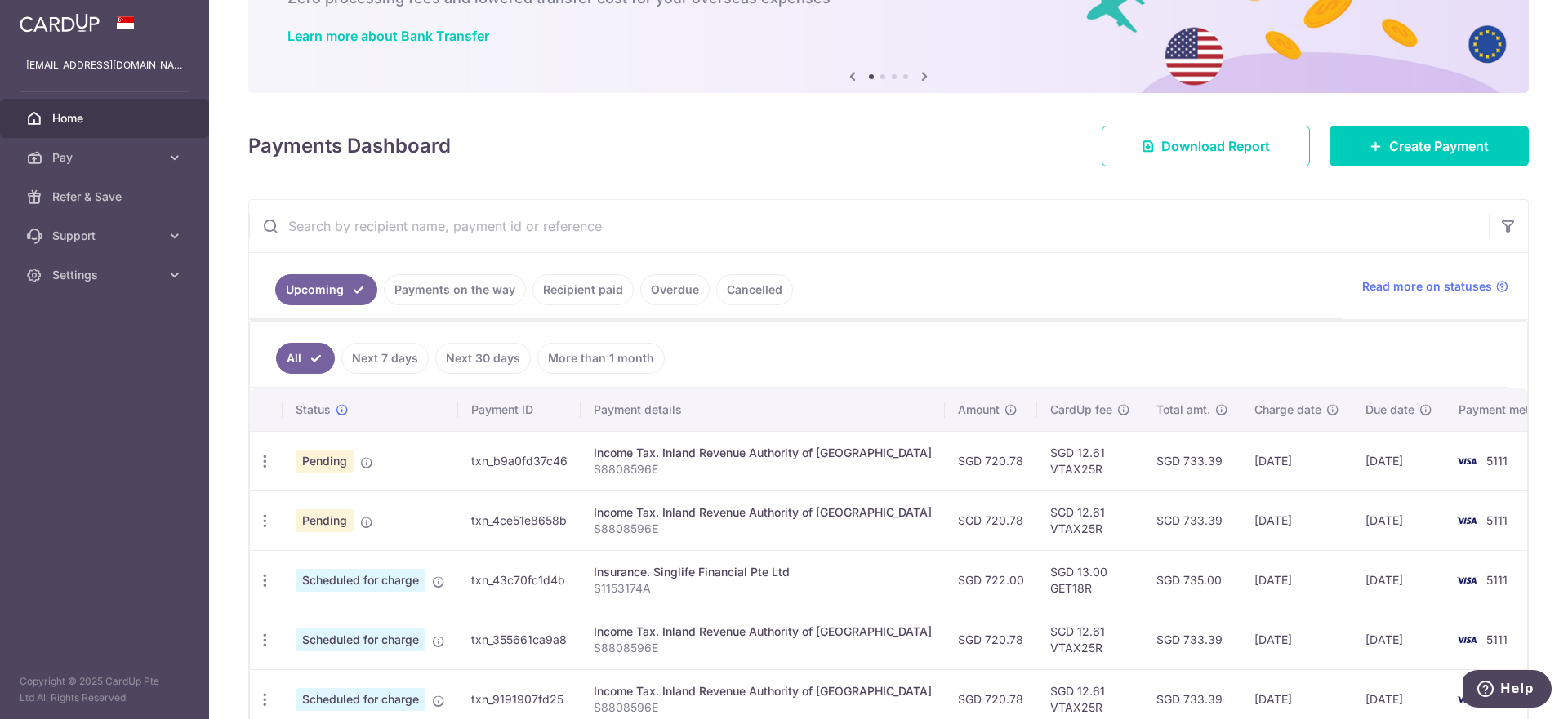
scroll to position [245, 0]
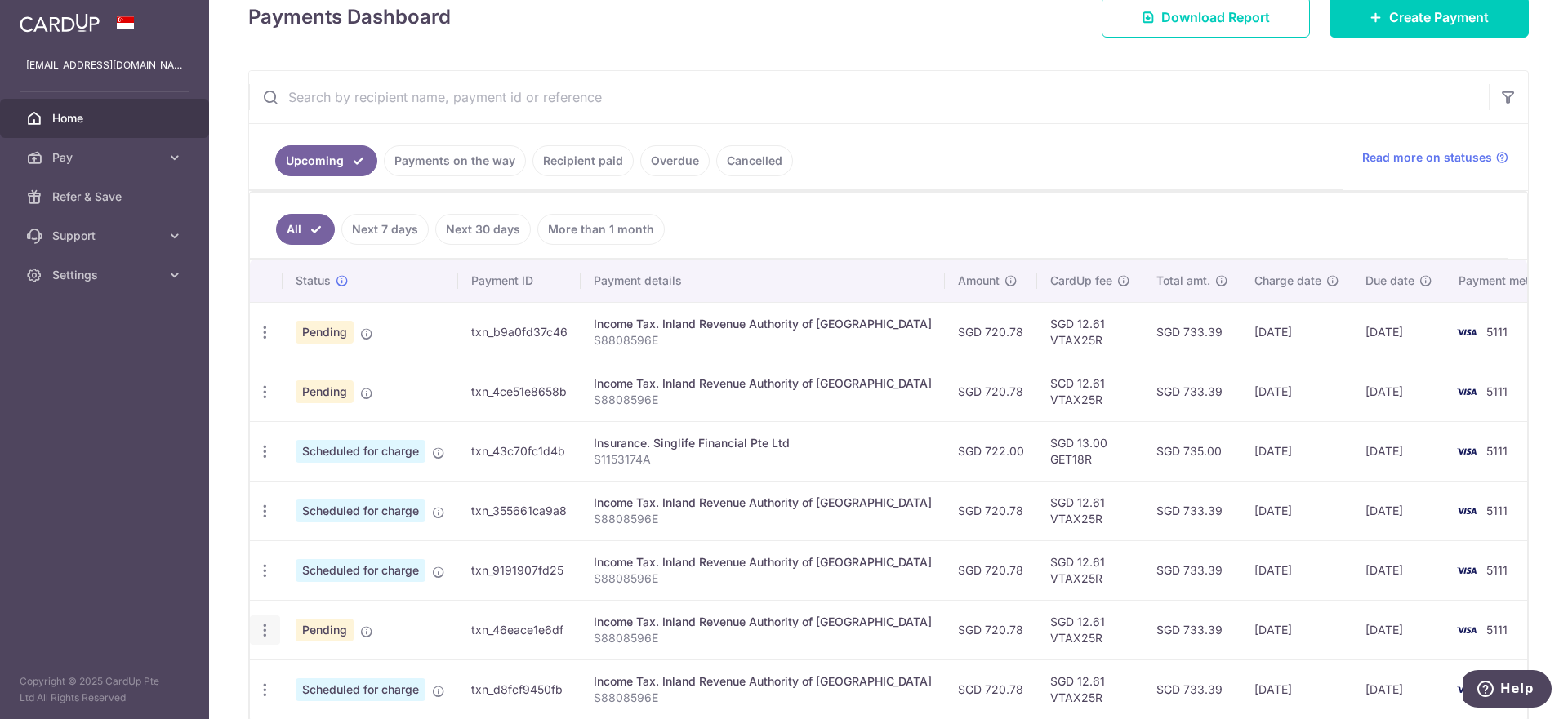
click at [267, 342] on icon "button" at bounding box center [265, 332] width 17 height 17
click at [344, 679] on span "Update payment" at bounding box center [352, 675] width 111 height 19
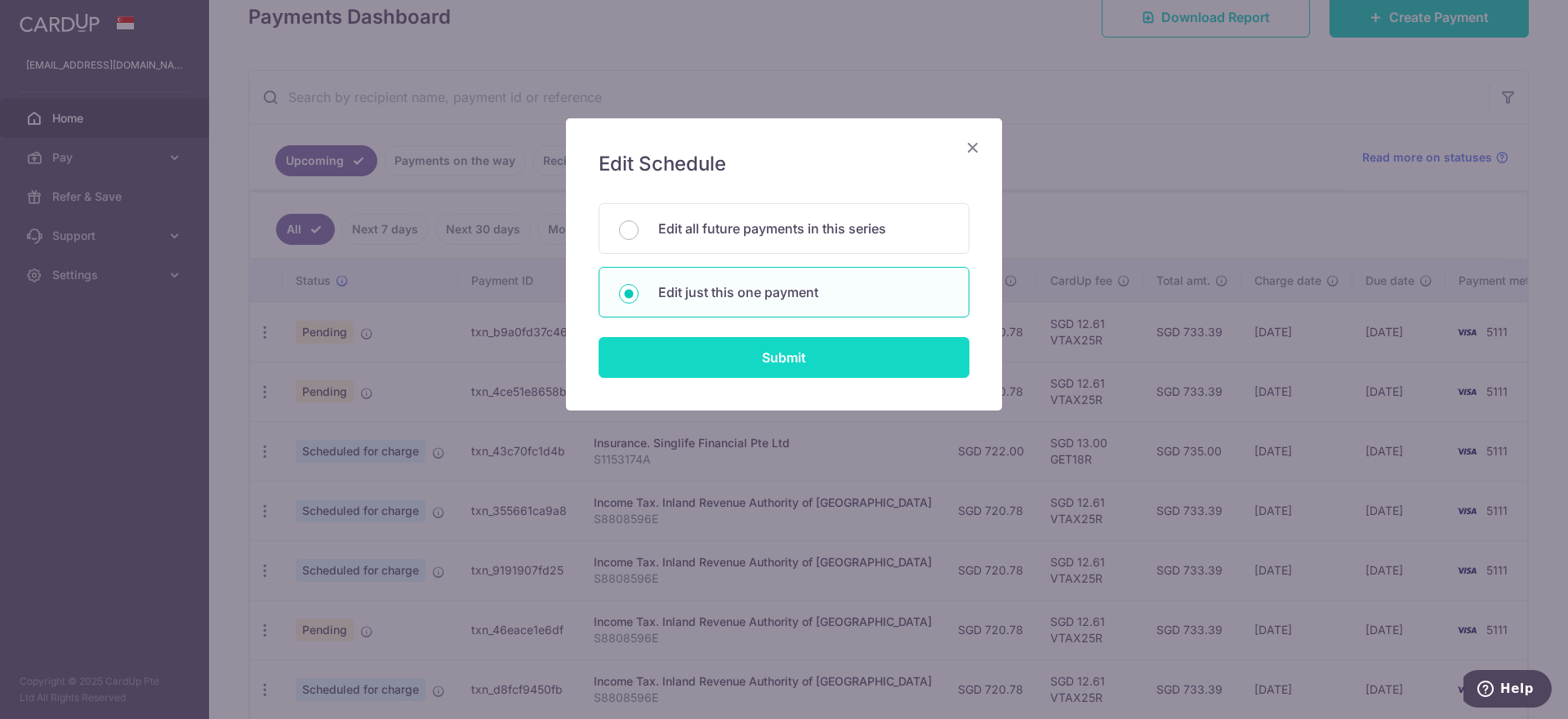
click at [816, 357] on input "Submit" at bounding box center [784, 357] width 371 height 40
radio input "true"
type input "720.78"
type input "[DATE]"
type input "S8808596E"
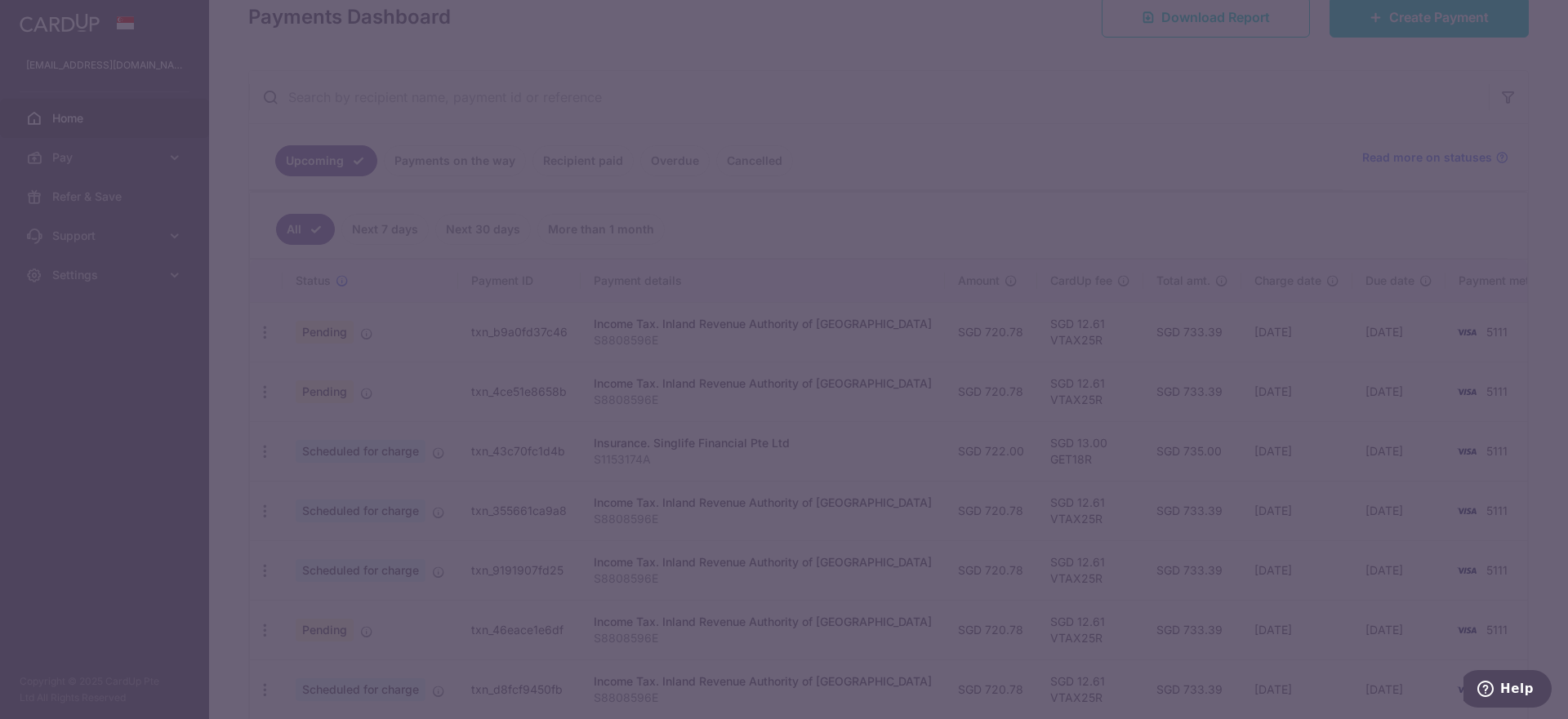
type input "VTAX25R"
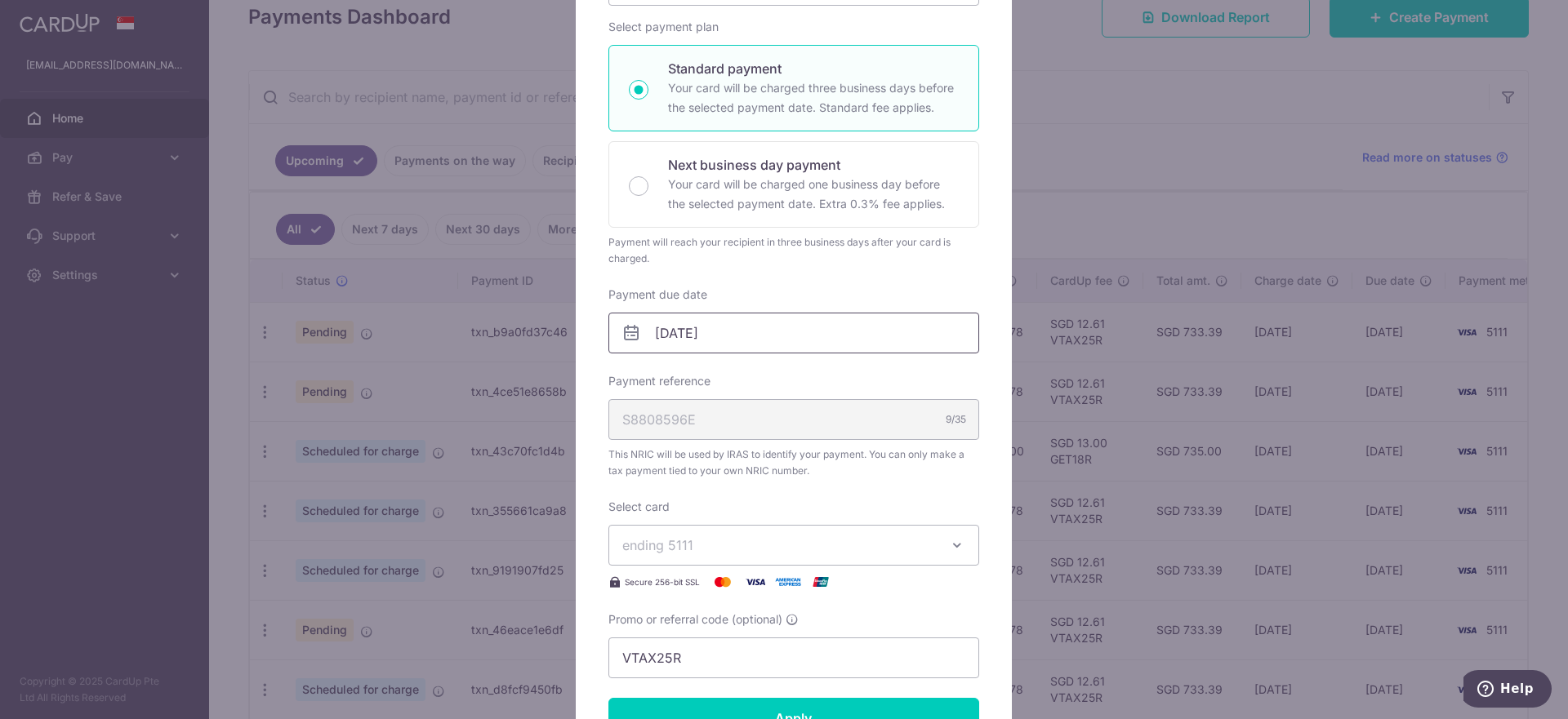
click at [802, 327] on input "[DATE]" at bounding box center [794, 332] width 371 height 40
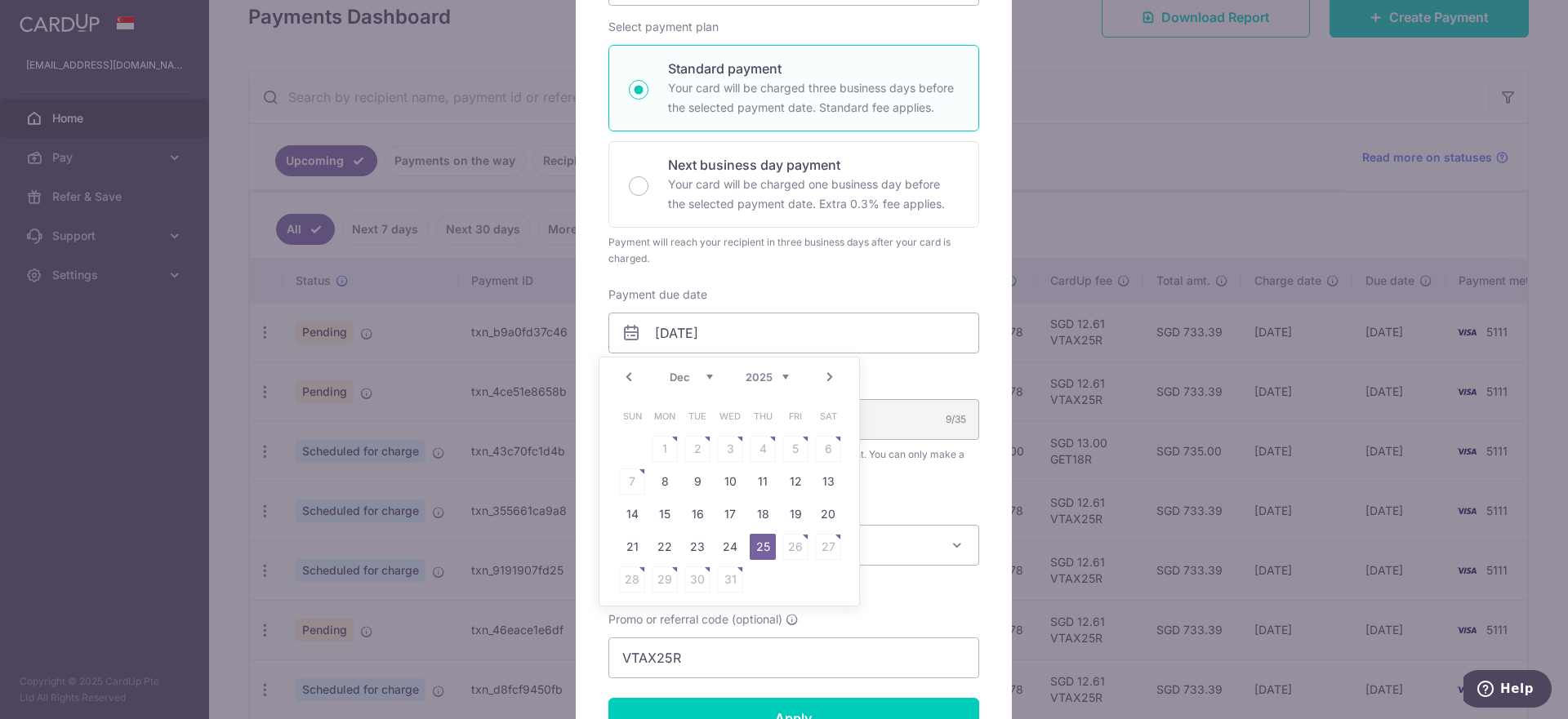
click at [630, 377] on link "Prev" at bounding box center [628, 376] width 19 height 19
click at [664, 579] on link "27" at bounding box center [664, 579] width 26 height 26
type input "[DATE]"
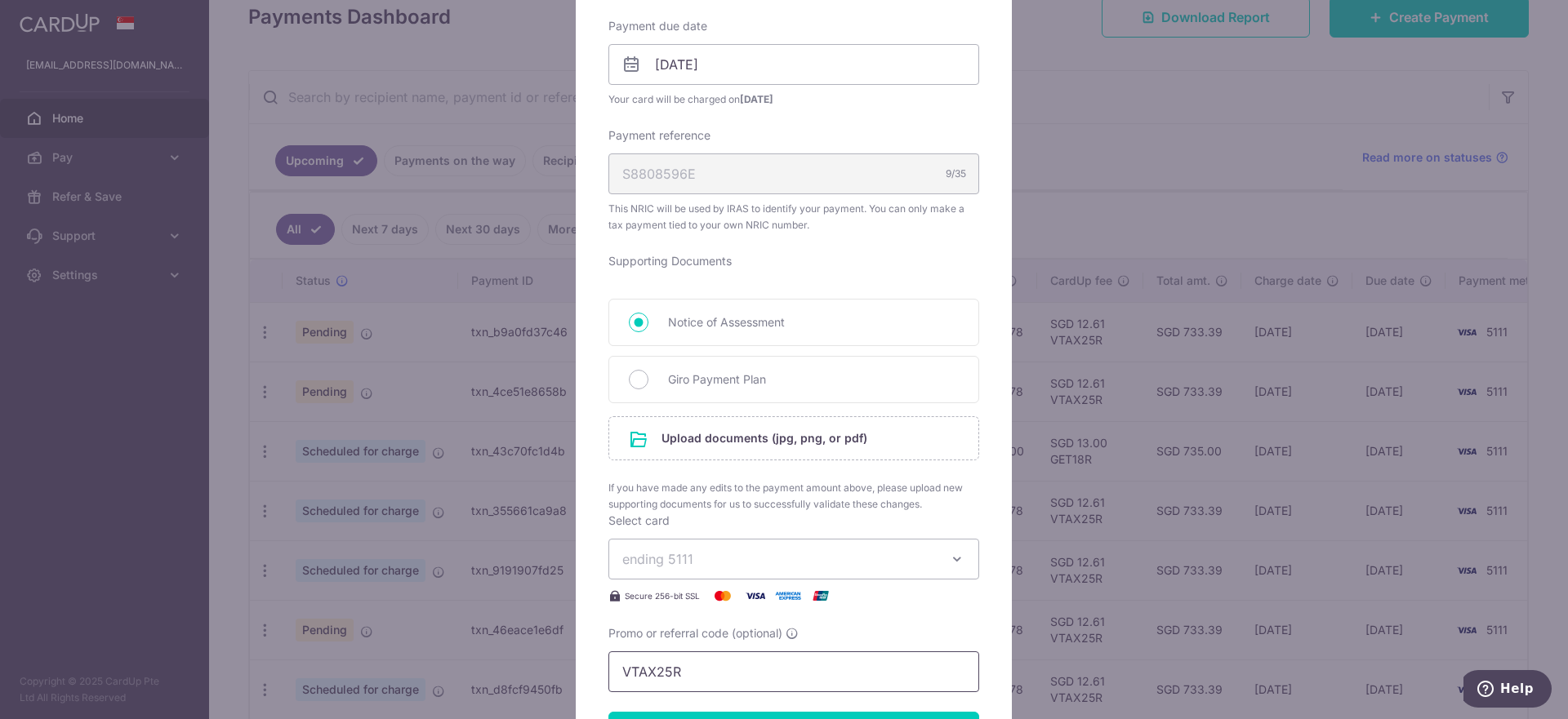
scroll to position [612, 0]
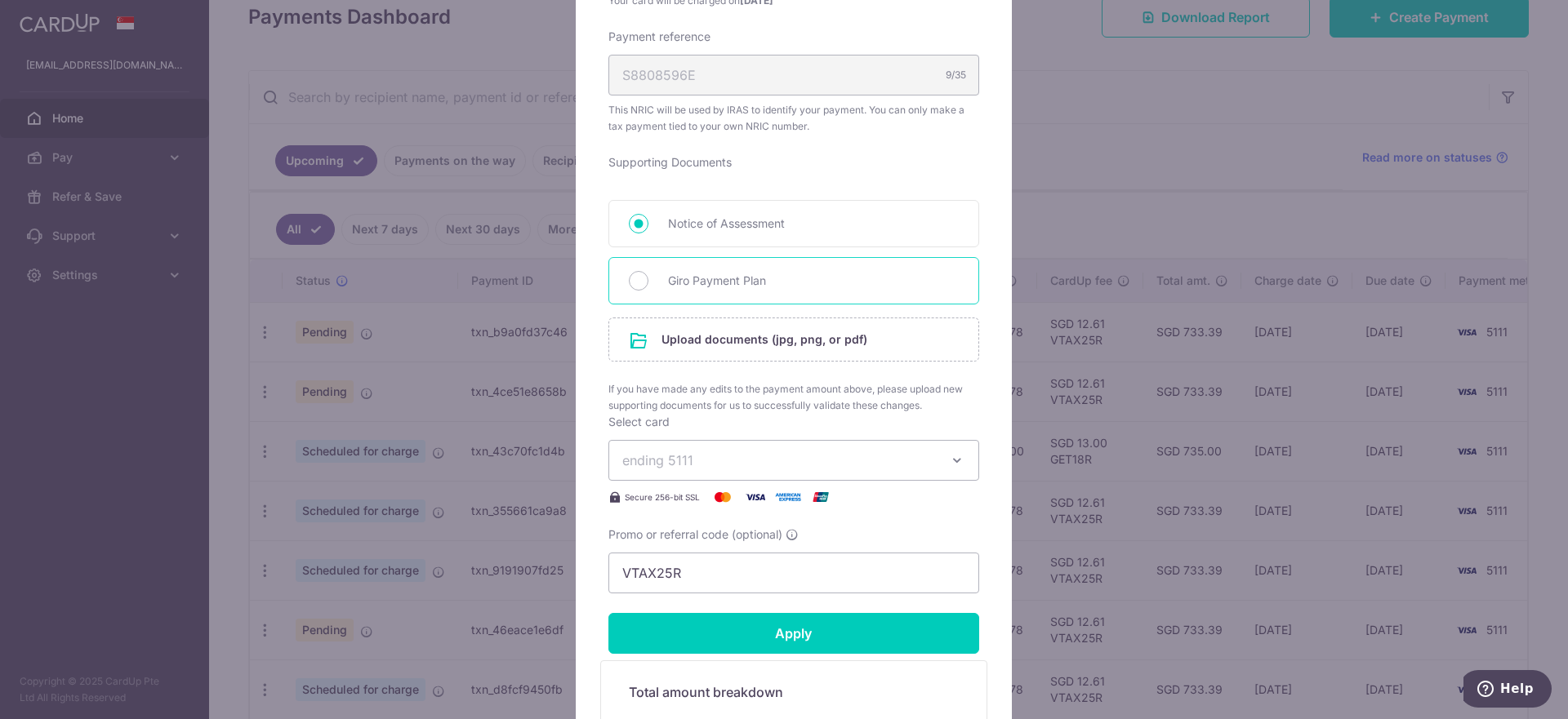
click at [794, 286] on span "Giro Payment Plan" at bounding box center [813, 280] width 290 height 19
click at [649, 286] on input "Giro Payment Plan" at bounding box center [638, 280] width 19 height 19
radio input "true"
click at [842, 343] on input "file" at bounding box center [794, 340] width 369 height 42
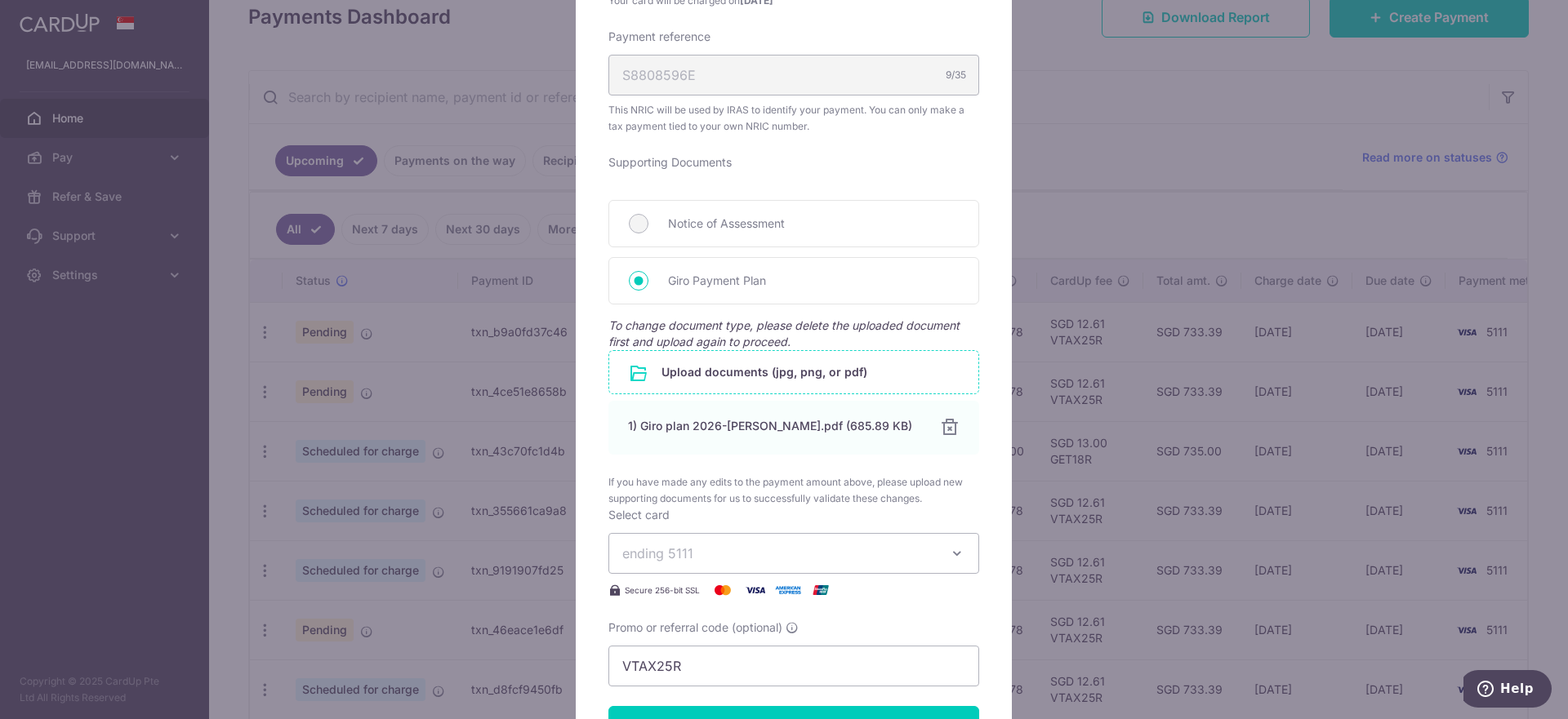
drag, startPoint x: 809, startPoint y: 695, endPoint x: 815, endPoint y: 688, distance: 9.2
click at [811, 695] on form "By clicking apply, you will make changes to all payments to Inland Revenue Auth…" at bounding box center [794, 253] width 371 height 1365
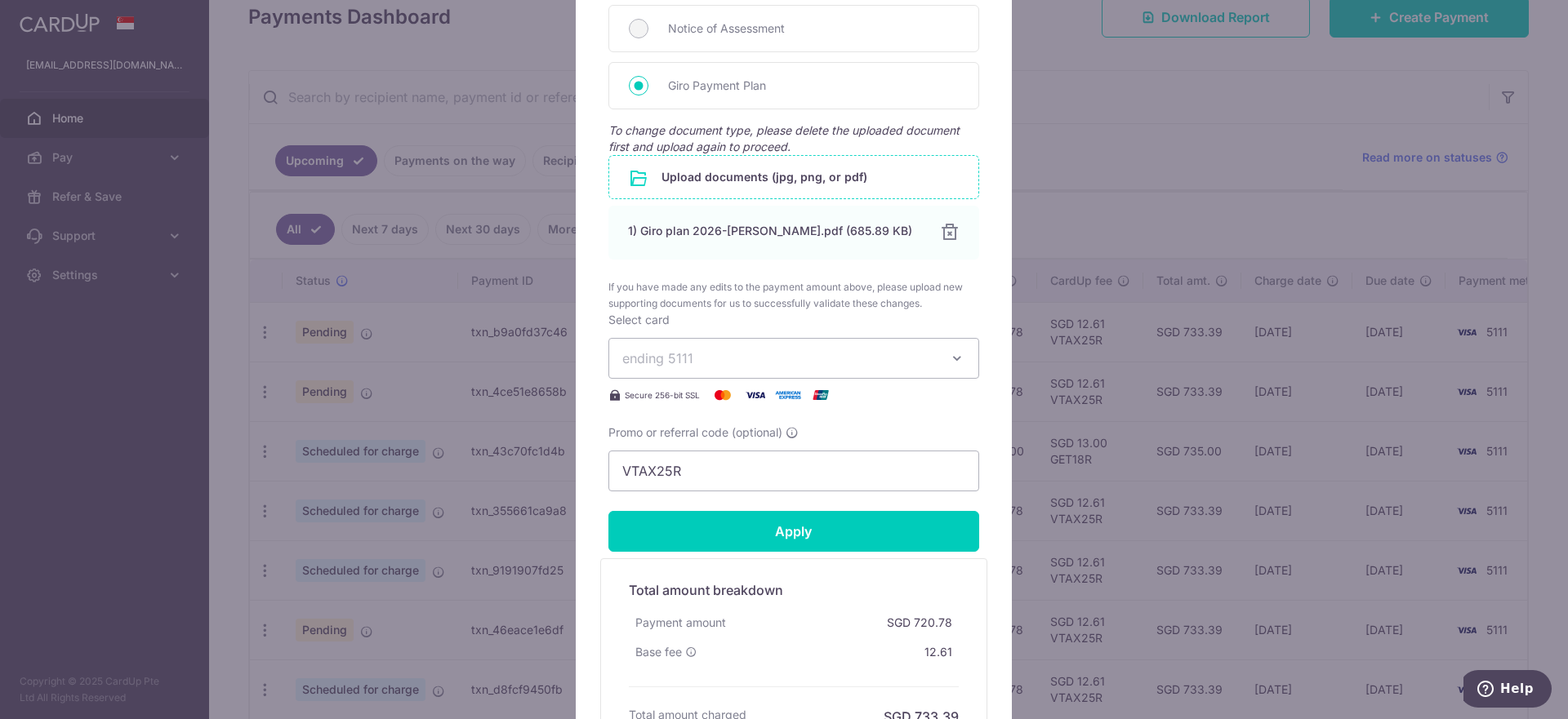
scroll to position [857, 0]
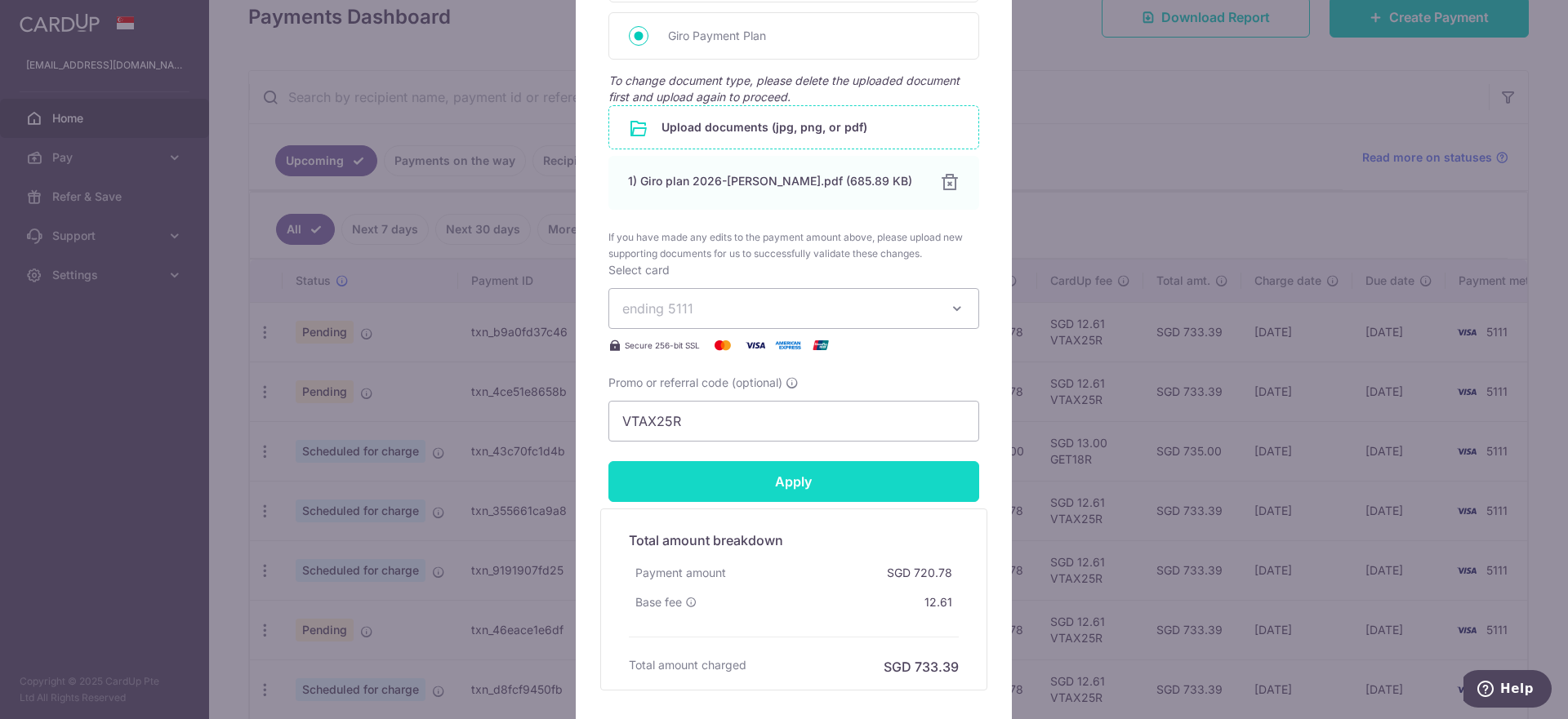
click at [819, 482] on input "Apply" at bounding box center [794, 481] width 371 height 40
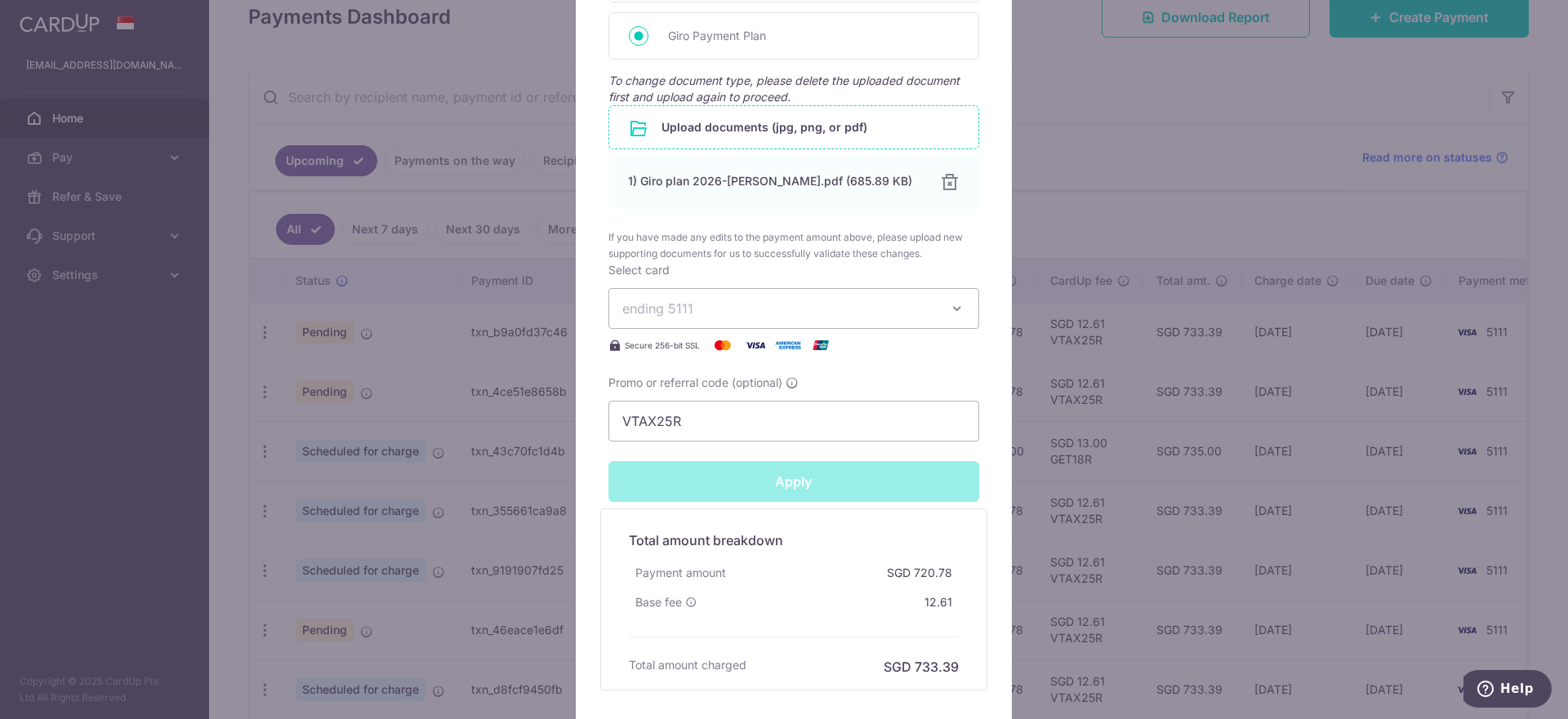
type input "Successfully Applied"
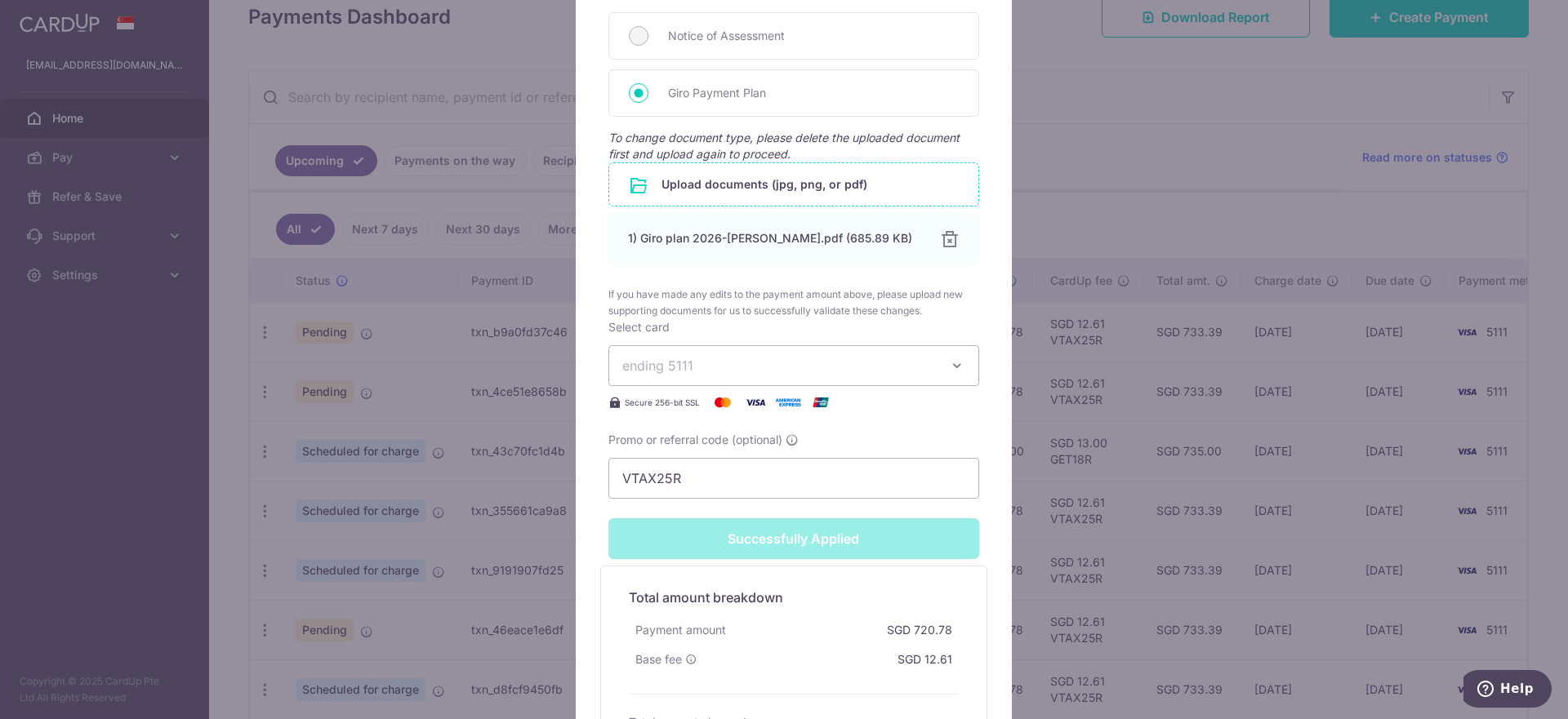
scroll to position [915, 0]
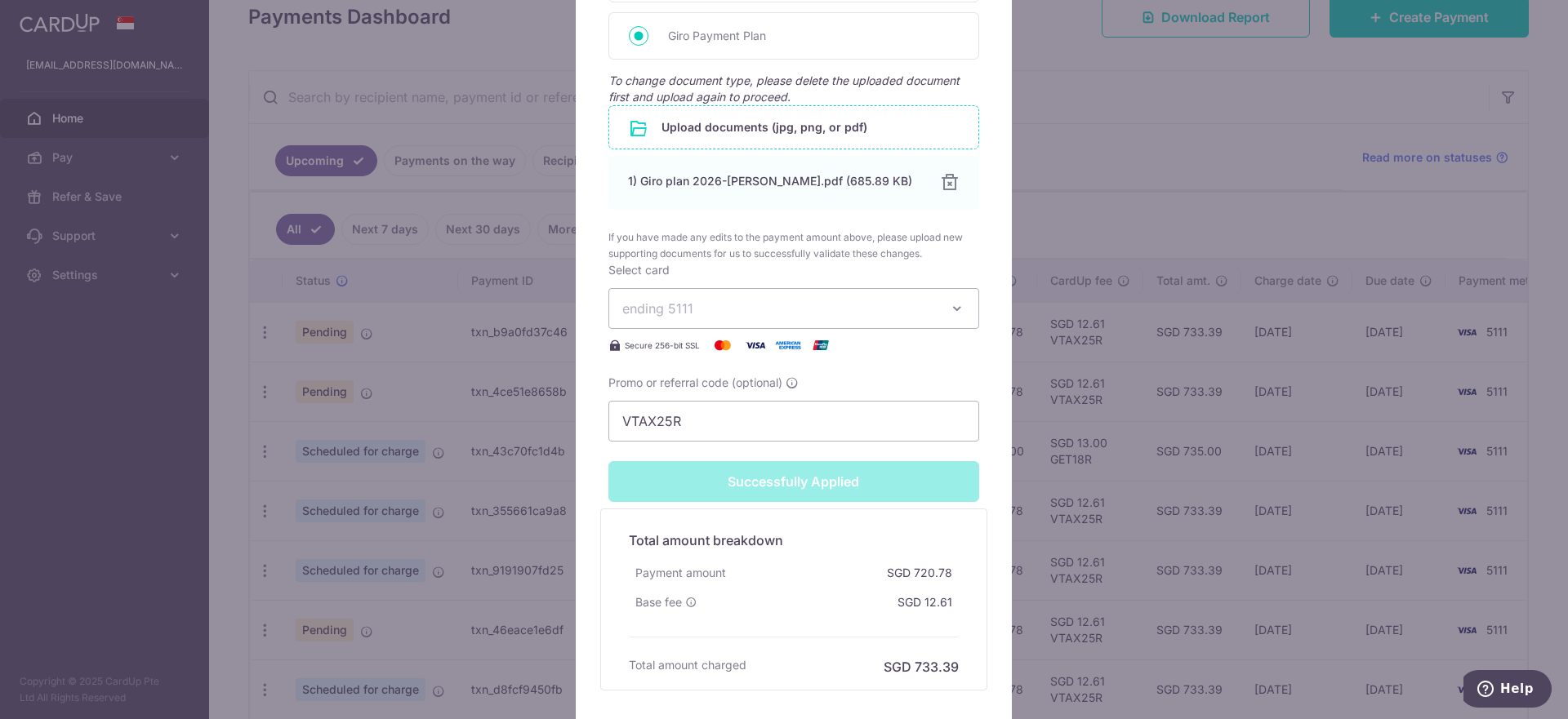
click at [378, 636] on div "Edit payment By clicking apply, you will make changes to all payments to Inland…" at bounding box center [784, 359] width 1568 height 719
